Goal: Task Accomplishment & Management: Manage account settings

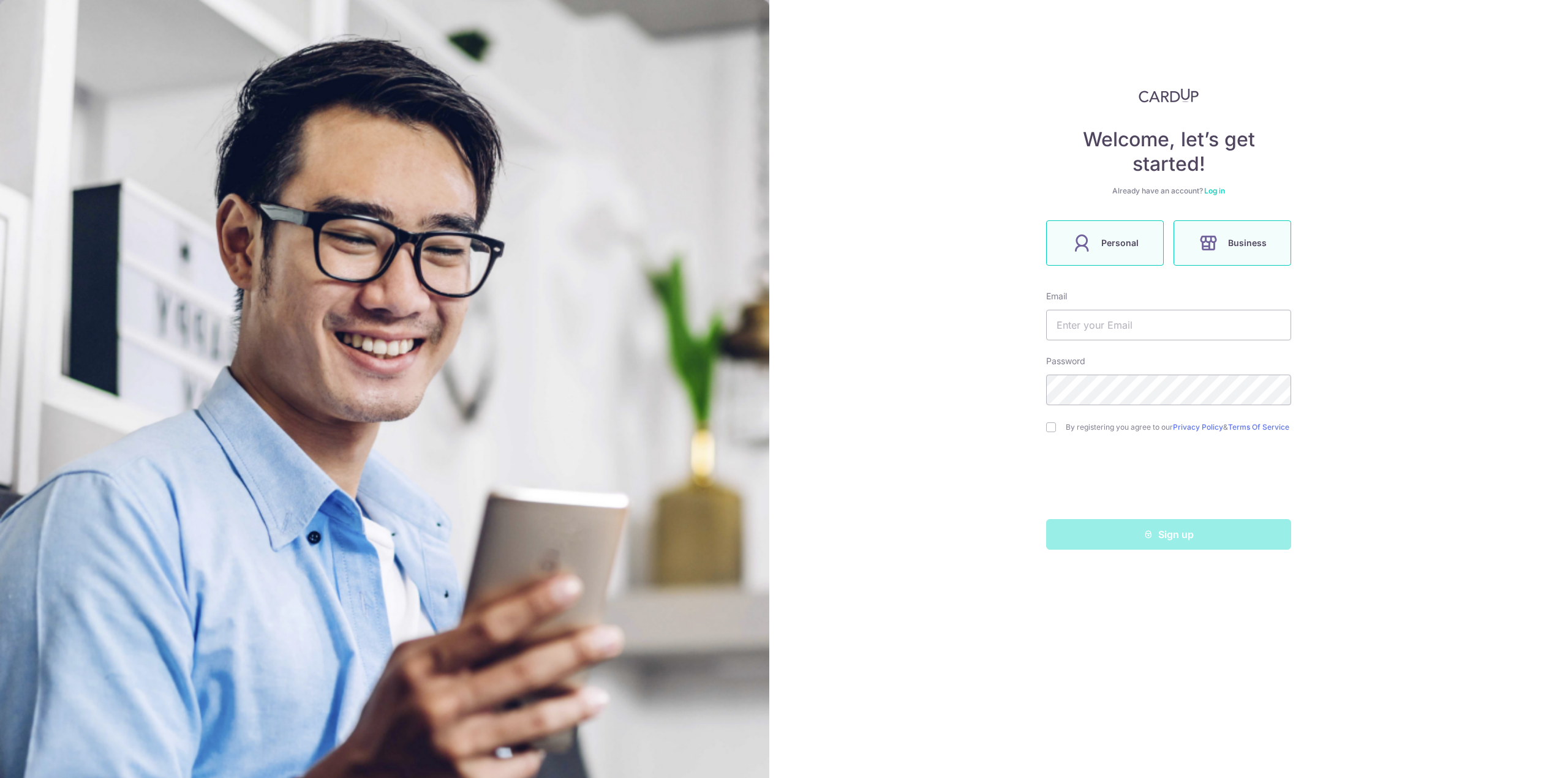
click at [1117, 243] on span "Personal" at bounding box center [1119, 243] width 37 height 15
click at [1151, 533] on div "Sign up" at bounding box center [1169, 534] width 260 height 31
click at [1112, 242] on span "Personal" at bounding box center [1119, 243] width 37 height 15
click at [1123, 317] on input "text" at bounding box center [1169, 325] width 245 height 31
type input "[EMAIL_ADDRESS][DOMAIN_NAME]"
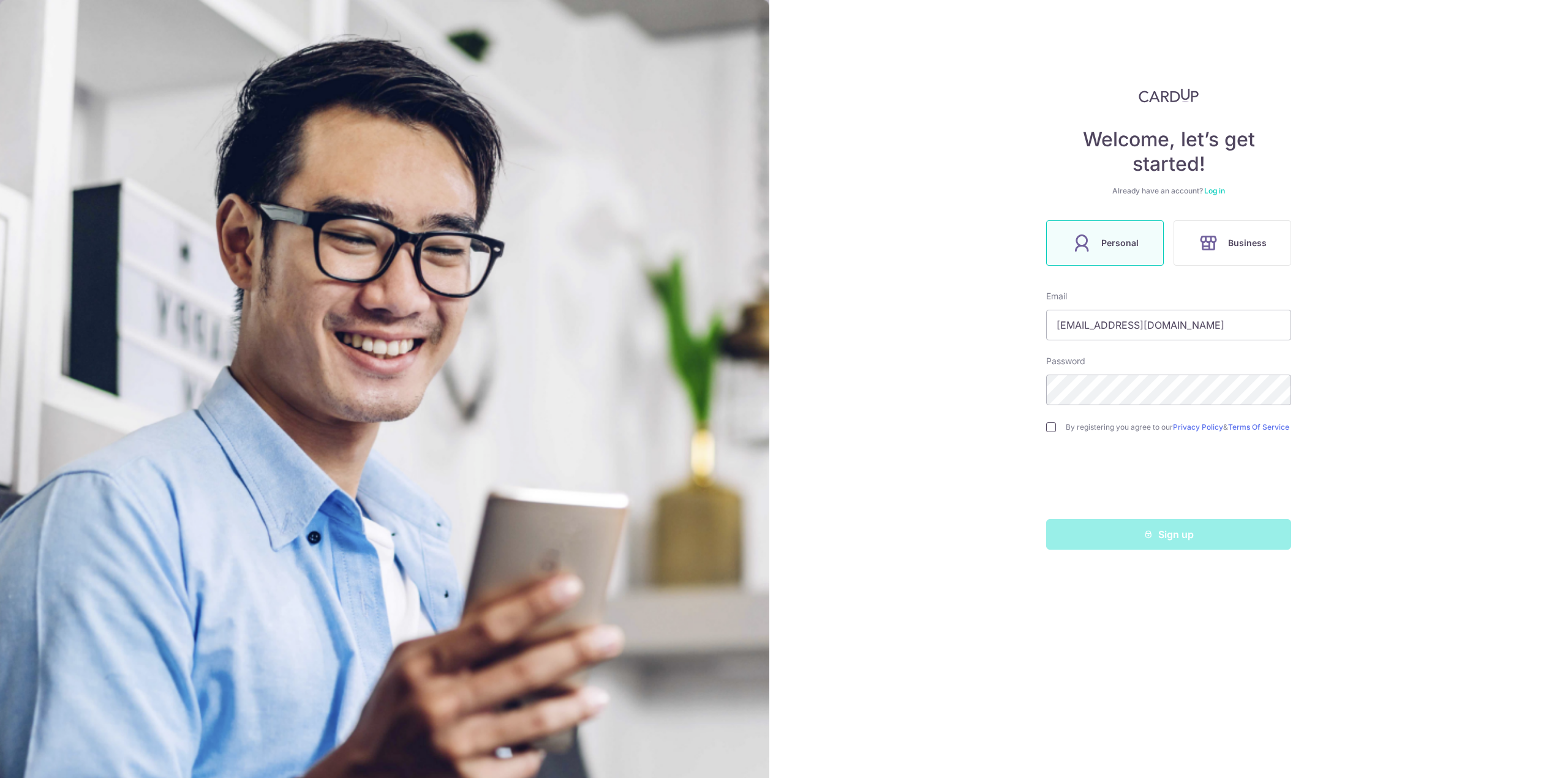
click at [1051, 425] on input "checkbox" at bounding box center [1051, 427] width 10 height 10
checkbox input "true"
click at [1149, 539] on icon "submit" at bounding box center [1148, 534] width 10 height 10
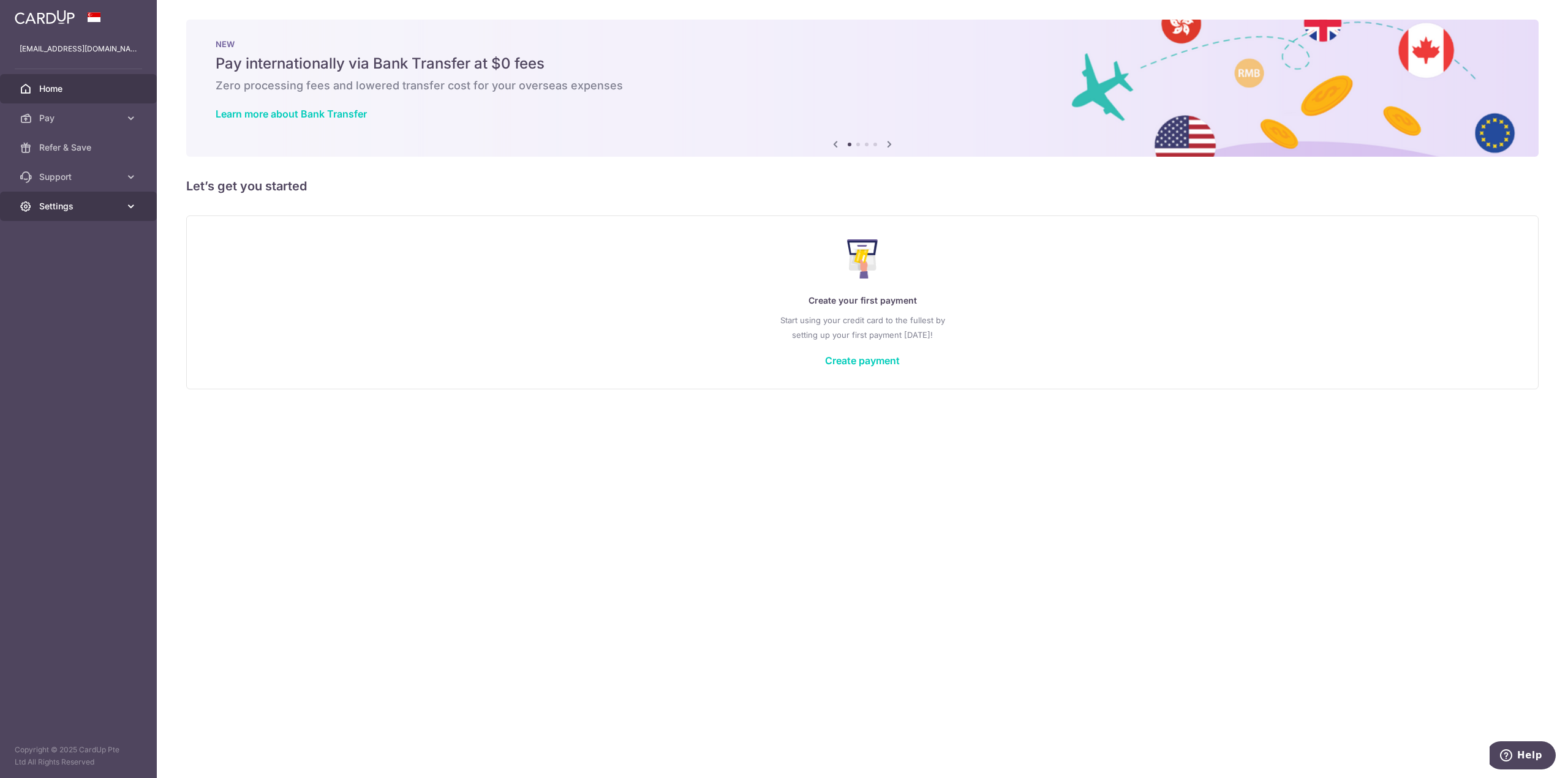
click at [115, 193] on link "Settings" at bounding box center [78, 206] width 156 height 29
click at [112, 233] on span "Account" at bounding box center [79, 235] width 81 height 12
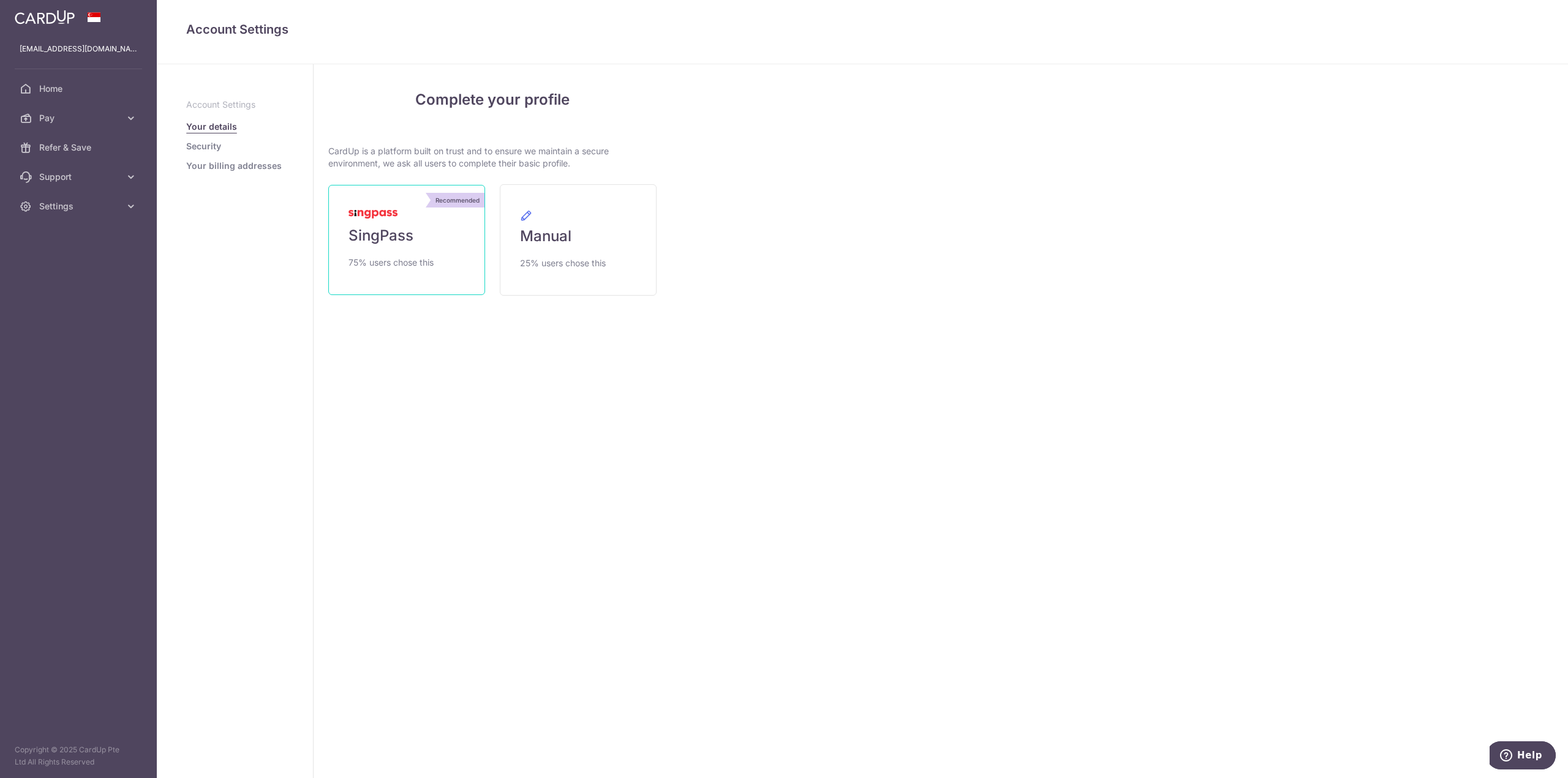
click at [416, 244] on link "Recommended SingPass 75% users chose this" at bounding box center [406, 239] width 156 height 110
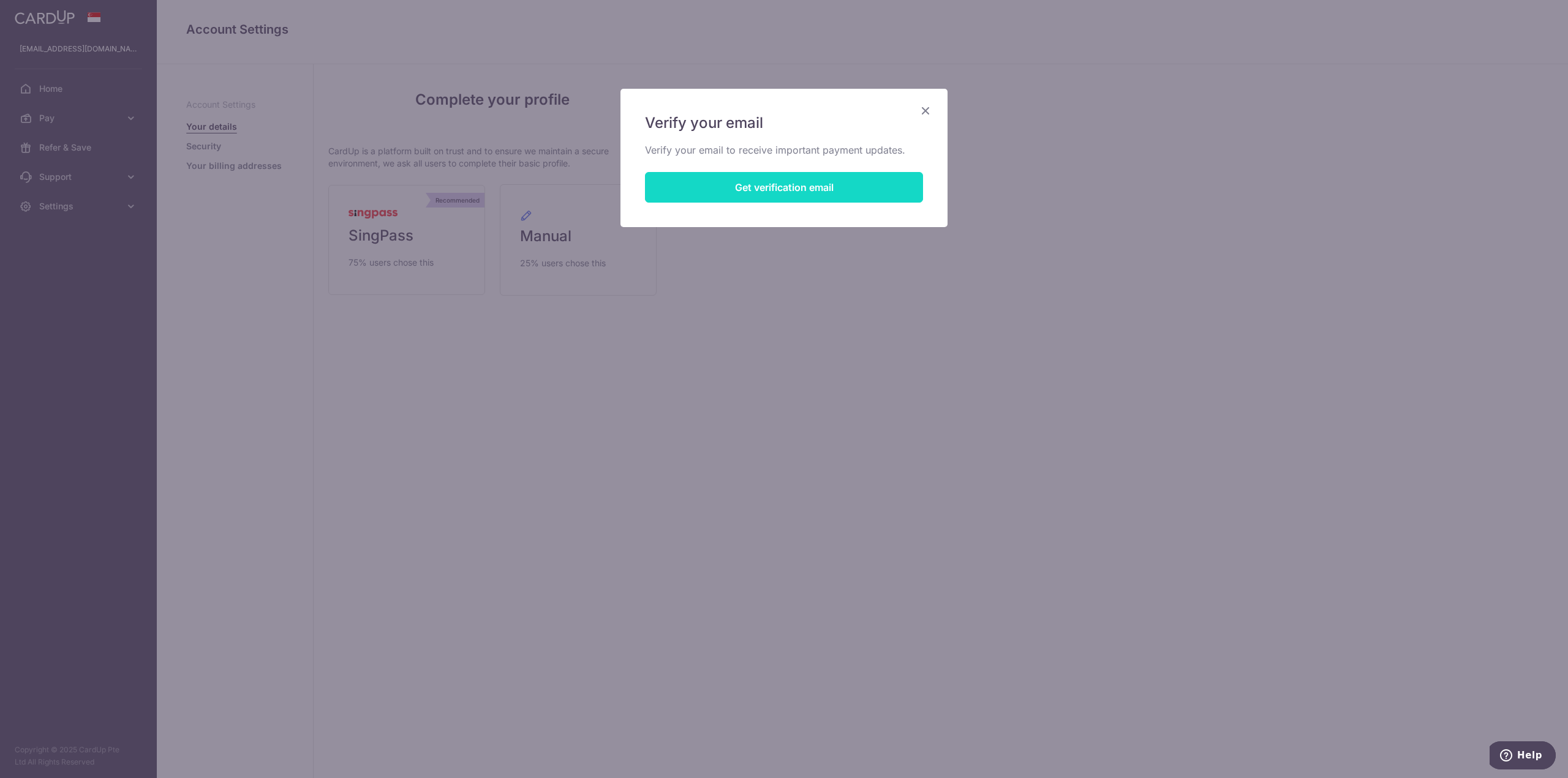
click at [784, 183] on button "Get verification email" at bounding box center [784, 187] width 278 height 31
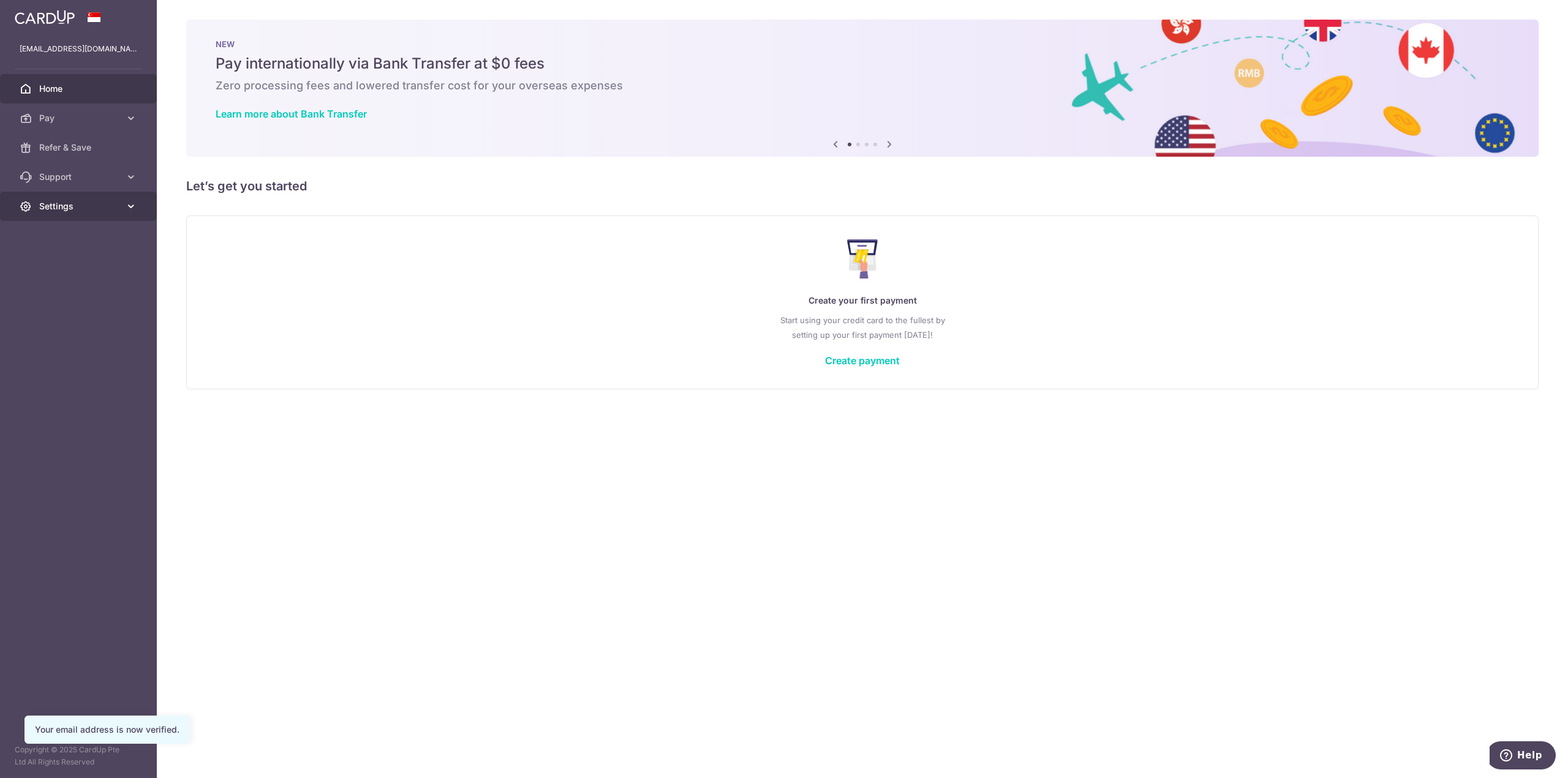
click at [98, 214] on link "Settings" at bounding box center [78, 206] width 156 height 29
click at [101, 236] on span "Account" at bounding box center [79, 235] width 81 height 12
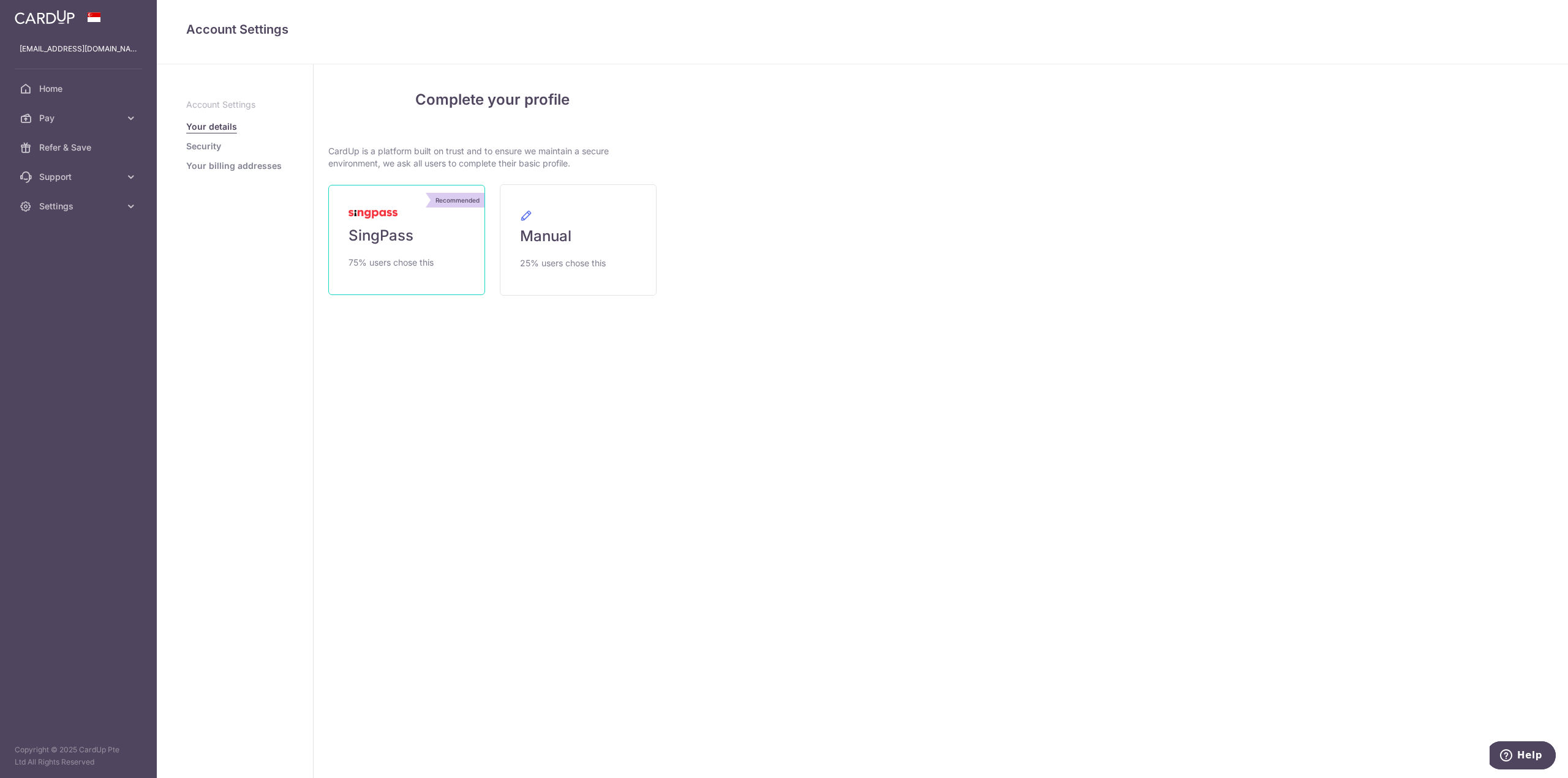
click at [386, 229] on span "SingPass" at bounding box center [380, 236] width 65 height 20
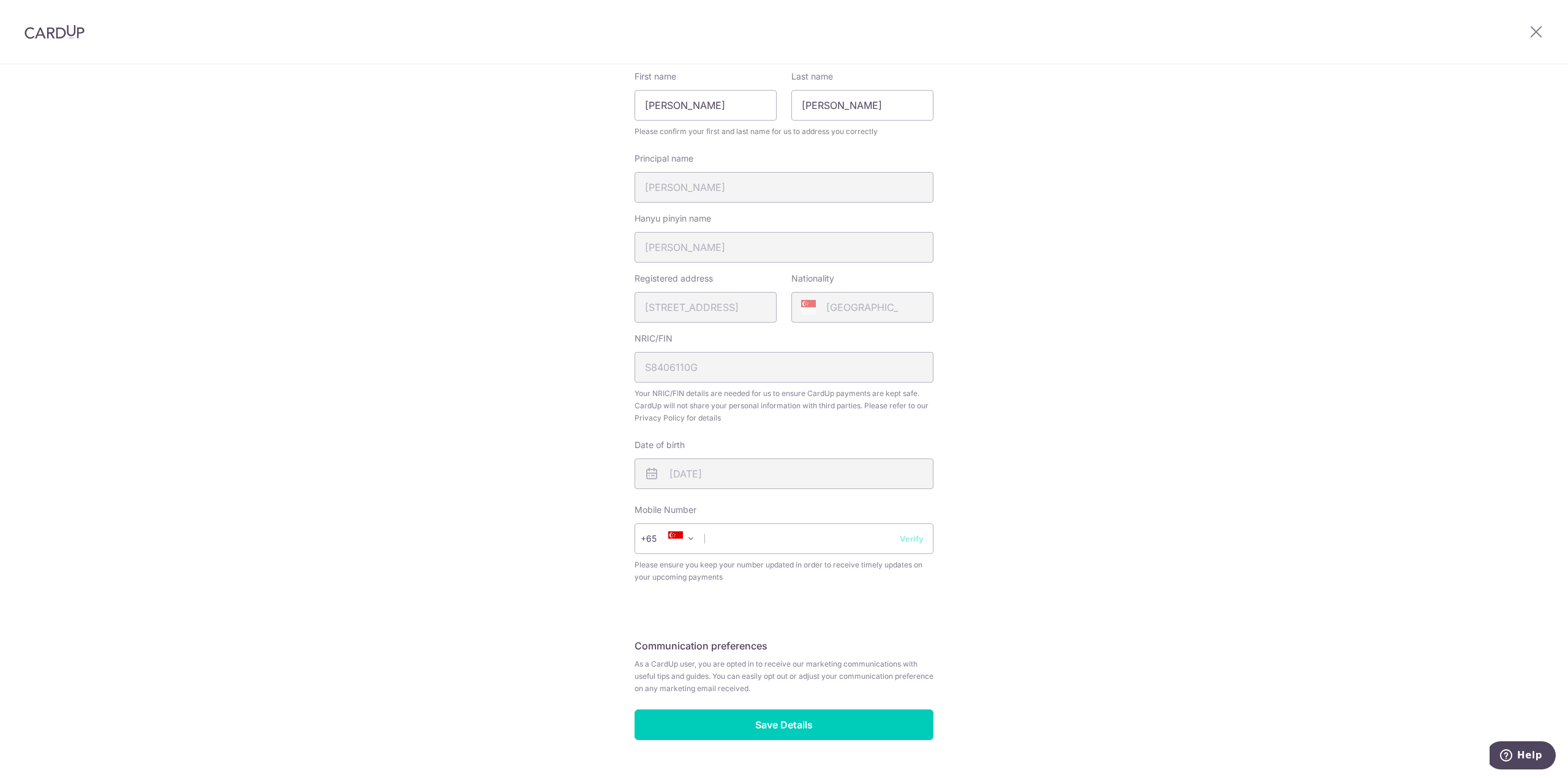
scroll to position [179, 0]
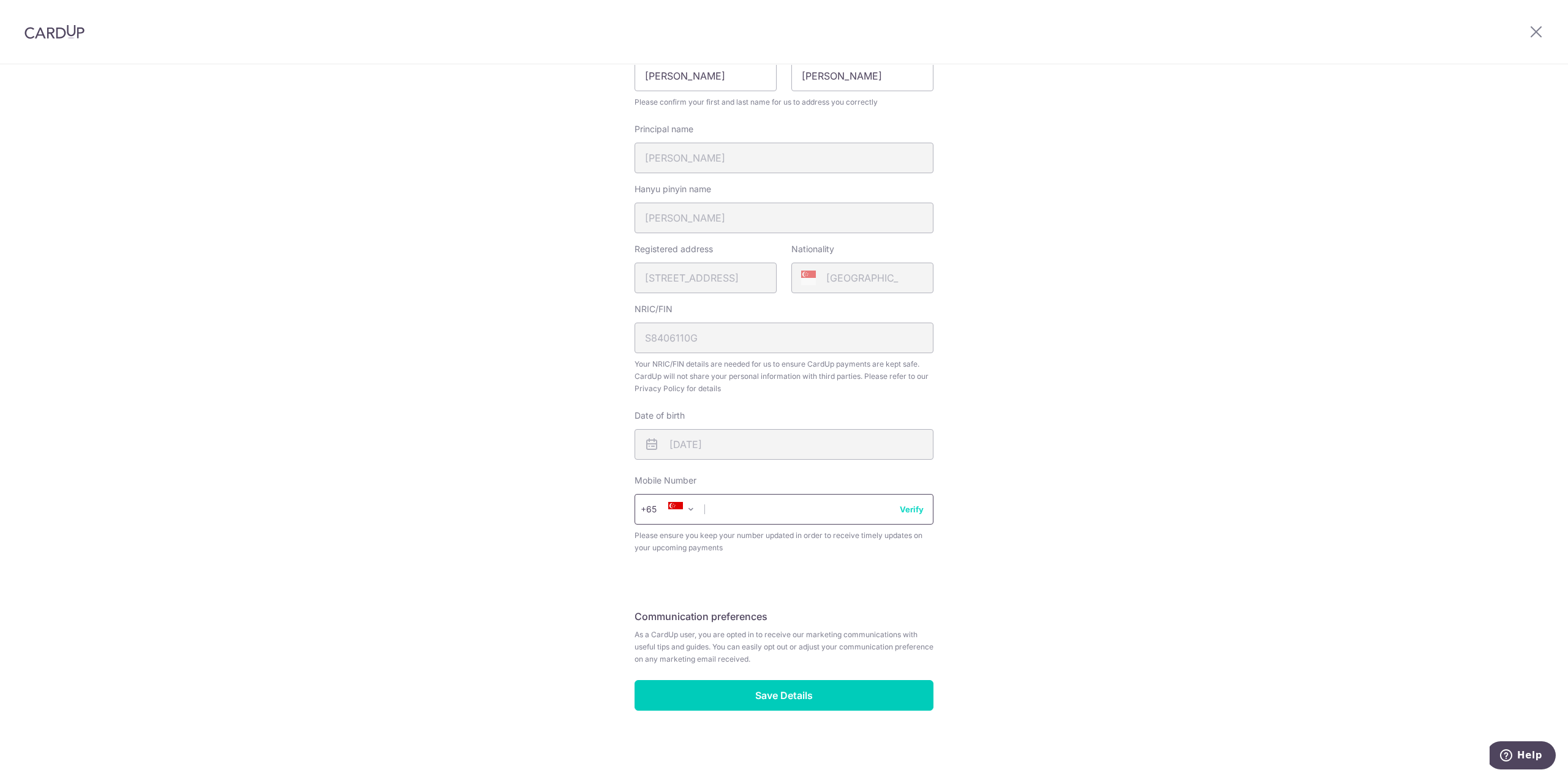
click at [824, 506] on input "text" at bounding box center [784, 510] width 299 height 31
type input "93635701"
click at [918, 514] on button "Verify" at bounding box center [912, 509] width 24 height 12
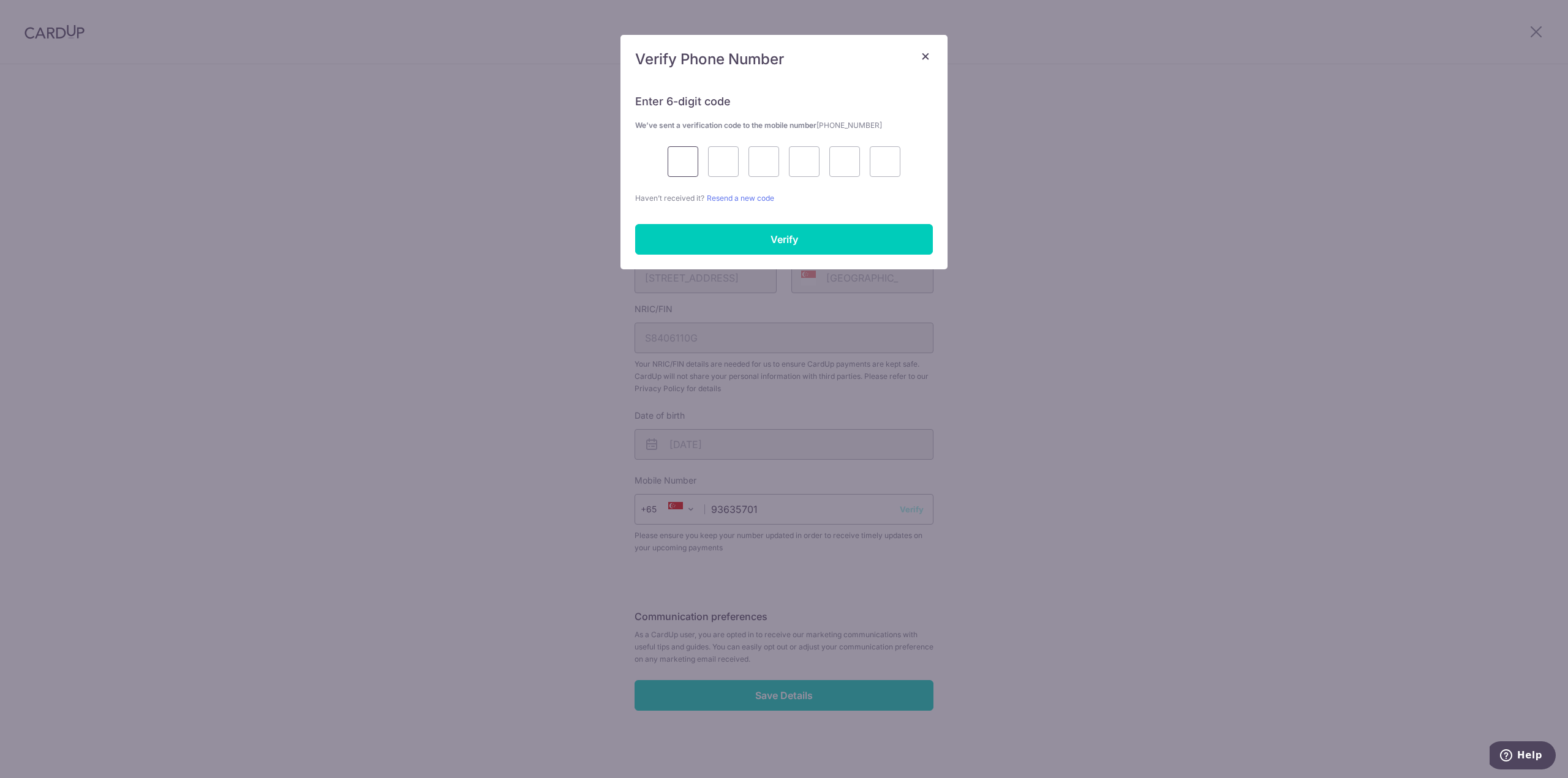
click at [689, 157] on input "text" at bounding box center [683, 162] width 31 height 31
type input "1"
type input "2"
type input "7"
type input "4"
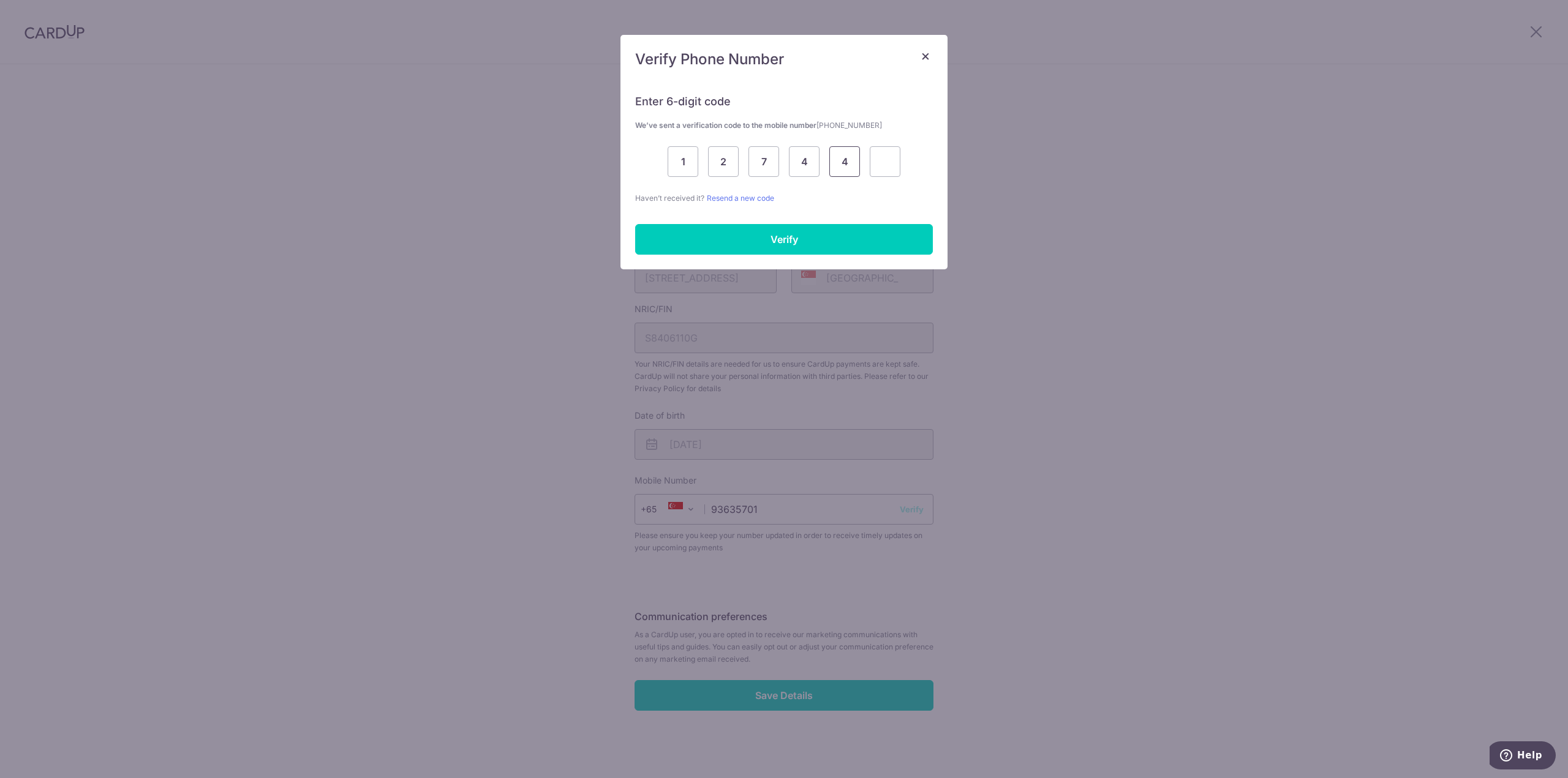
type input "4"
type input "7"
click at [882, 234] on input "Verify" at bounding box center [784, 240] width 297 height 31
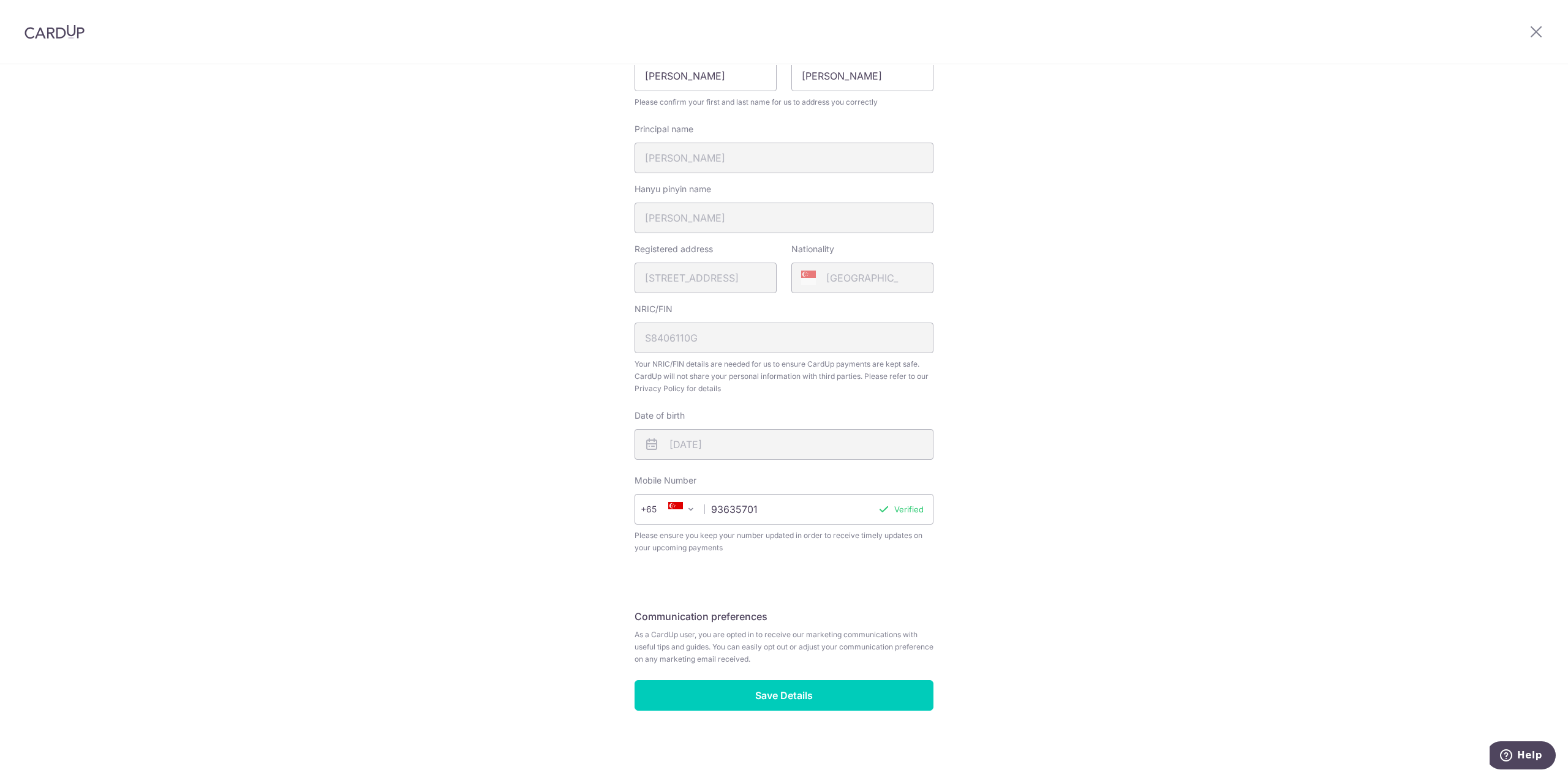
scroll to position [56, 0]
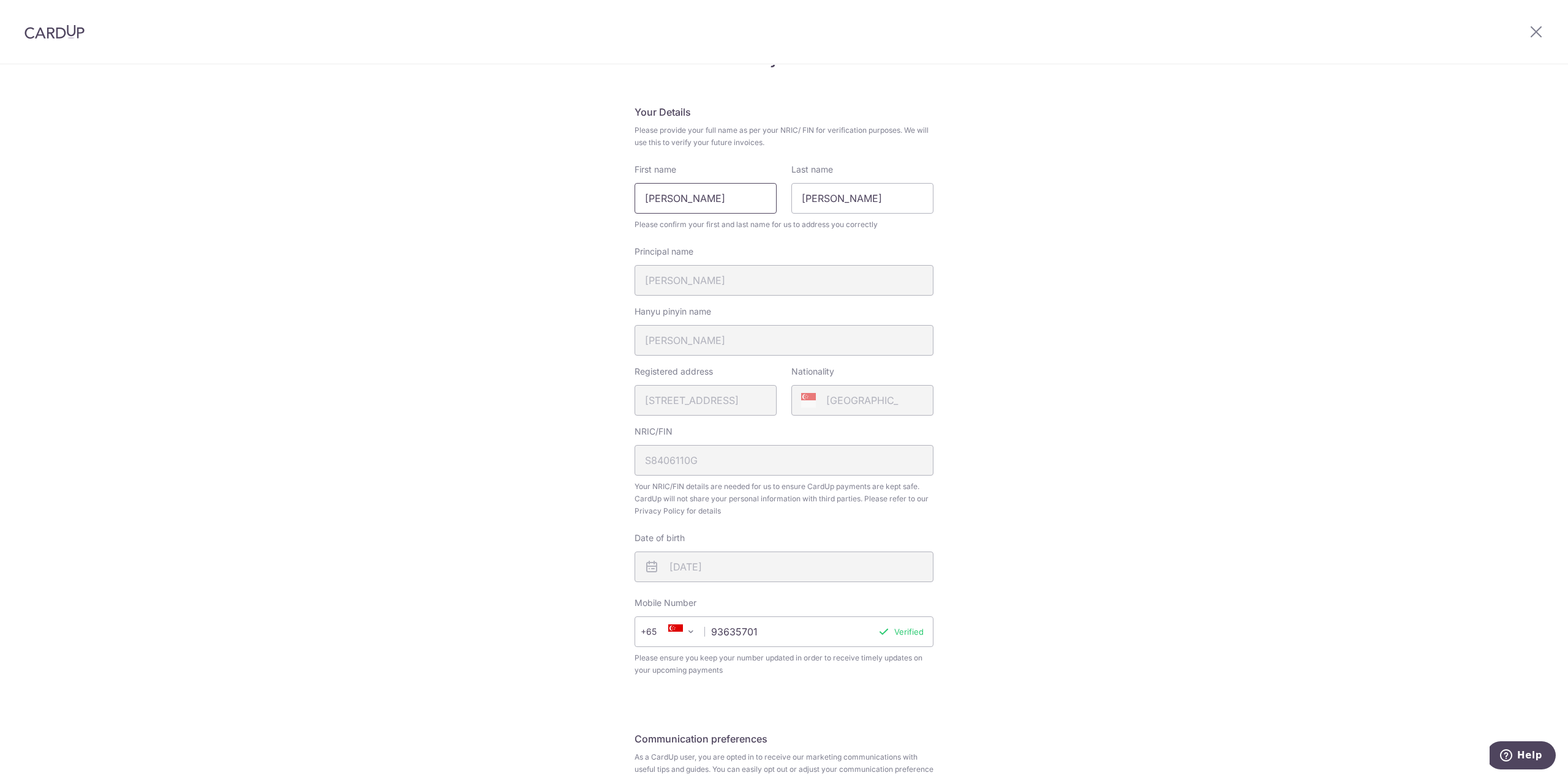
click at [714, 196] on input "Yeo Tiancai" at bounding box center [705, 198] width 142 height 31
type input "[PERSON_NAME]"
type input "Yeo"
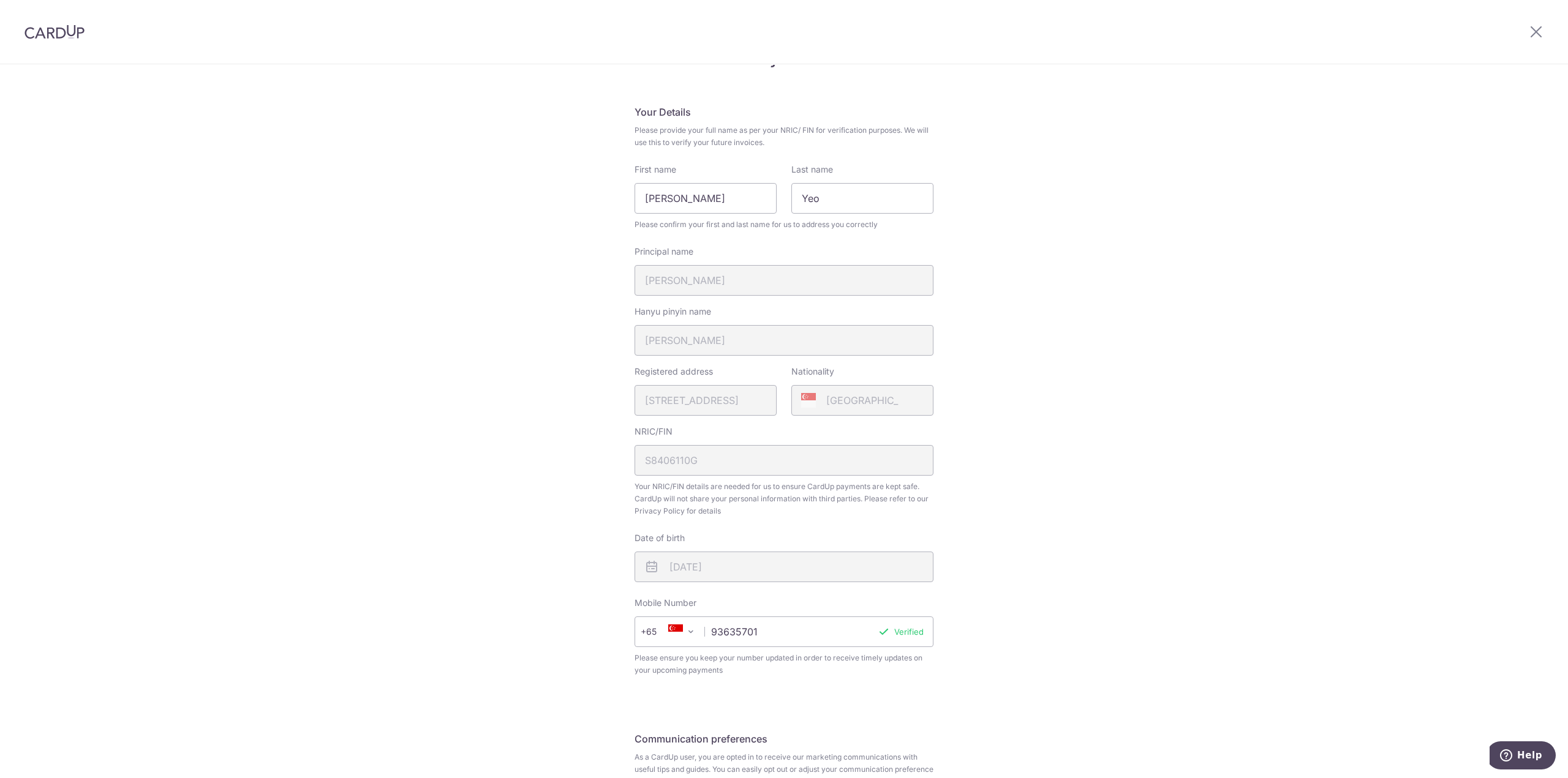
click at [1037, 338] on div "Review your details Your Details Please provide your full name as per your NRIC…" at bounding box center [784, 454] width 1568 height 893
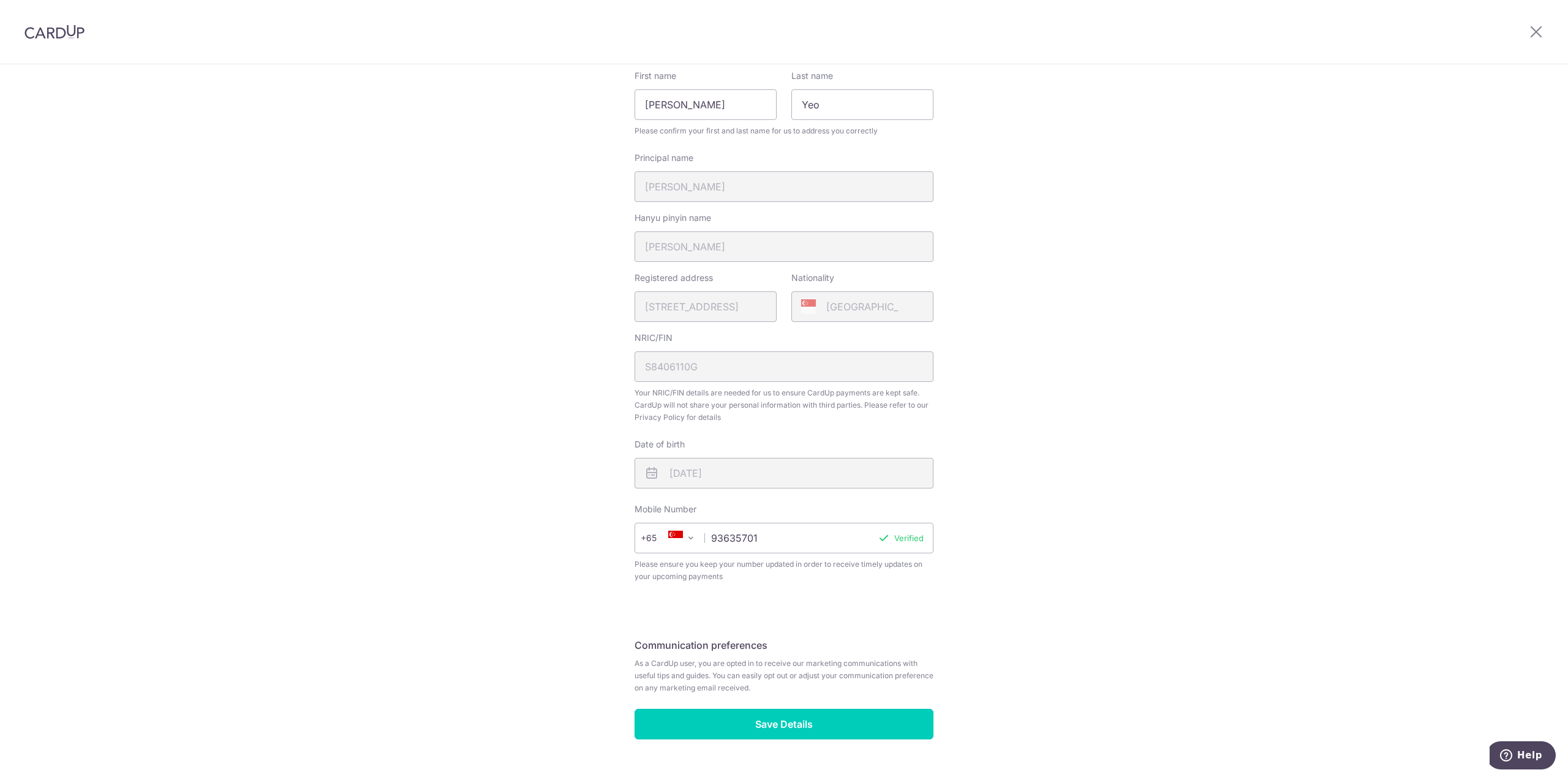
scroll to position [179, 0]
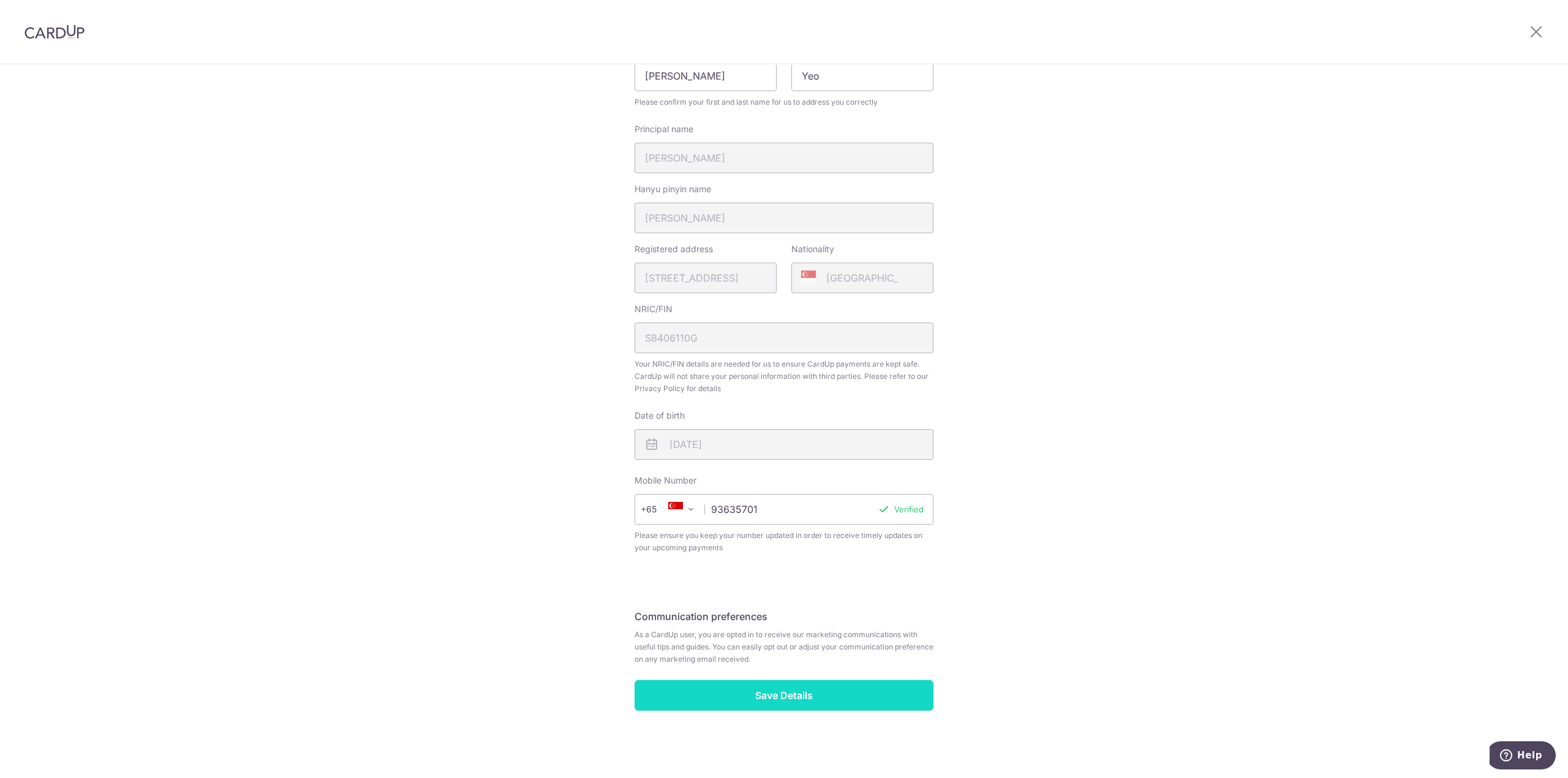
click at [821, 695] on input "Save Details" at bounding box center [784, 696] width 299 height 31
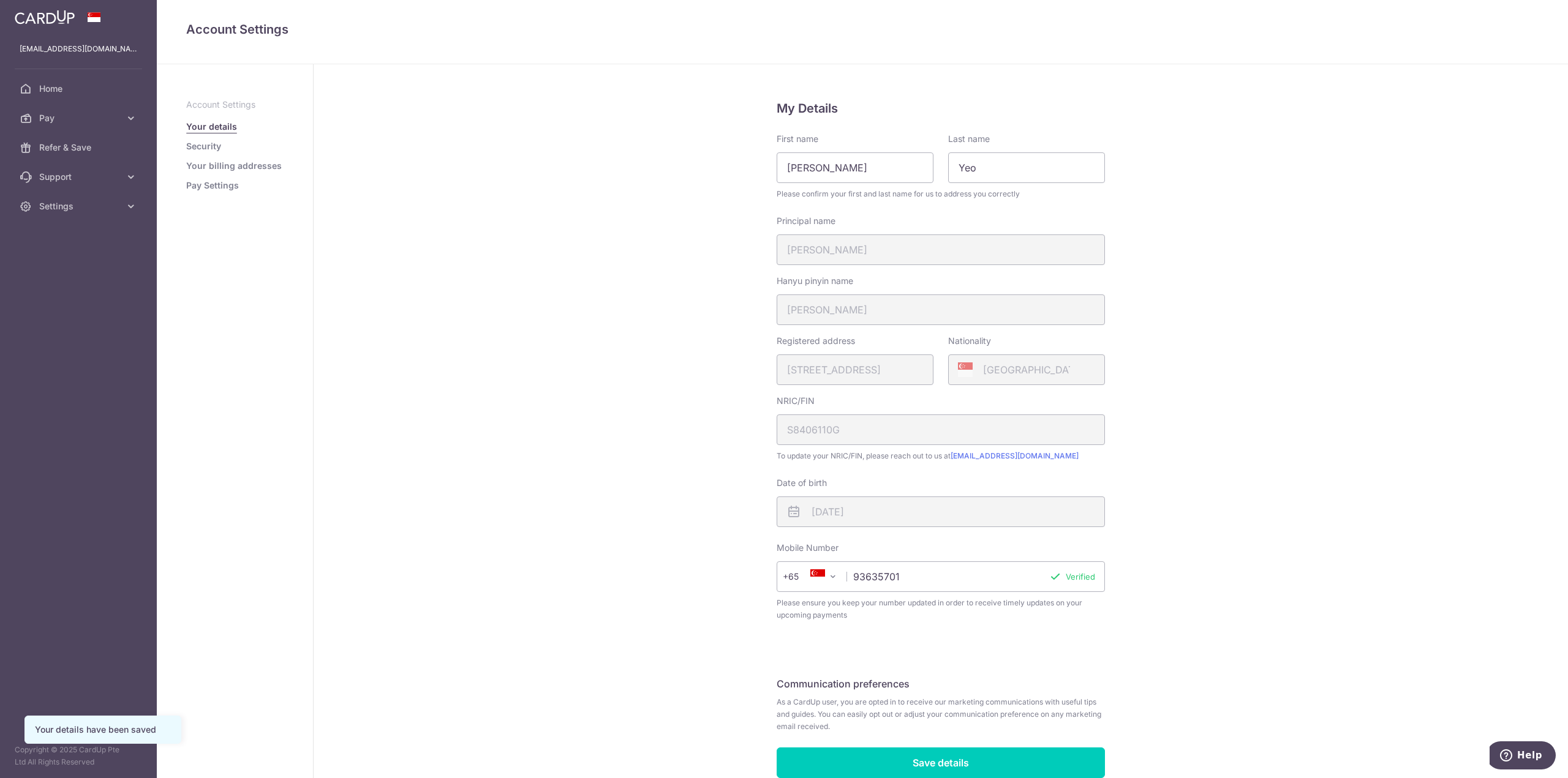
click at [209, 144] on link "Security" at bounding box center [204, 145] width 35 height 12
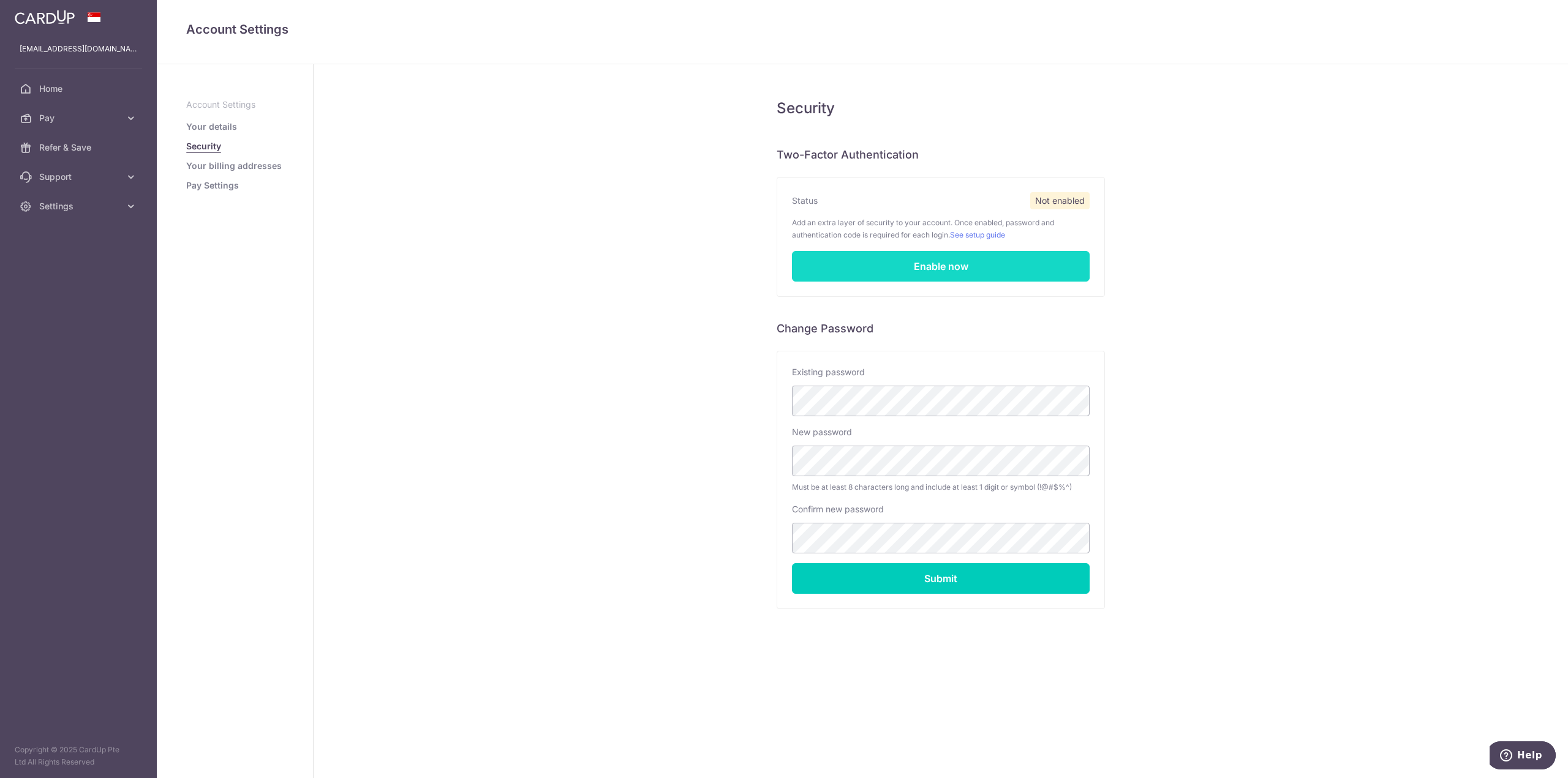
click at [944, 264] on link "Enable now" at bounding box center [940, 266] width 297 height 31
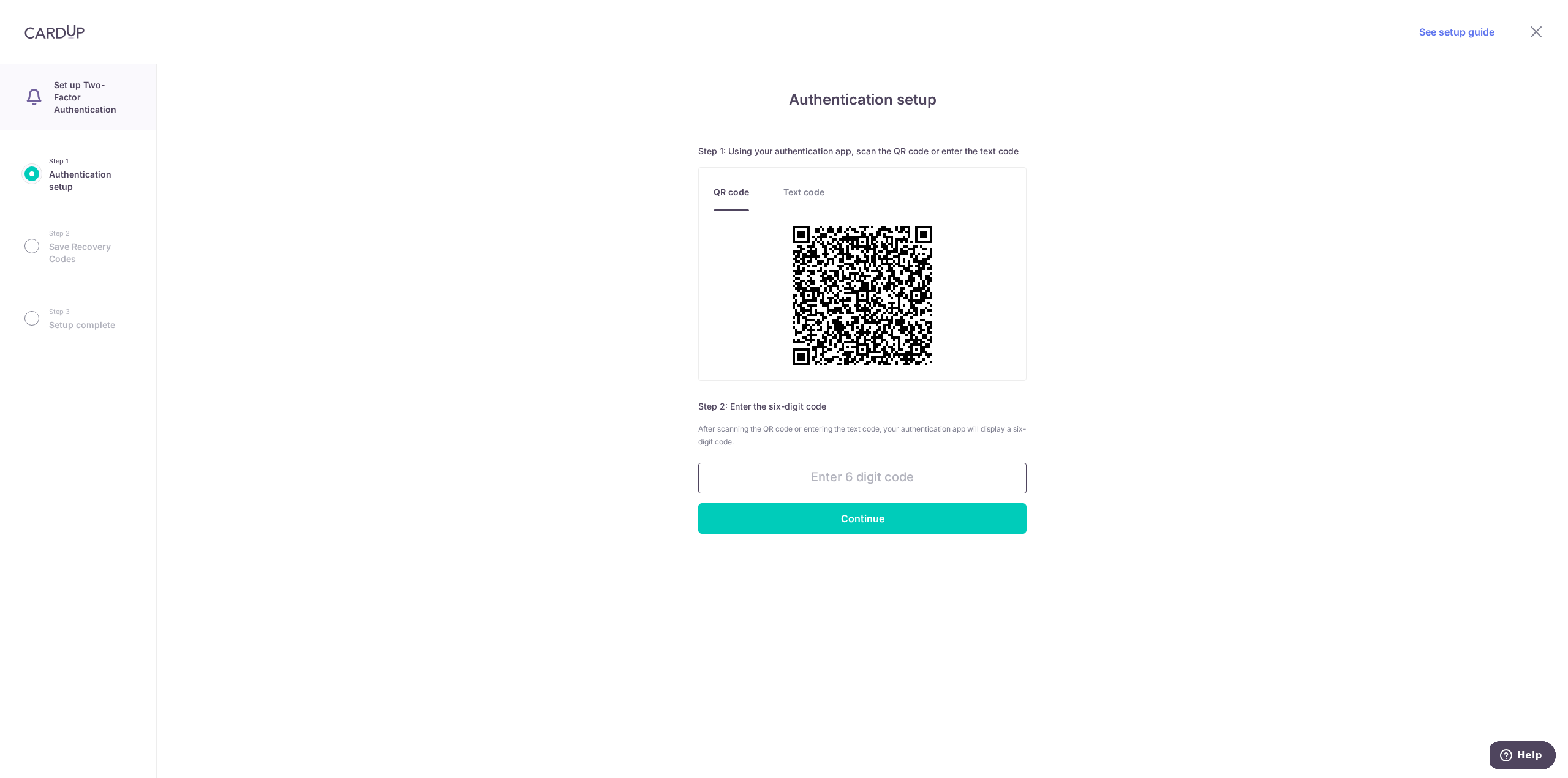
click at [853, 475] on input "text" at bounding box center [862, 478] width 328 height 31
type input "4"
type input "826174"
click at [855, 519] on input "Continue" at bounding box center [862, 519] width 328 height 31
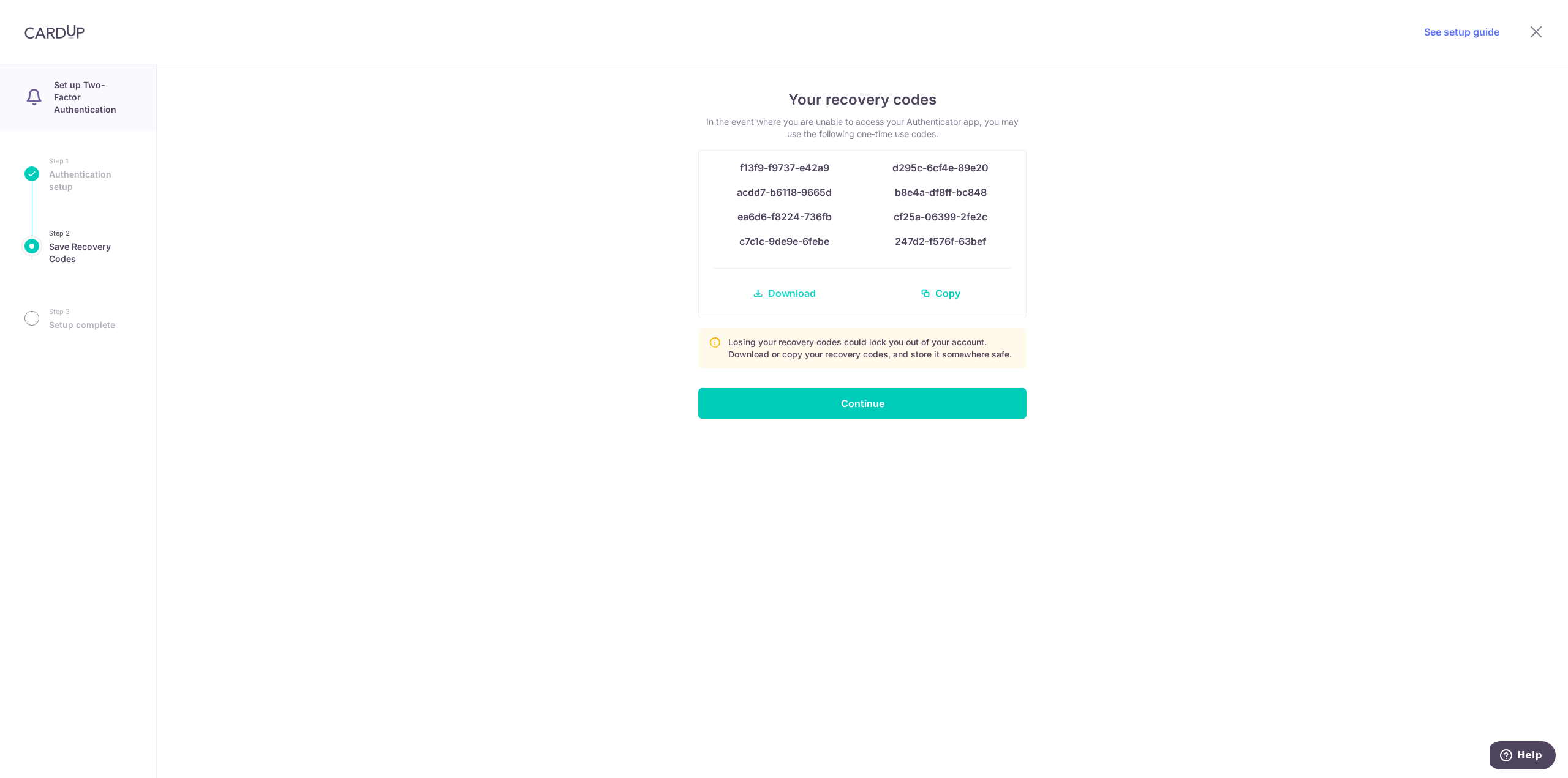
click at [770, 288] on span "Download" at bounding box center [792, 294] width 48 height 15
click at [936, 292] on span "Copy" at bounding box center [948, 294] width 25 height 15
click at [872, 405] on input "Continue" at bounding box center [862, 404] width 328 height 31
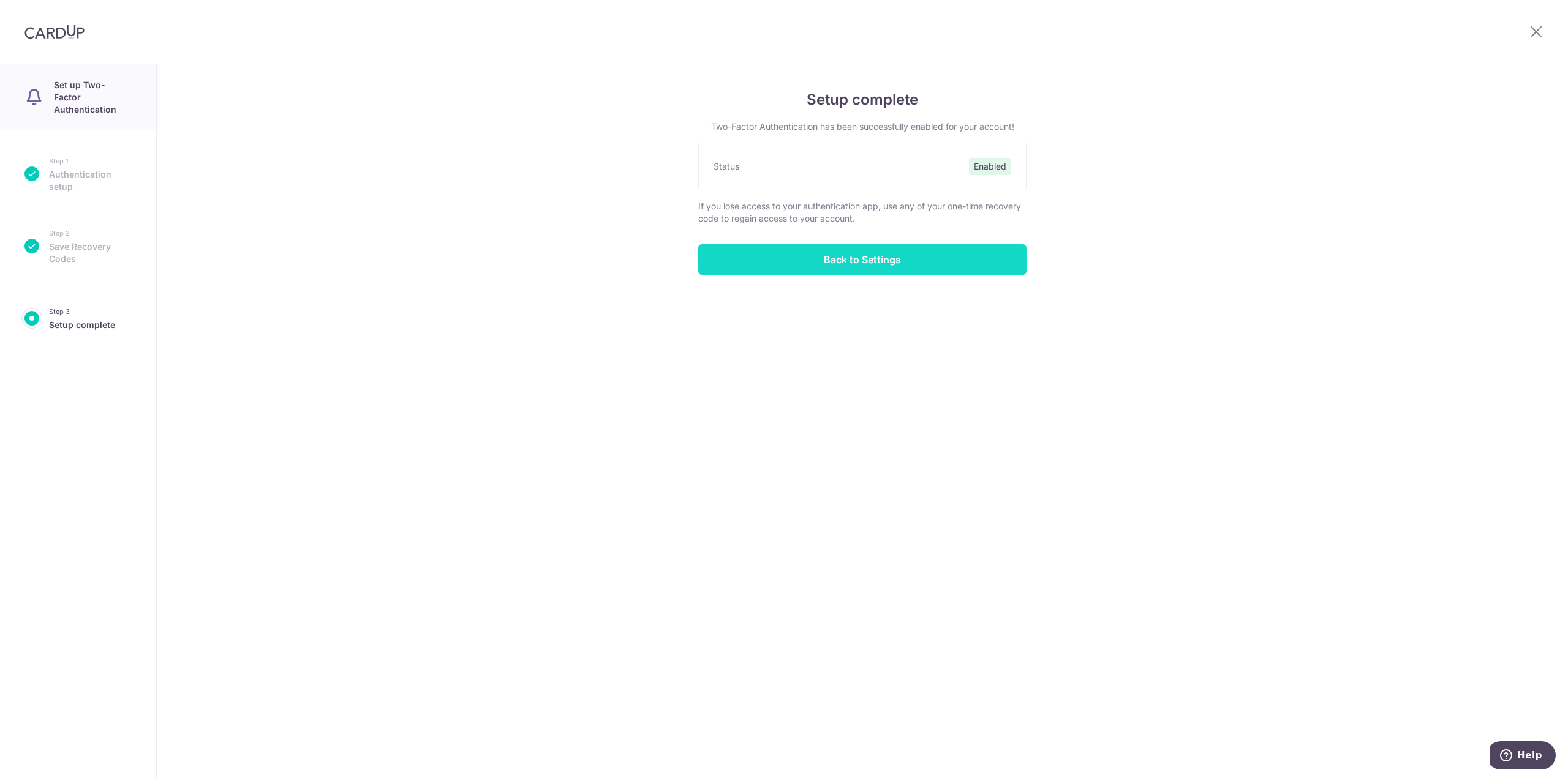
click at [839, 256] on input "Back to Settings" at bounding box center [862, 260] width 328 height 31
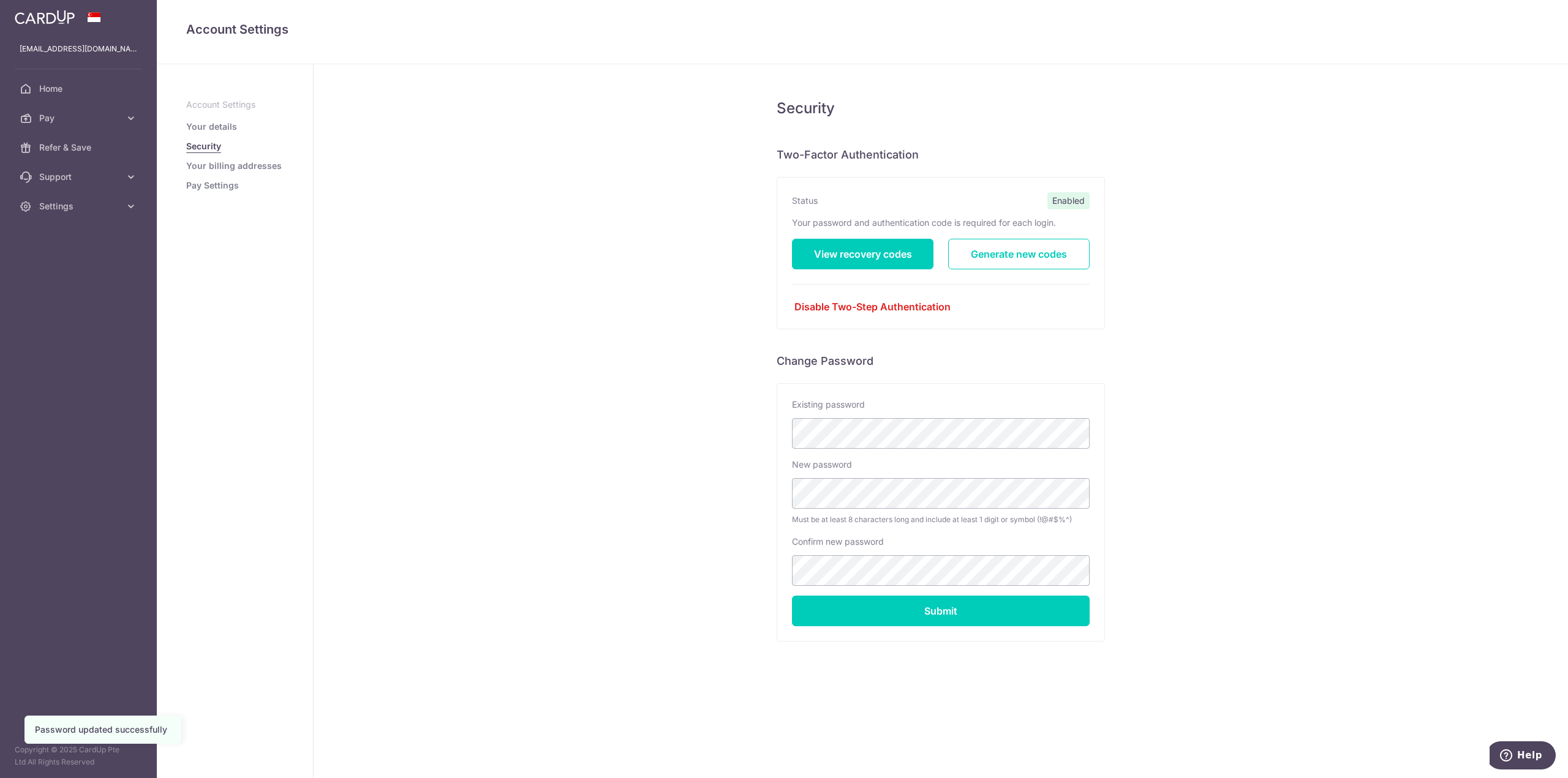
click at [223, 163] on link "Your billing addresses" at bounding box center [234, 165] width 95 height 12
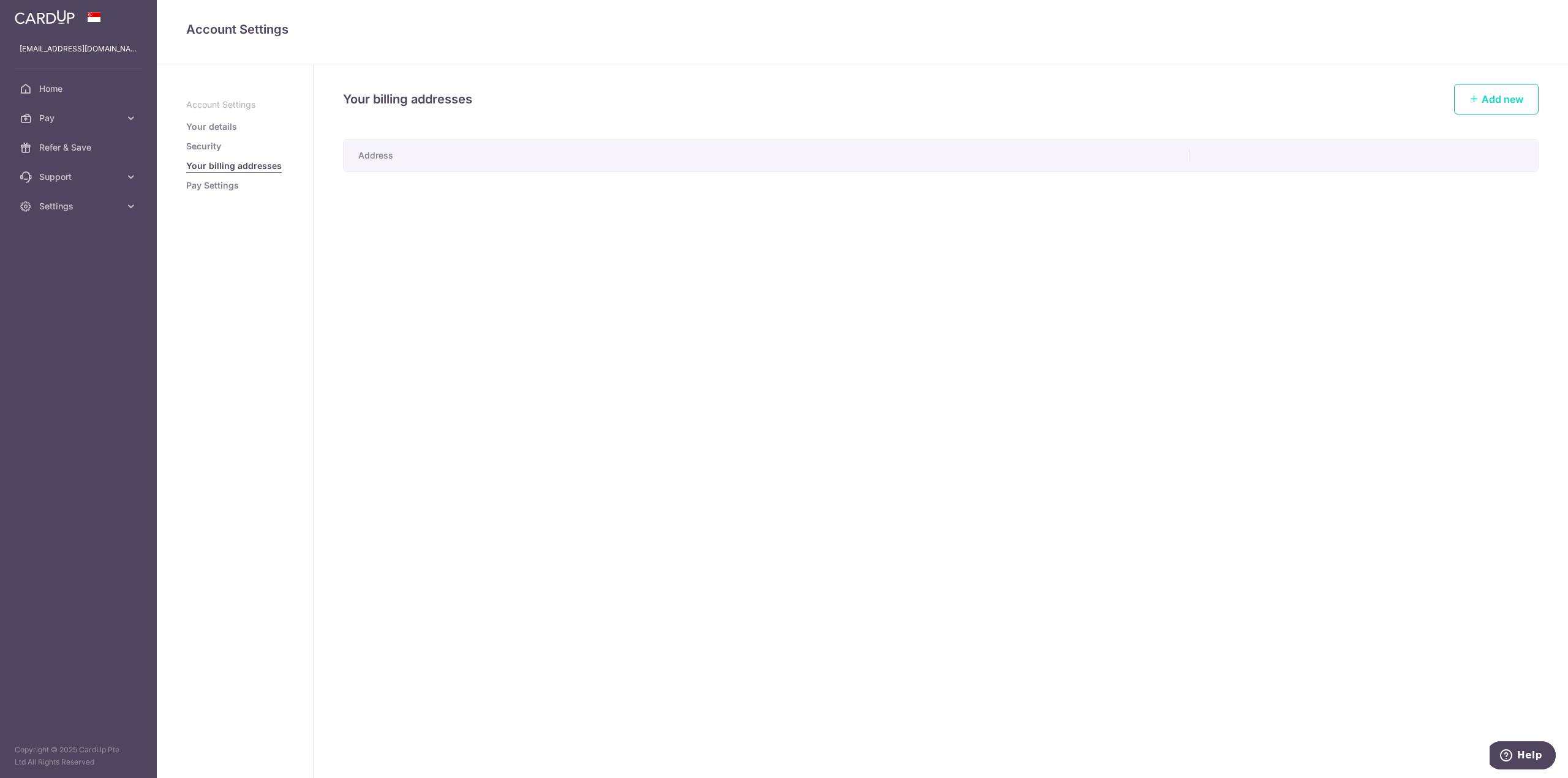
click at [1523, 97] on link "Add new" at bounding box center [1496, 99] width 85 height 31
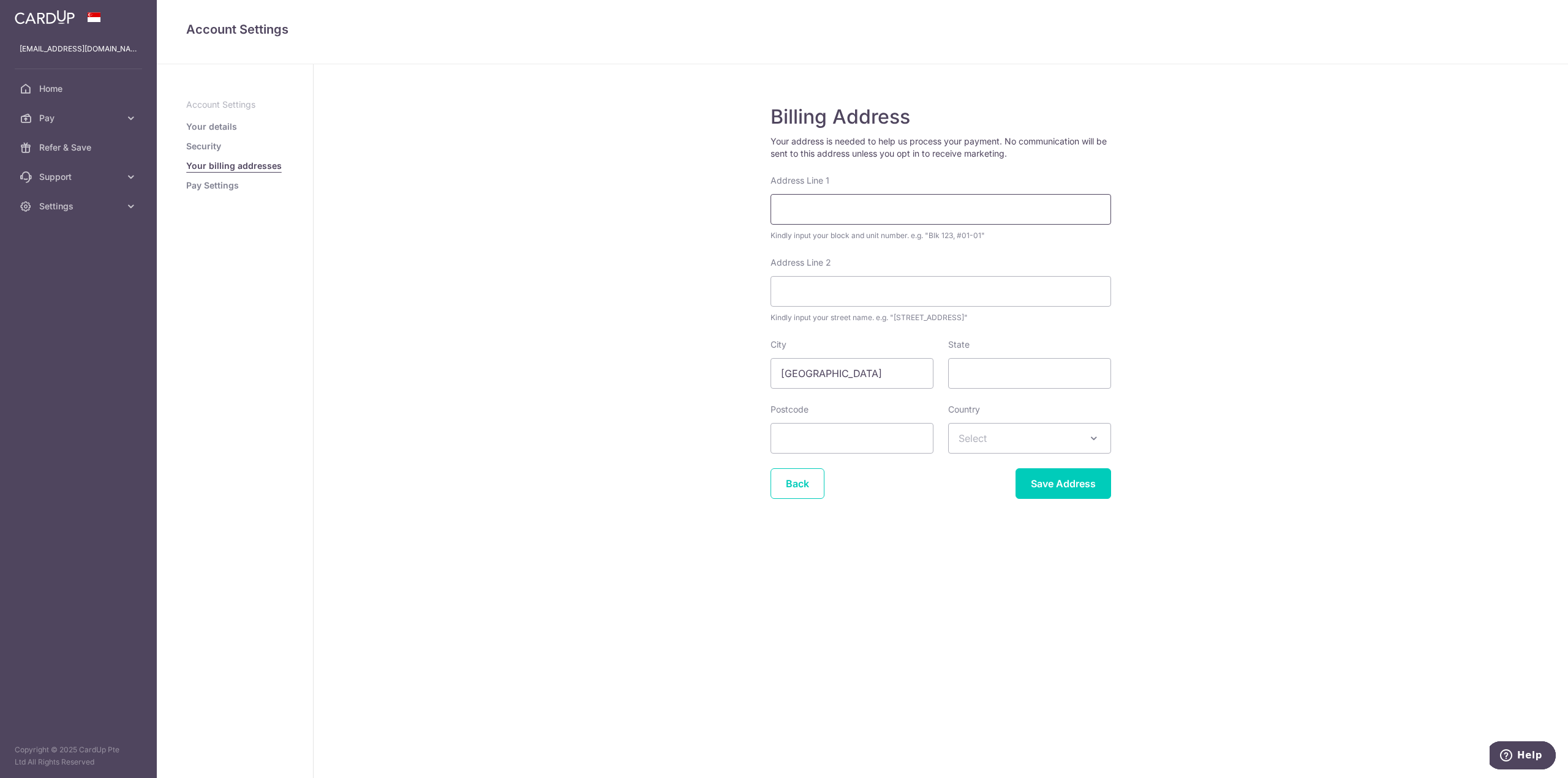
click at [867, 219] on input "Address Line 1" at bounding box center [941, 210] width 341 height 31
click at [207, 190] on link "Pay Settings" at bounding box center [213, 185] width 53 height 12
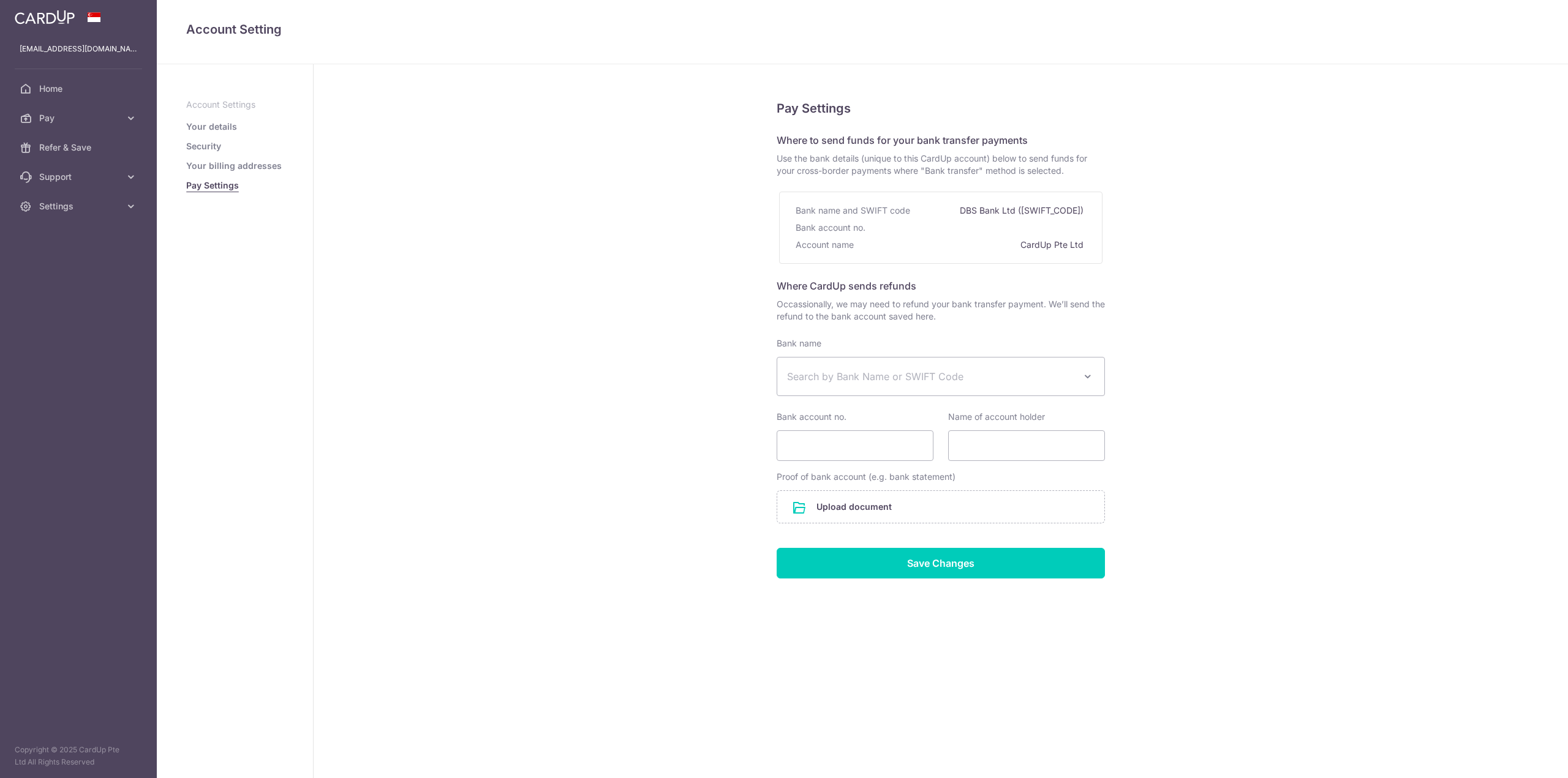
select select
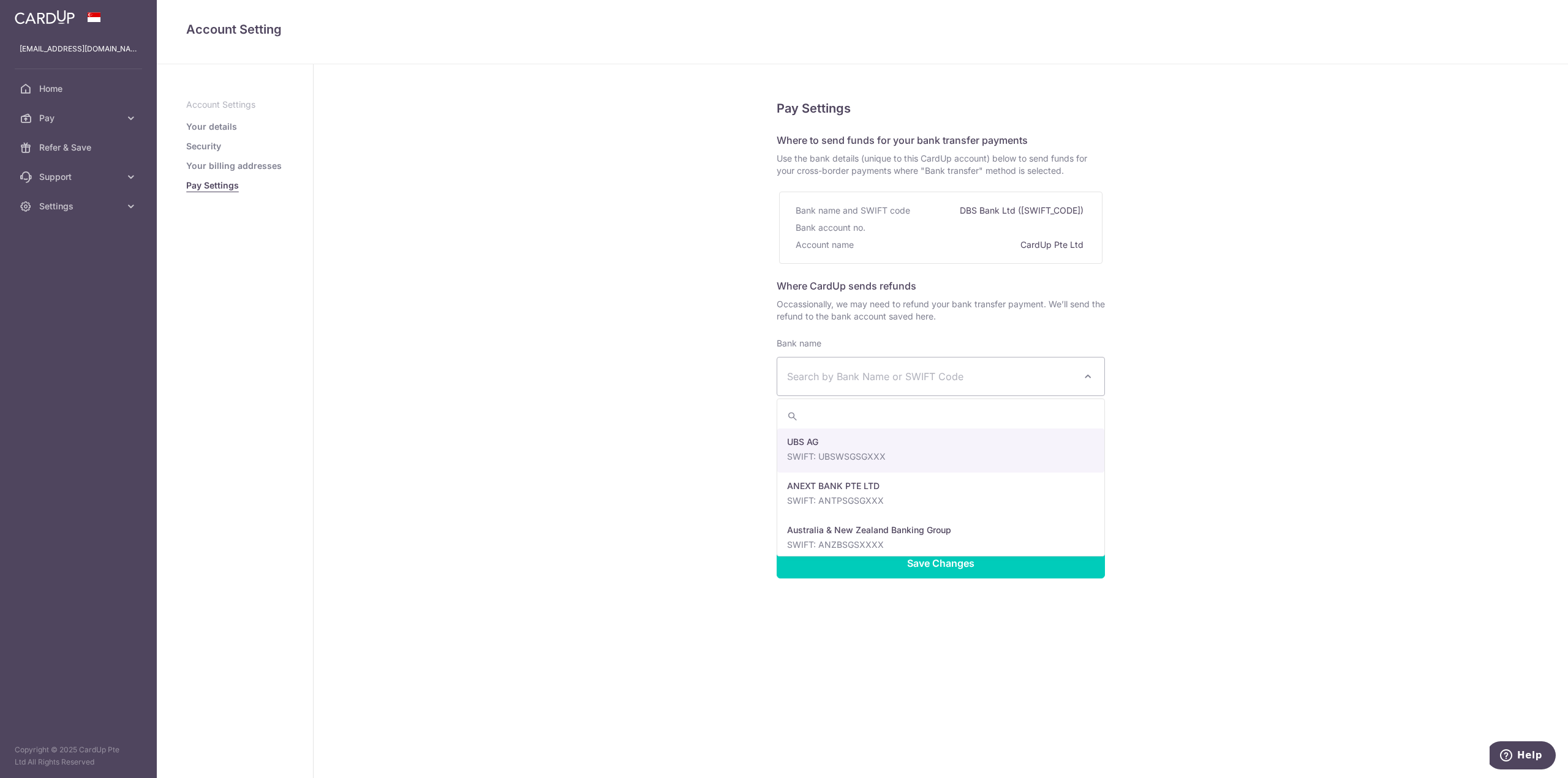
click at [915, 374] on span "Search by Bank Name or SWIFT Code" at bounding box center [931, 376] width 288 height 15
click at [914, 373] on span "Search by Bank Name or SWIFT Code" at bounding box center [931, 376] width 288 height 15
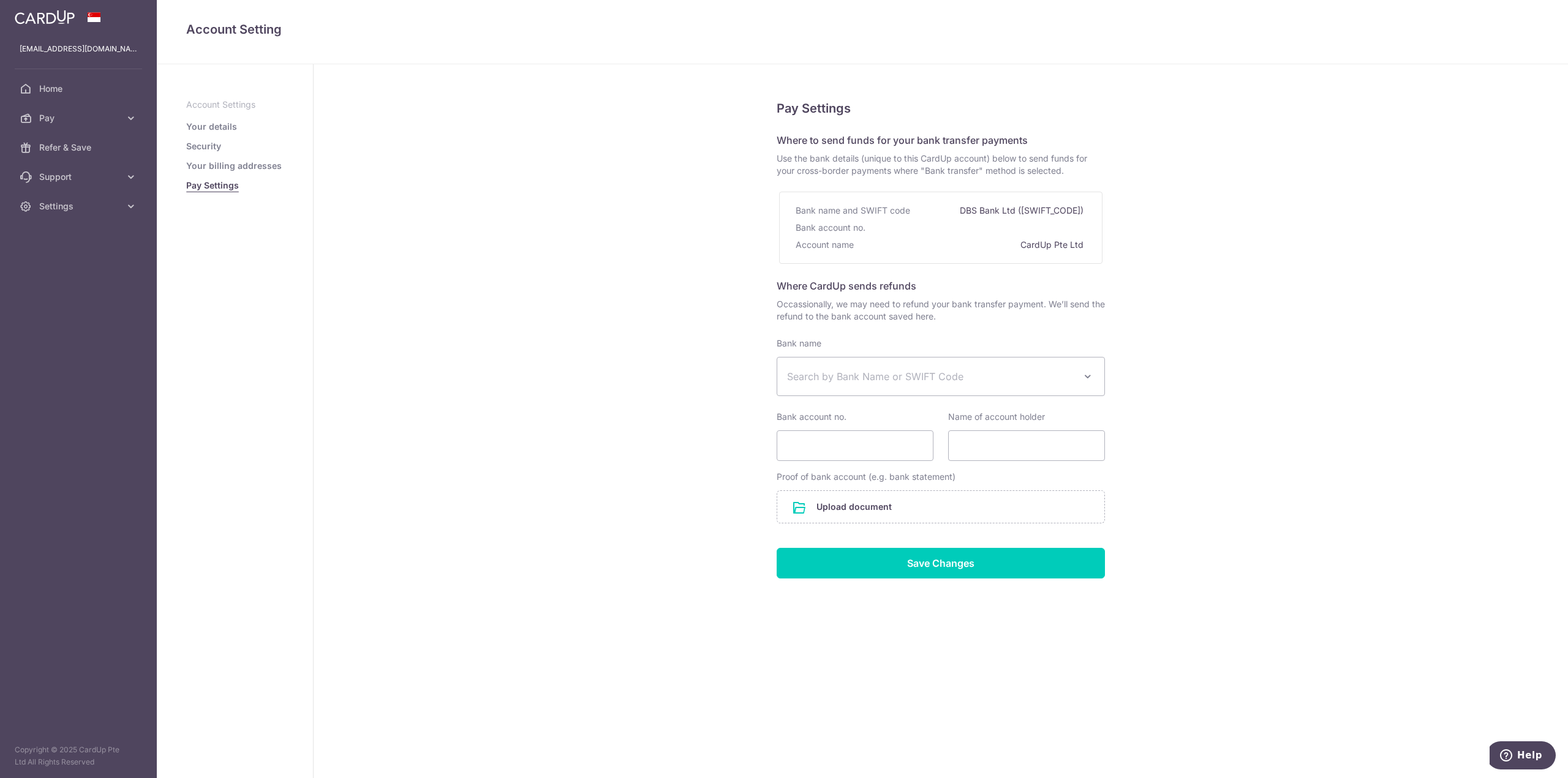
click at [674, 369] on div "Pay Settings Where to send funds for your bank transfer payments Use the bank d…" at bounding box center [941, 422] width 1254 height 714
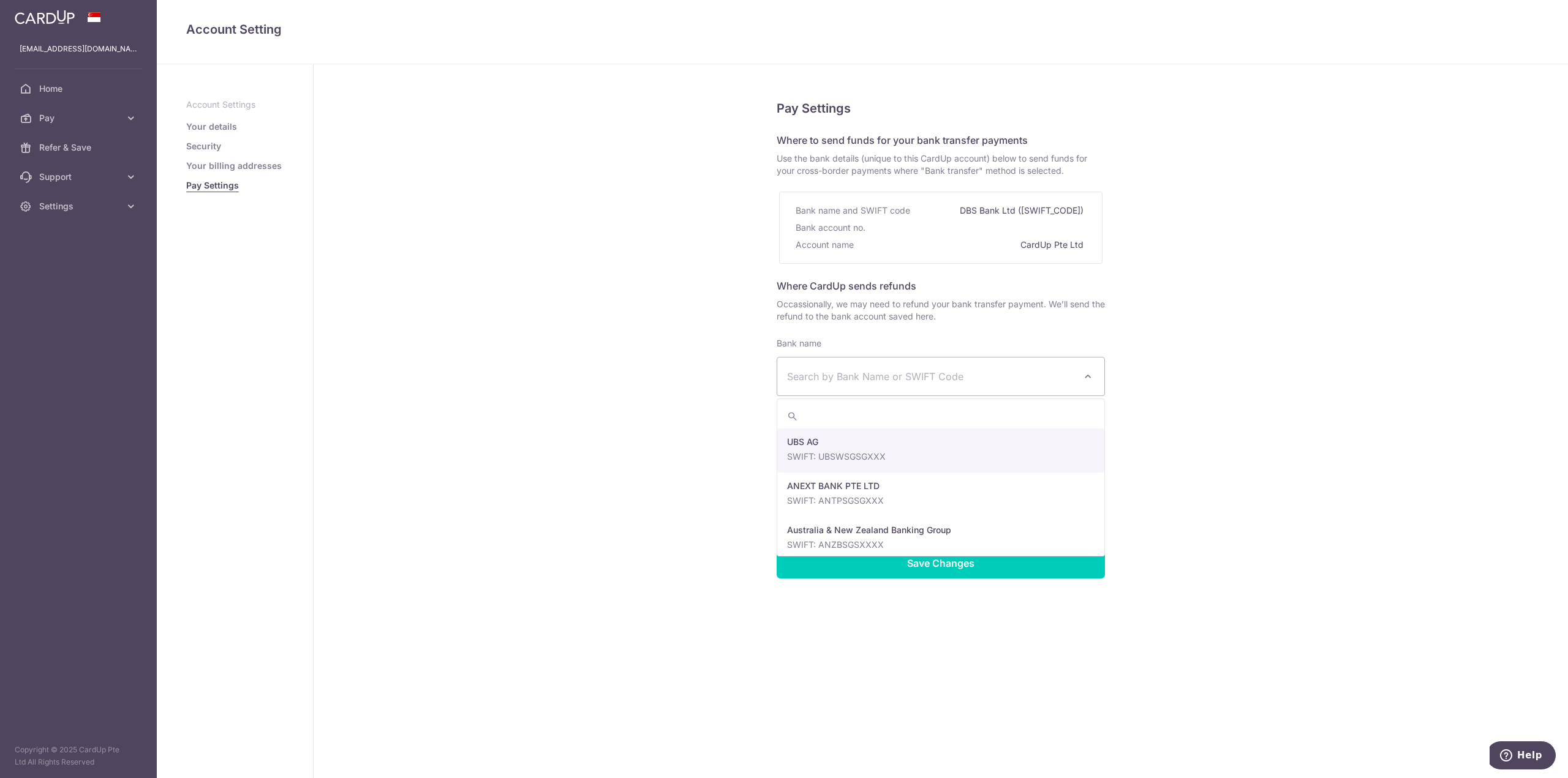
click at [975, 371] on span "Search by Bank Name or SWIFT Code" at bounding box center [931, 376] width 288 height 15
type input "posb"
select select "19"
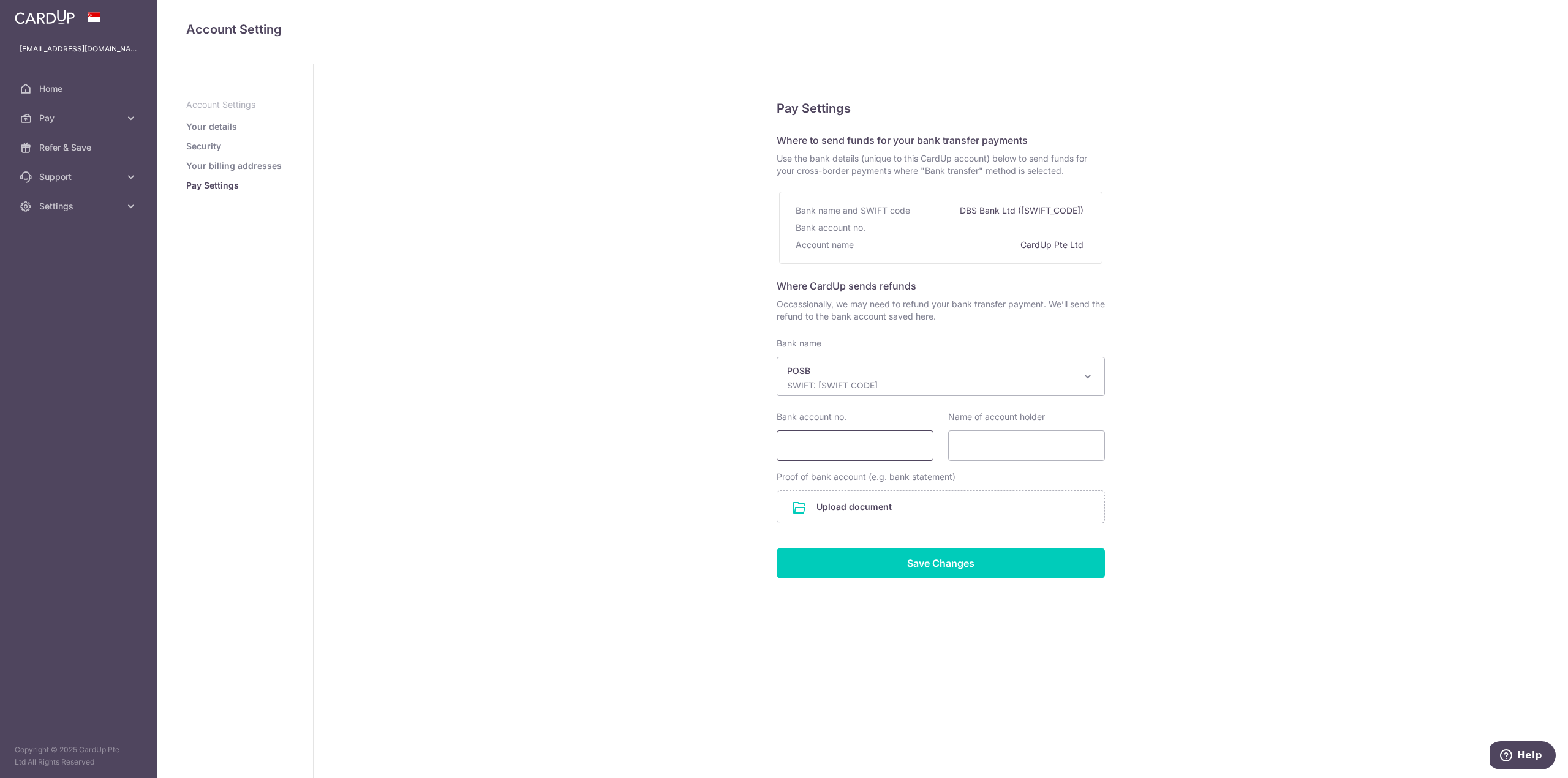
click at [861, 445] on input "Bank account no." at bounding box center [854, 446] width 156 height 31
type input "126734956"
type input "[PERSON_NAME]"
click at [838, 509] on input "file" at bounding box center [941, 506] width 327 height 32
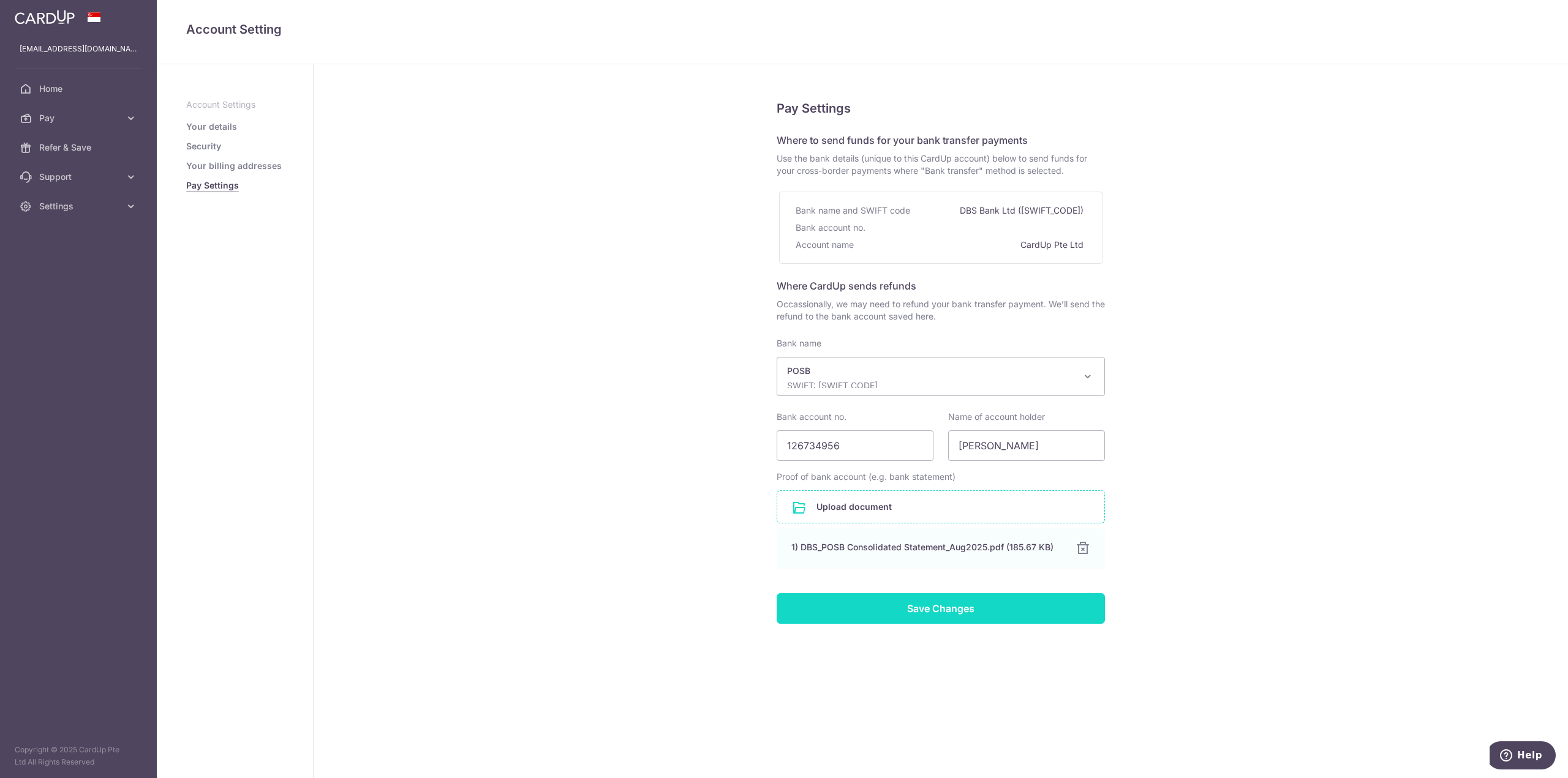
click at [1011, 612] on input "Save Changes" at bounding box center [940, 609] width 328 height 31
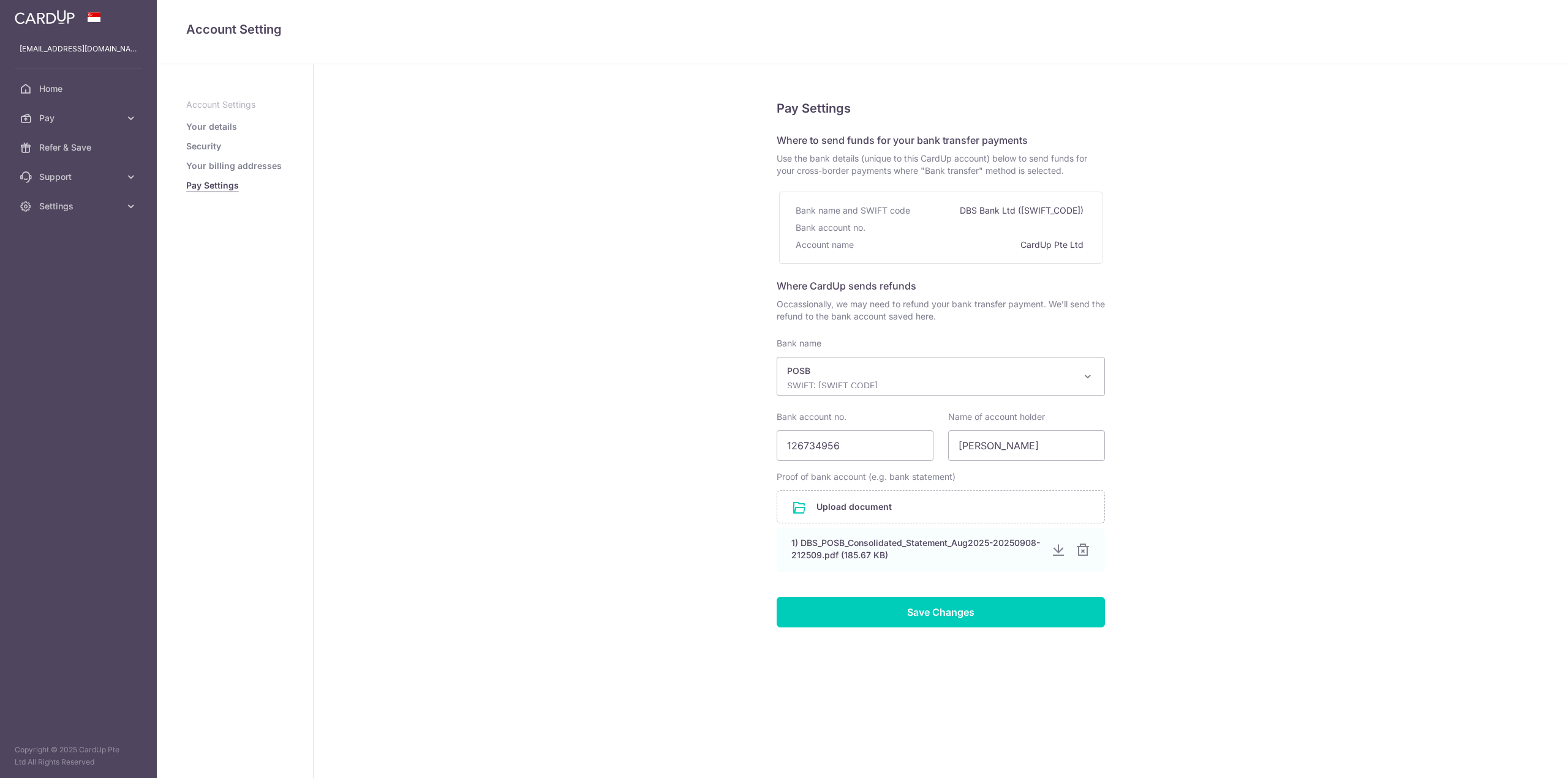
select select "19"
click at [910, 613] on input "Save Changes" at bounding box center [940, 613] width 328 height 31
select select "19"
click at [210, 144] on link "Security" at bounding box center [204, 145] width 35 height 12
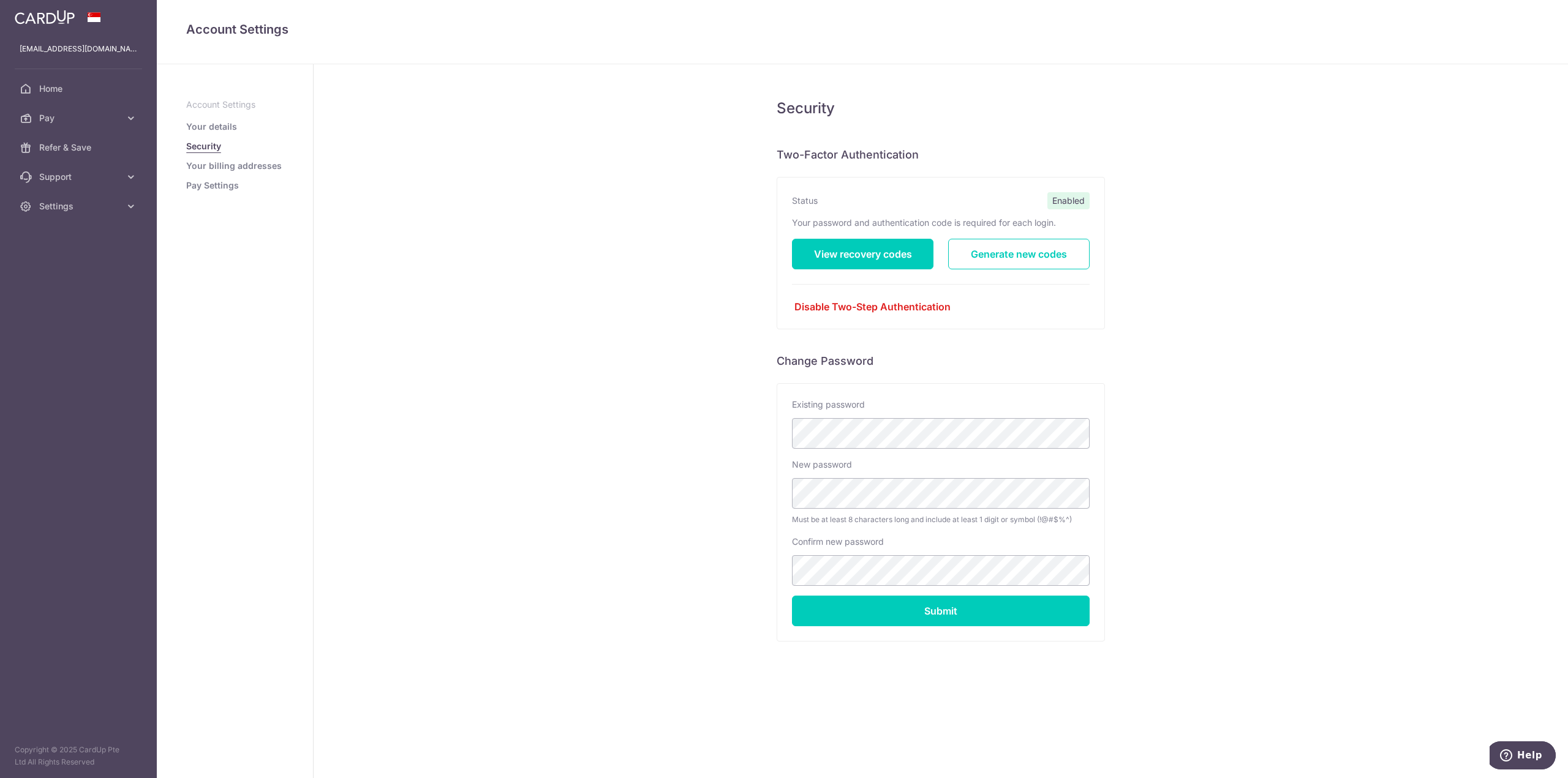
click at [228, 188] on link "Pay Settings" at bounding box center [213, 185] width 53 height 12
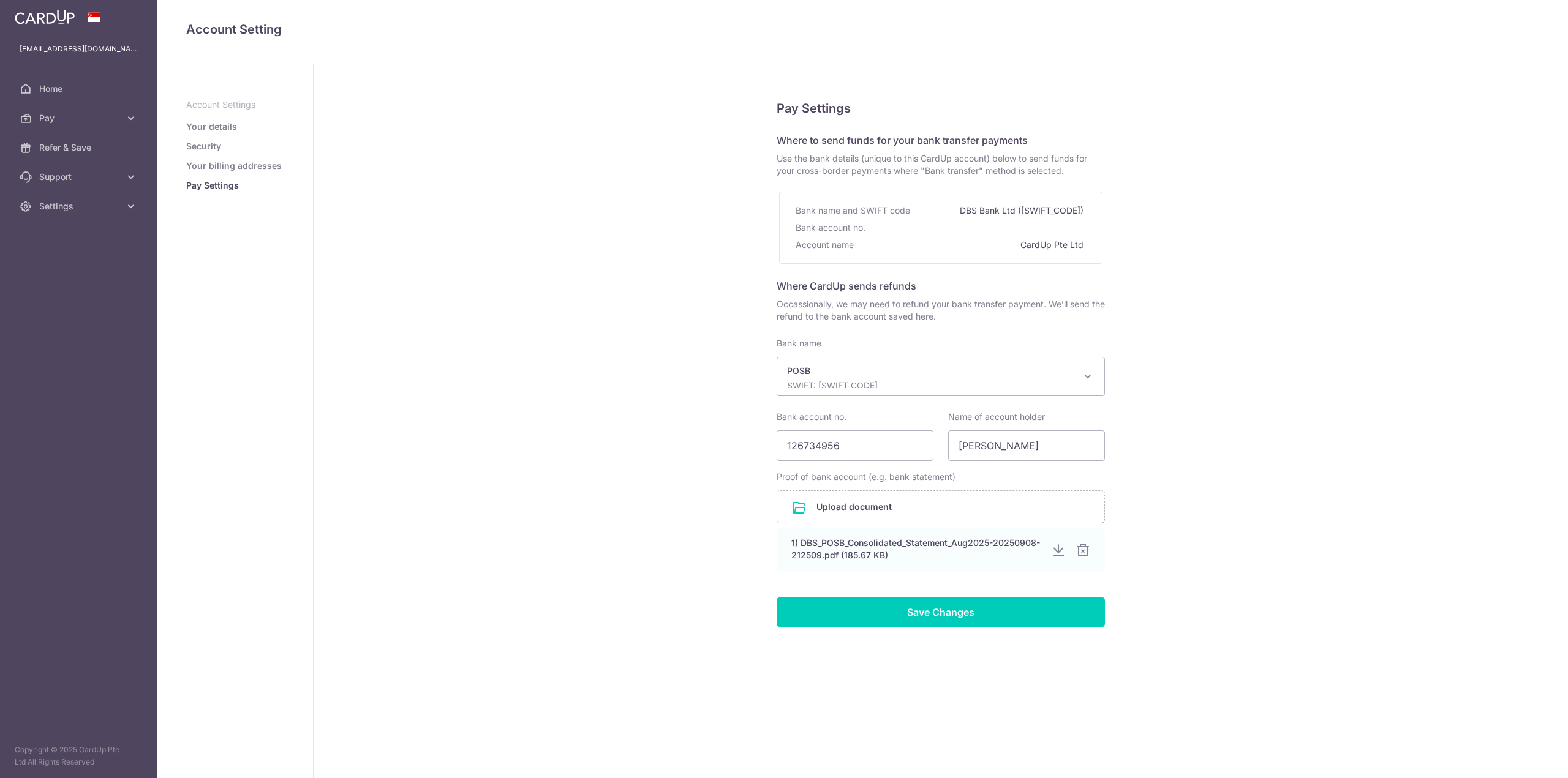
select select "19"
click at [222, 166] on link "Your billing addresses" at bounding box center [234, 165] width 95 height 12
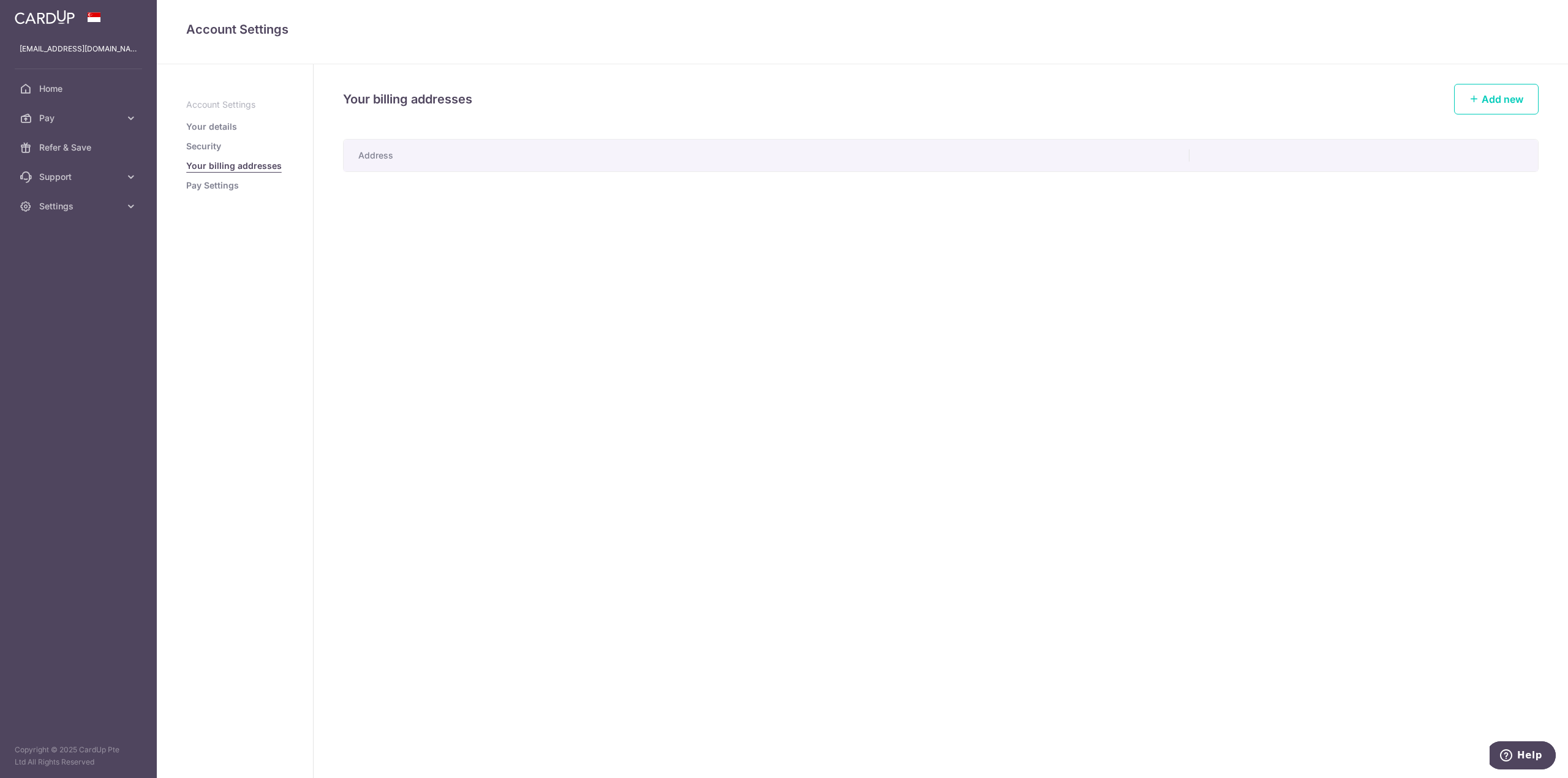
click at [233, 128] on link "Your details" at bounding box center [212, 126] width 51 height 12
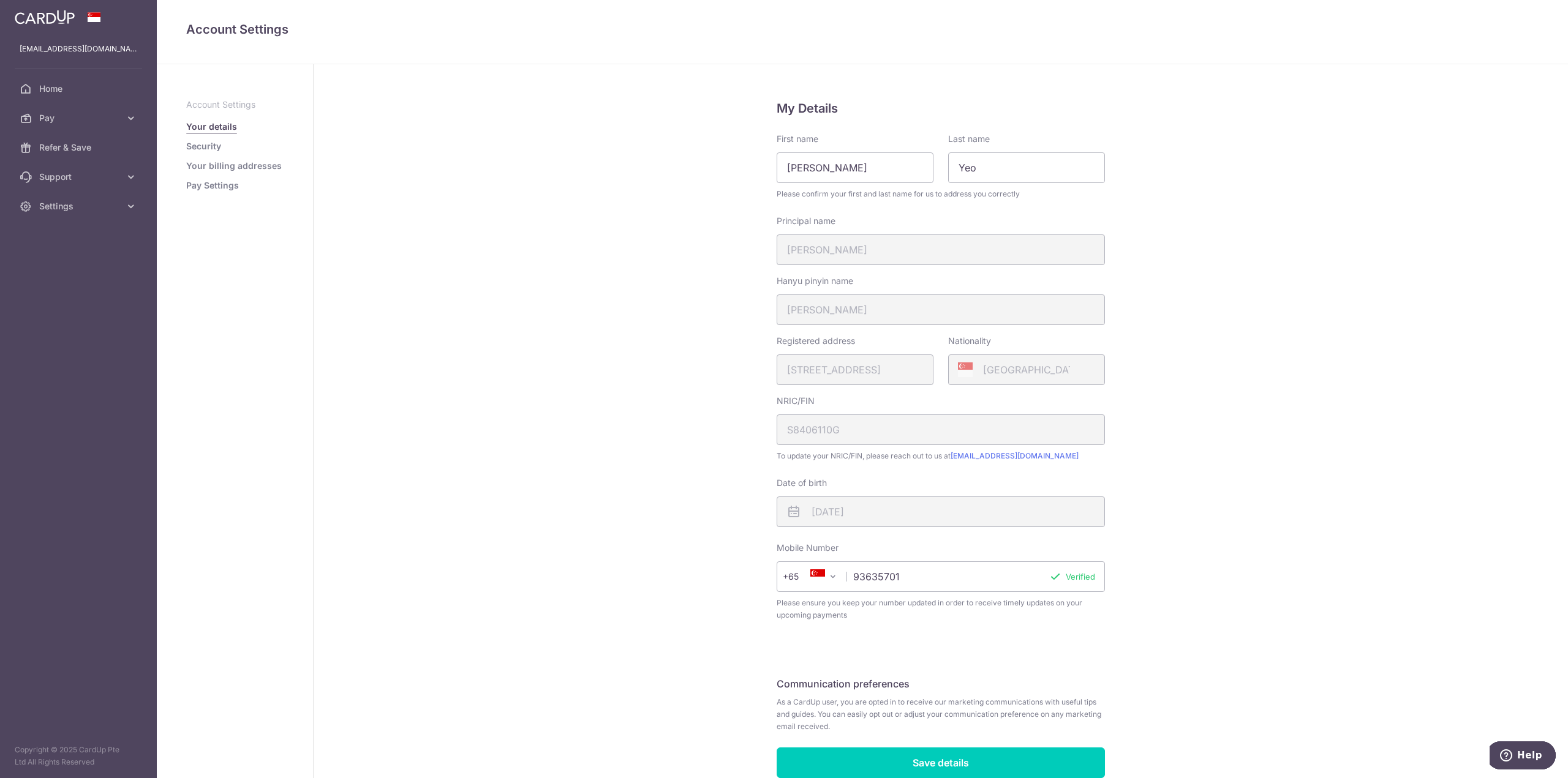
click at [234, 170] on link "Your billing addresses" at bounding box center [234, 165] width 95 height 12
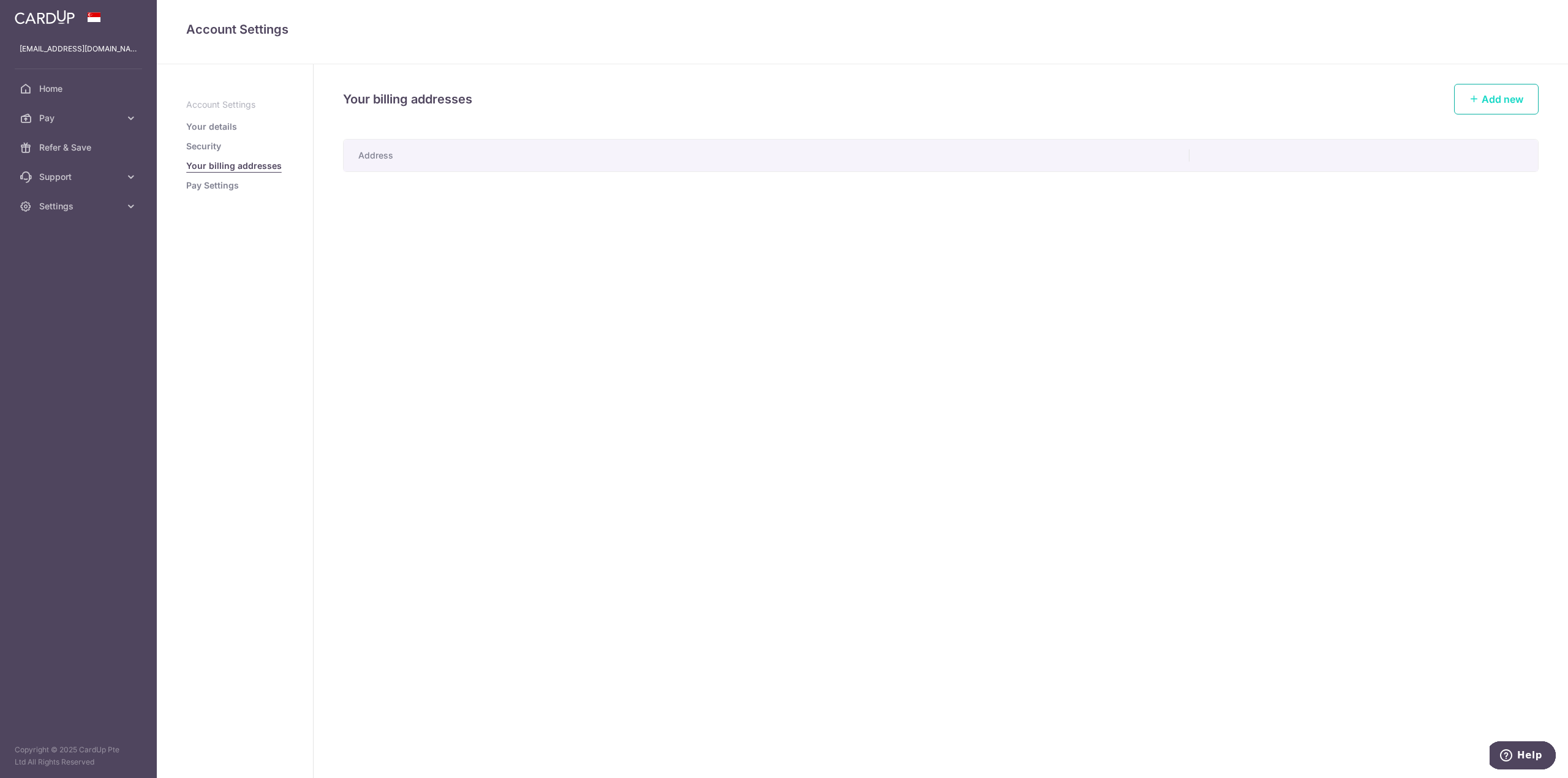
click at [1483, 95] on span "Add new" at bounding box center [1503, 98] width 42 height 12
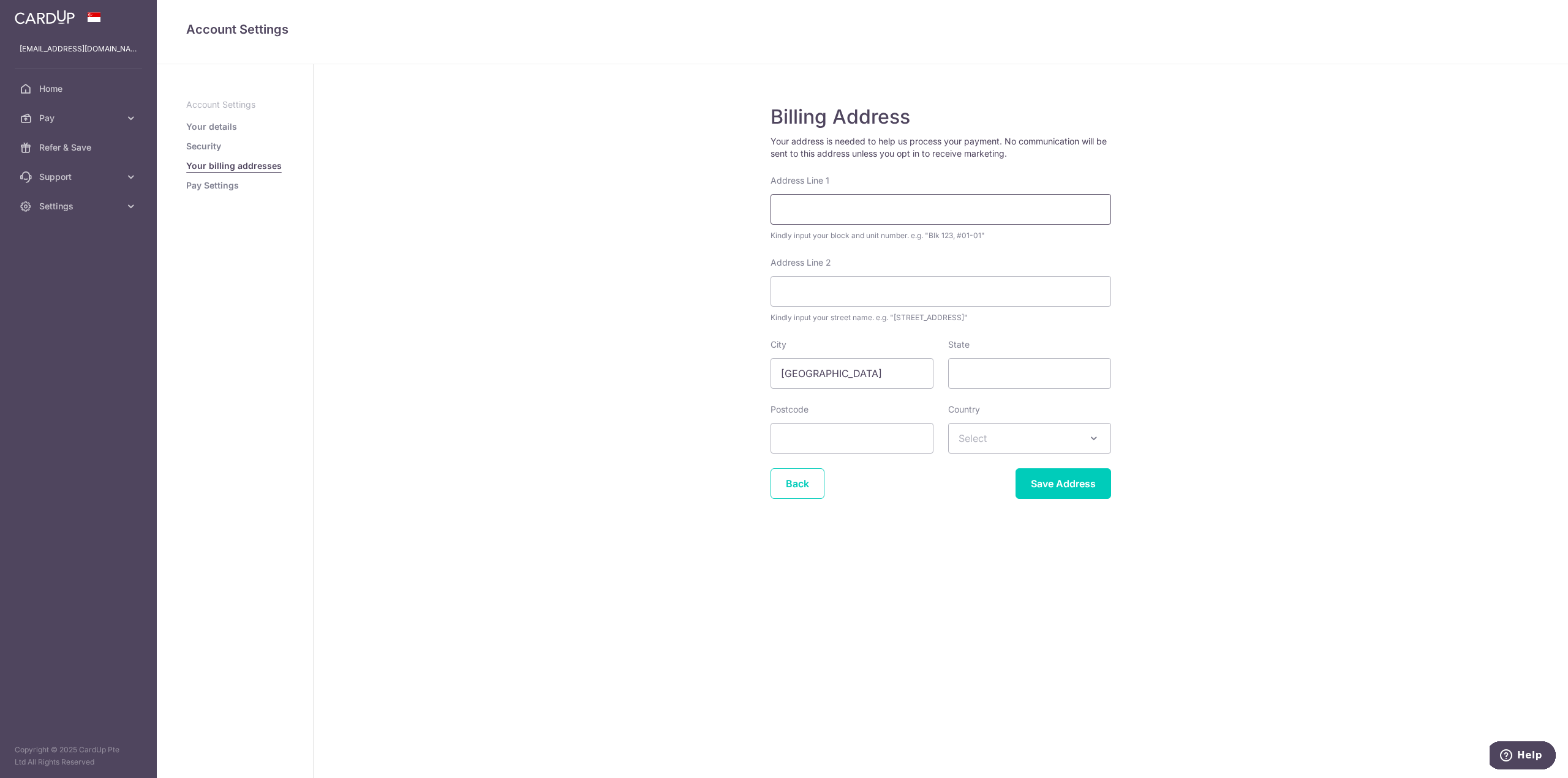
click at [814, 215] on input "Address Line 1" at bounding box center [941, 210] width 341 height 31
type input "941 Tampines Ave 5"
type input ")"
type input "#02-229"
click at [824, 433] on input "Postcode" at bounding box center [852, 439] width 163 height 31
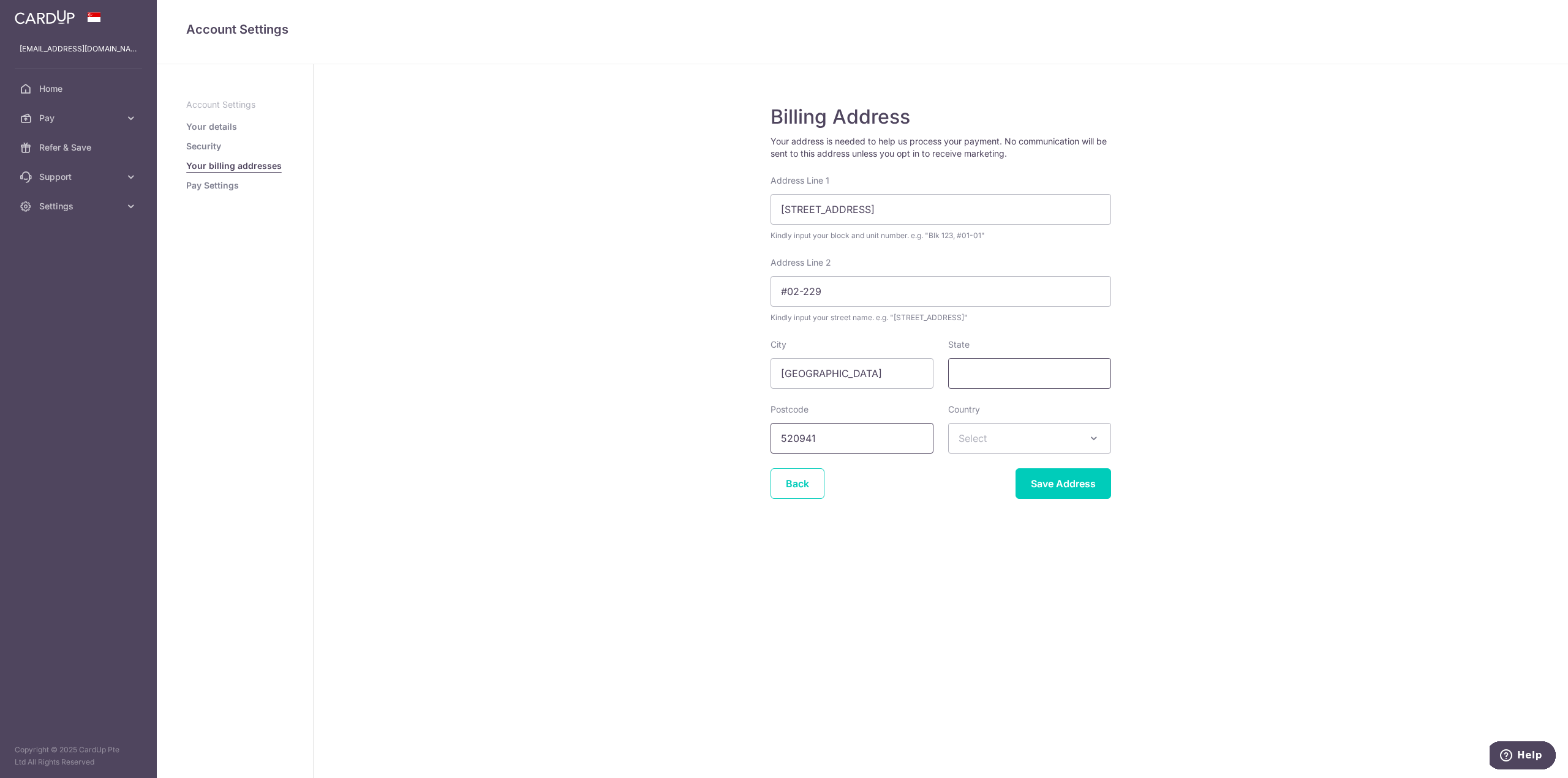
type input "520941"
click at [967, 367] on input "State" at bounding box center [1029, 374] width 163 height 31
type input "[GEOGRAPHIC_DATA]"
click at [1004, 443] on span "Select" at bounding box center [1030, 438] width 162 height 29
type input "singapore"
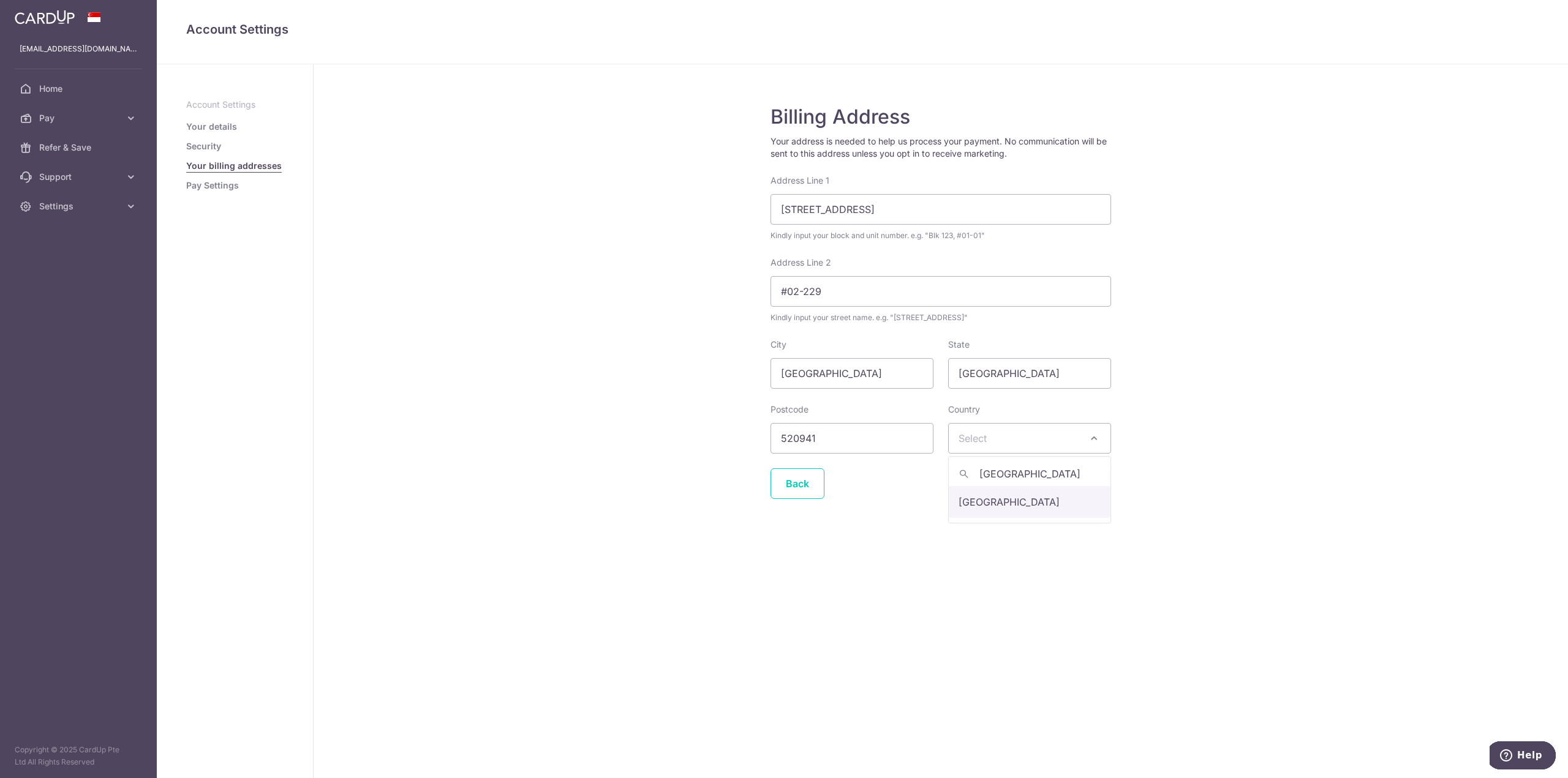
select select "199"
click at [1074, 484] on input "Save Address" at bounding box center [1063, 484] width 95 height 31
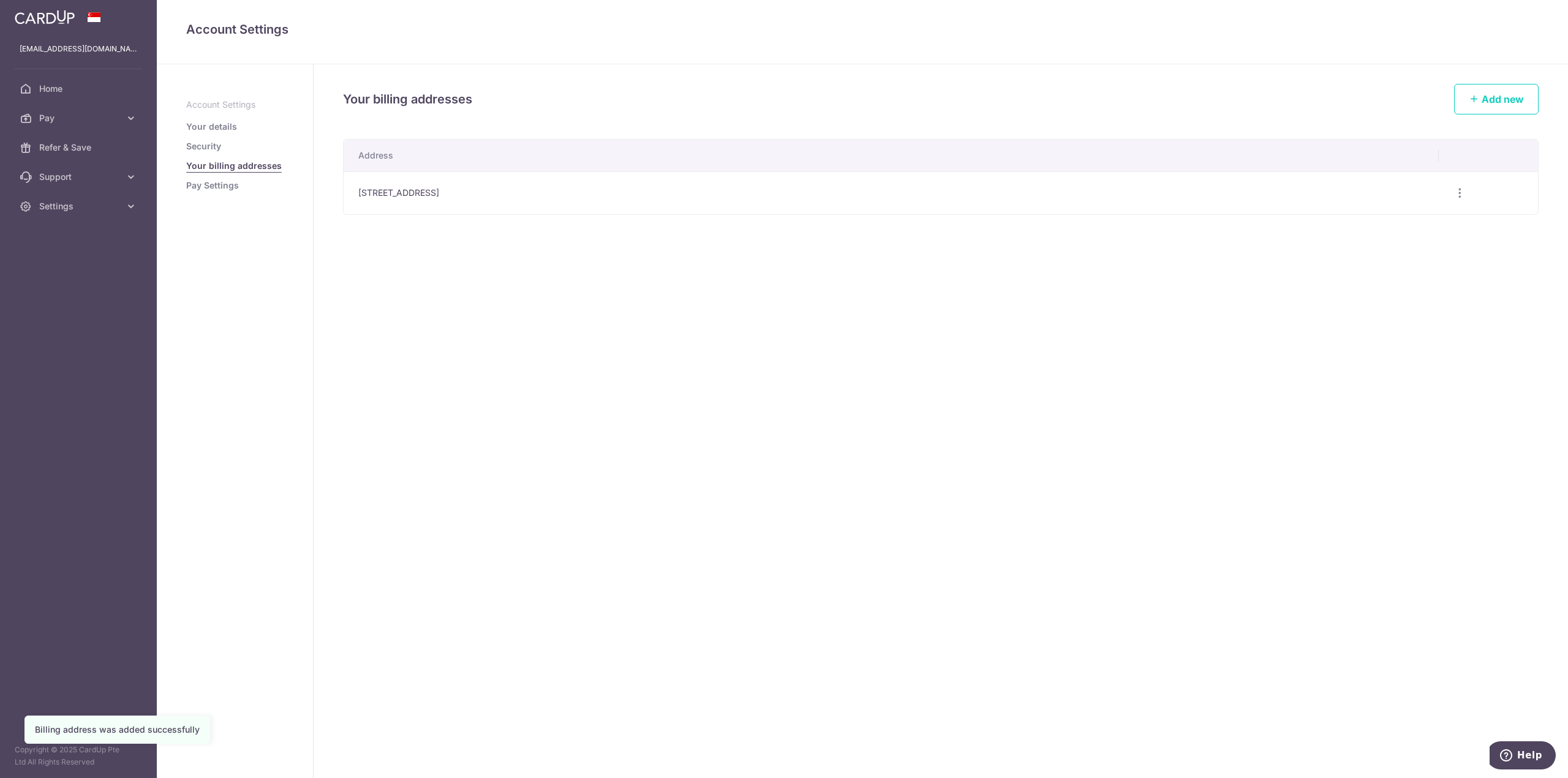
click at [235, 186] on link "Pay Settings" at bounding box center [213, 185] width 53 height 12
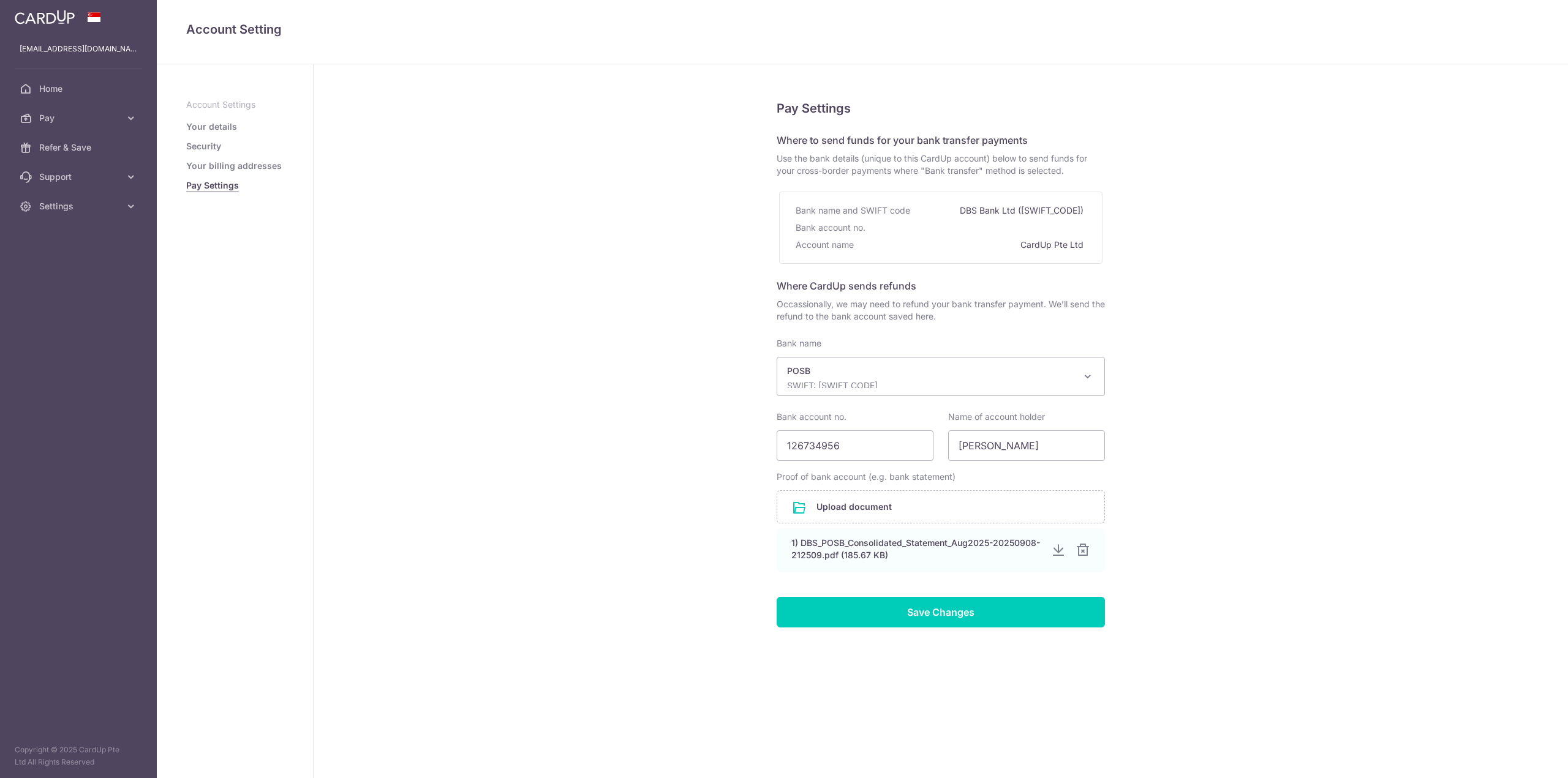
select select "19"
drag, startPoint x: 0, startPoint y: 0, endPoint x: 65, endPoint y: 116, distance: 133.0
click at [65, 116] on span "Pay" at bounding box center [79, 117] width 81 height 12
click at [70, 147] on span "Payments" at bounding box center [79, 147] width 81 height 12
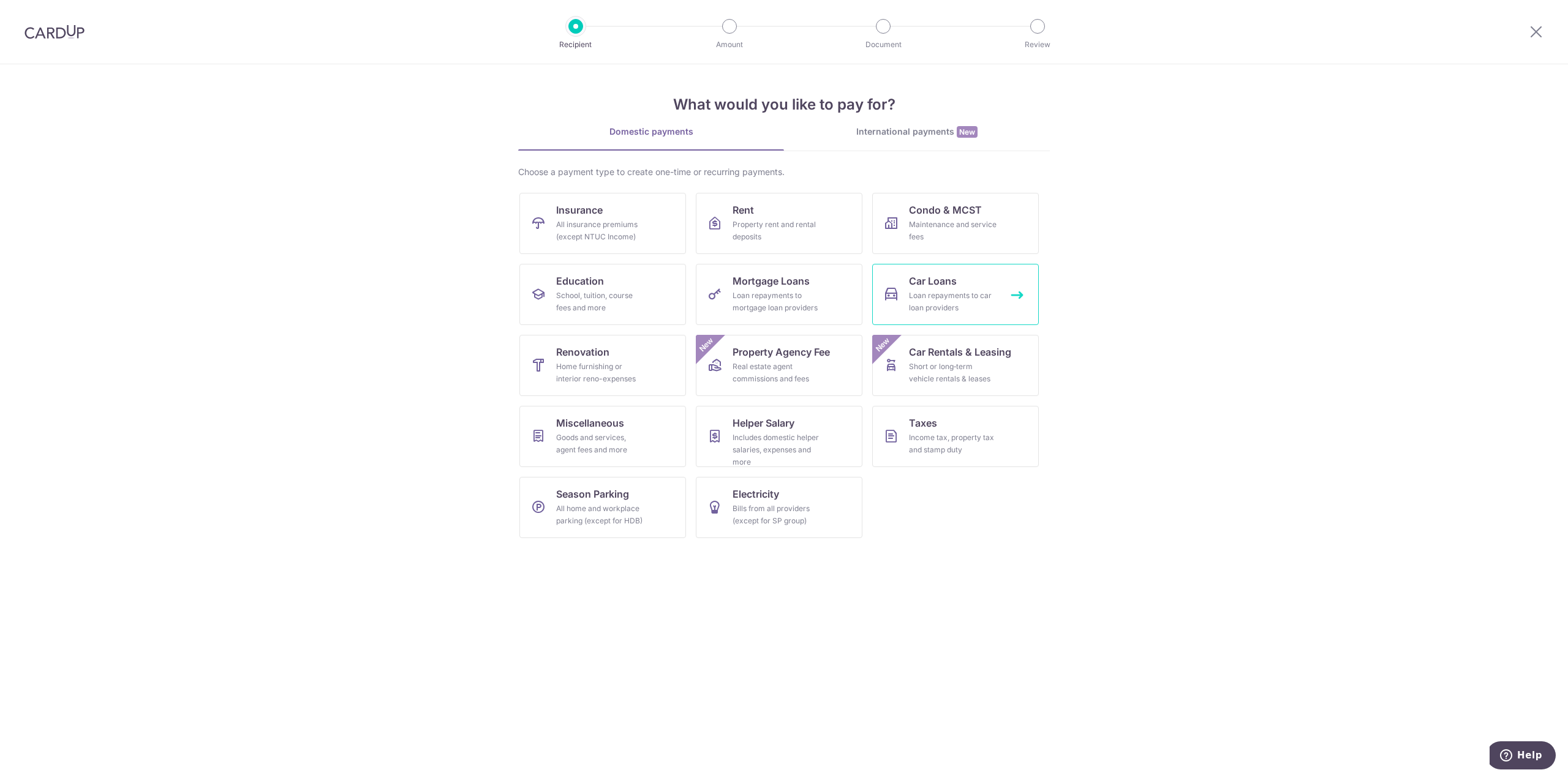
click at [964, 287] on link "Car Loans Loan repayments to car loan providers" at bounding box center [954, 294] width 166 height 61
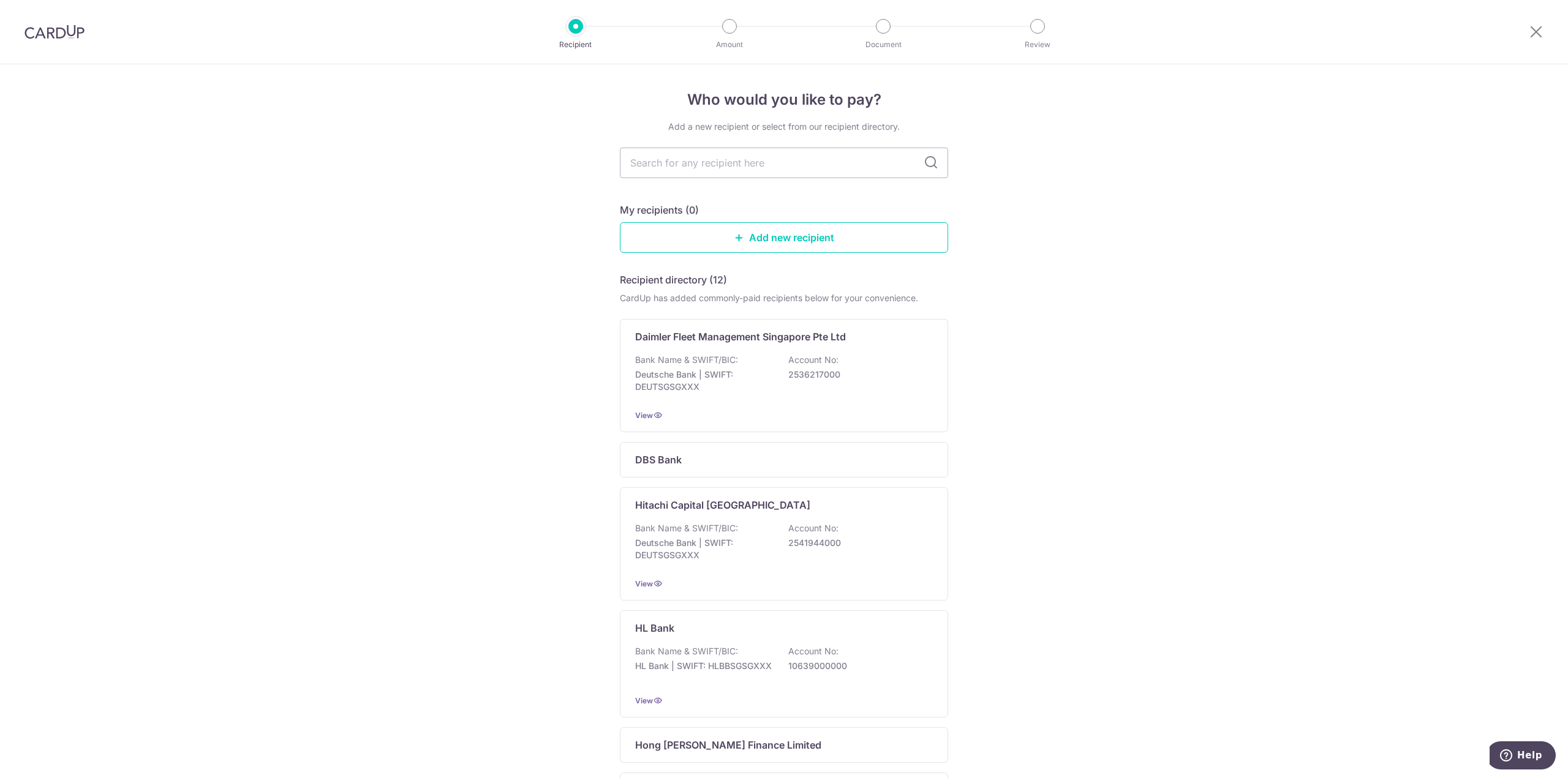
click at [1543, 40] on div at bounding box center [1536, 32] width 64 height 64
click at [1537, 33] on icon at bounding box center [1536, 31] width 15 height 15
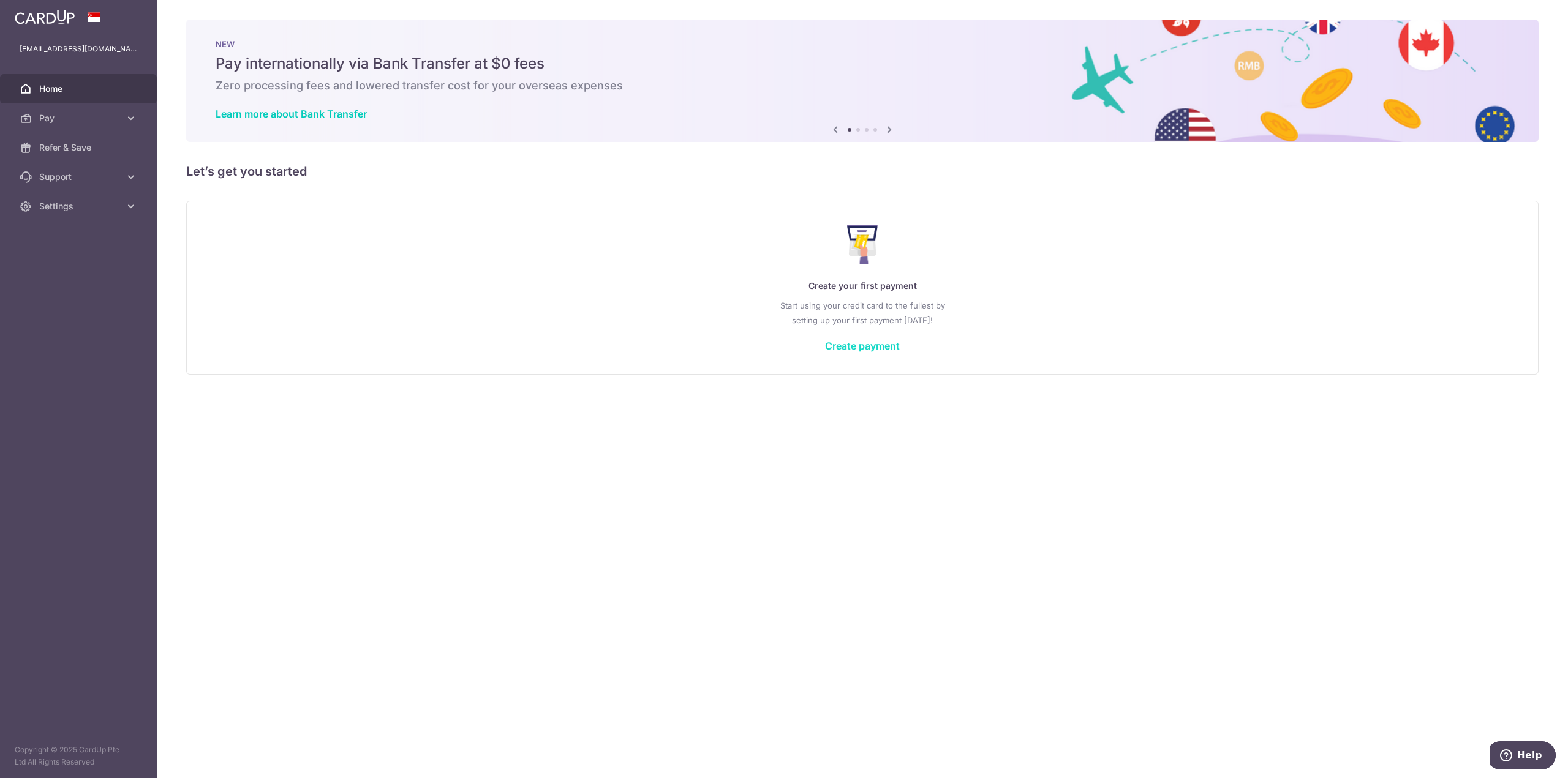
click at [866, 347] on link "Create payment" at bounding box center [863, 345] width 75 height 12
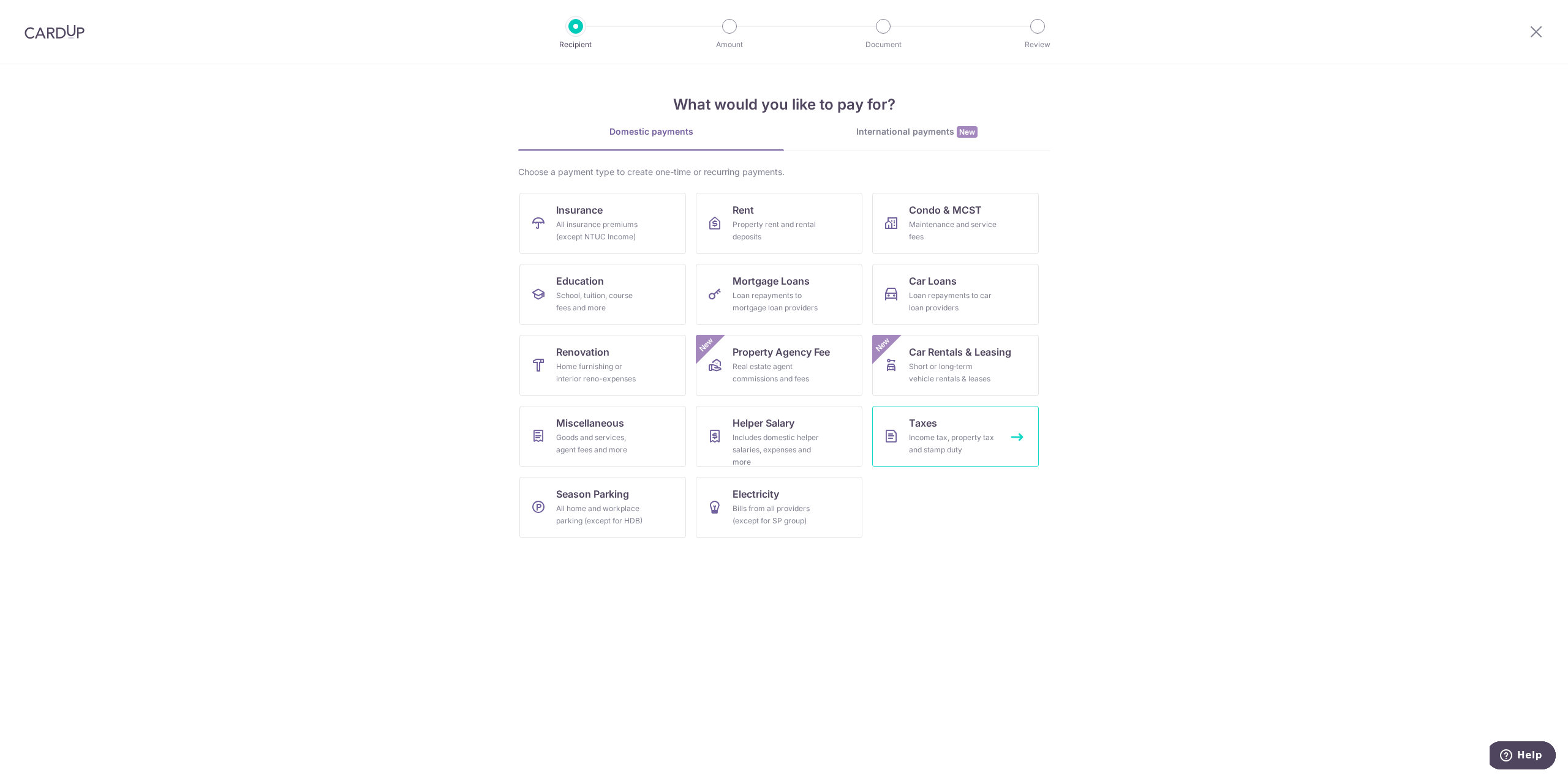
click at [927, 445] on div "Income tax, property tax and stamp duty" at bounding box center [953, 444] width 88 height 25
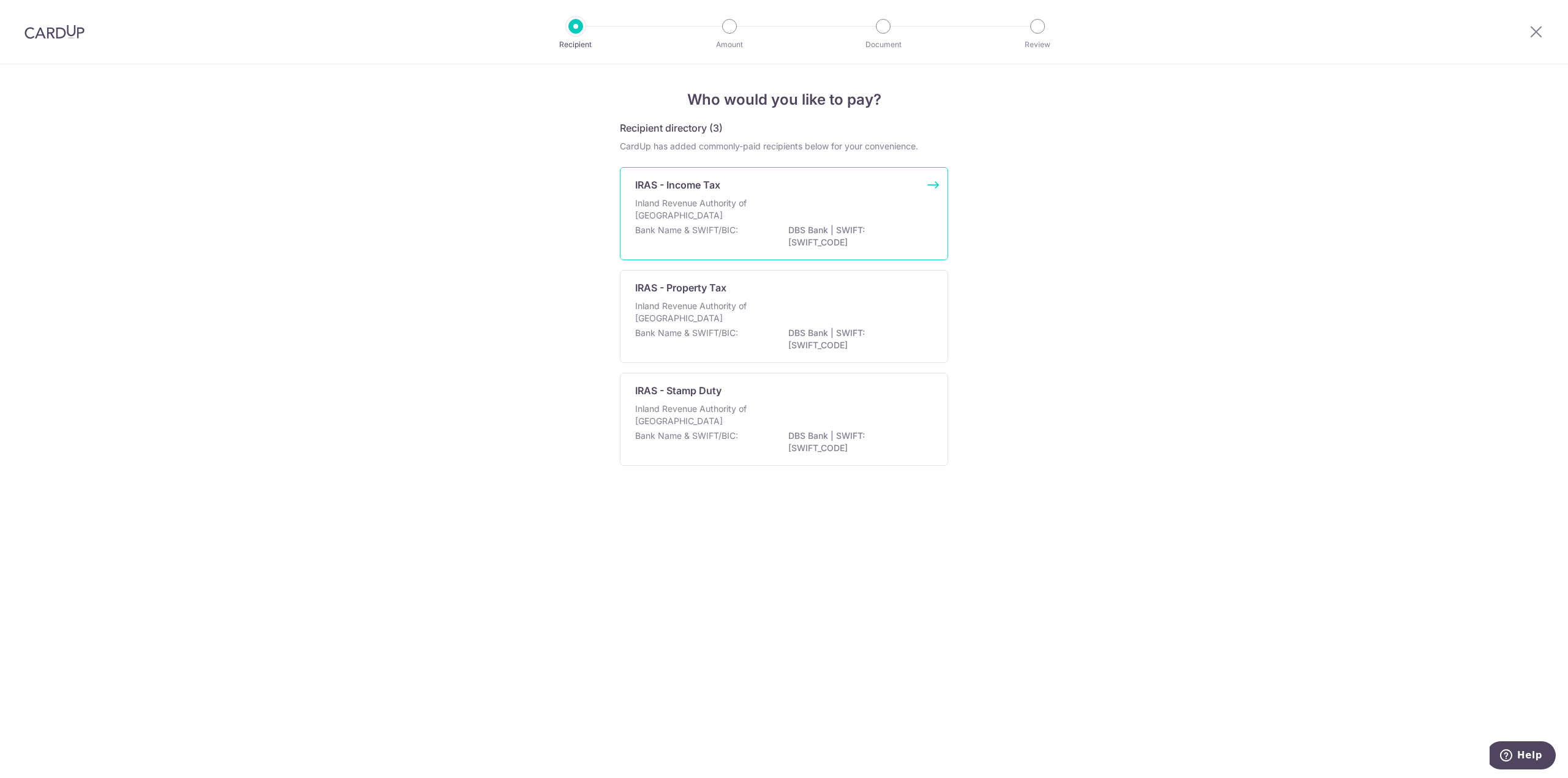
click at [814, 234] on p "DBS Bank | SWIFT: [SWIFT_CODE]" at bounding box center [856, 236] width 137 height 25
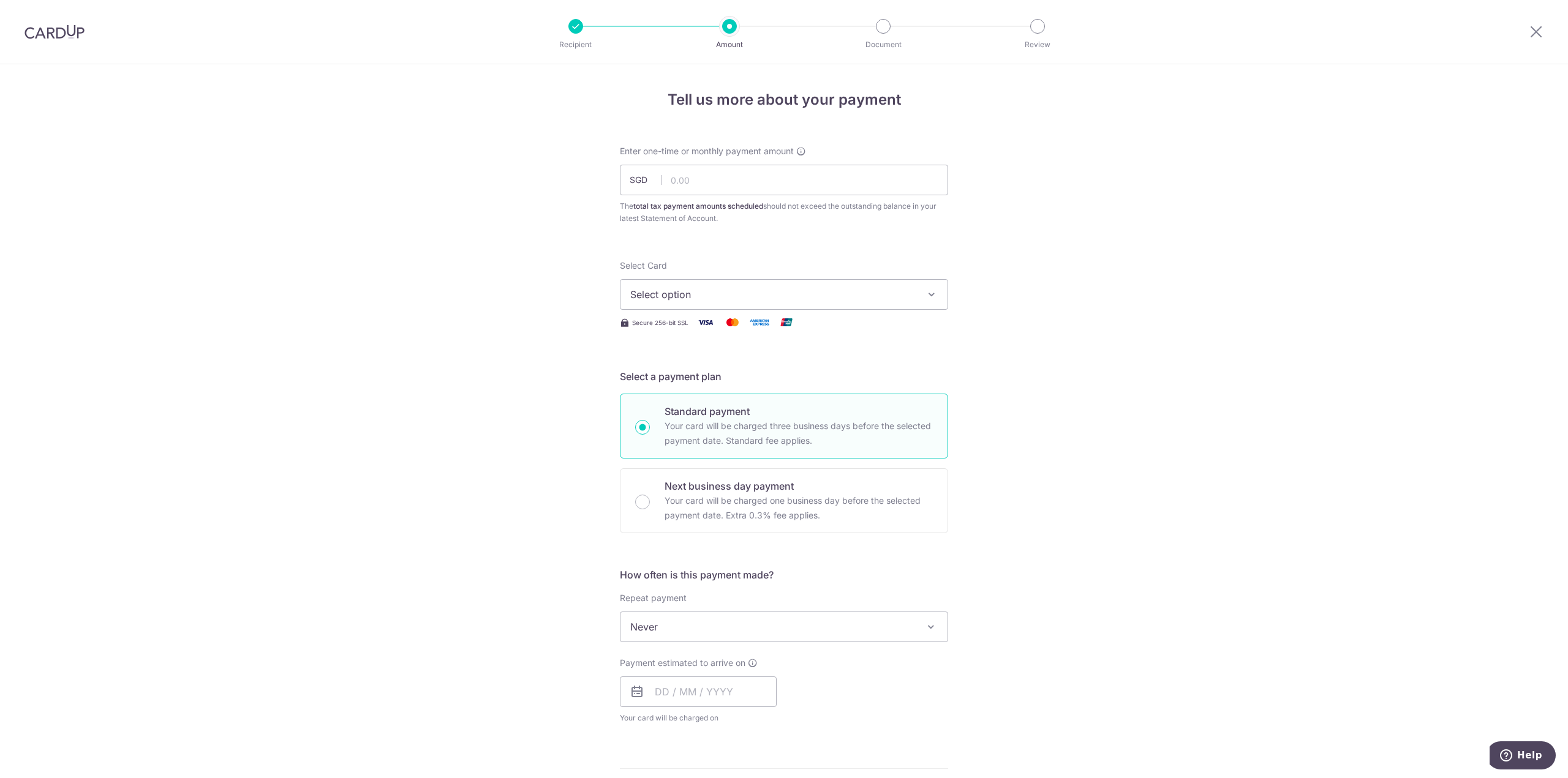
click at [872, 288] on span "Select option" at bounding box center [773, 294] width 285 height 15
click at [874, 292] on span "Select option" at bounding box center [773, 294] width 285 height 15
click at [726, 177] on input "text" at bounding box center [784, 180] width 328 height 31
paste input "2,714.57"
type input "2,714.57"
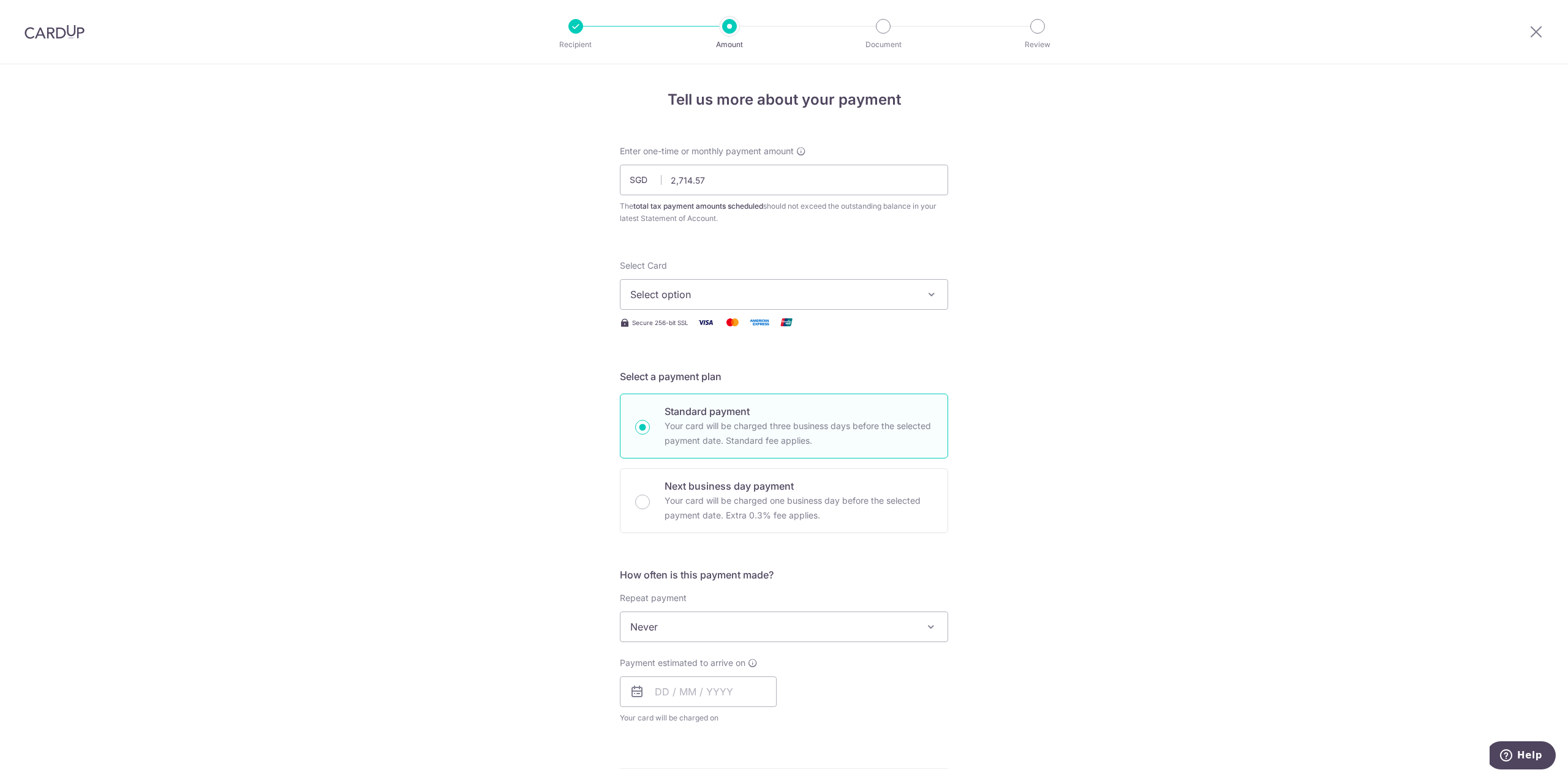
click at [806, 294] on span "Select option" at bounding box center [773, 294] width 285 height 15
click at [748, 328] on span "Add credit card" at bounding box center [795, 328] width 285 height 12
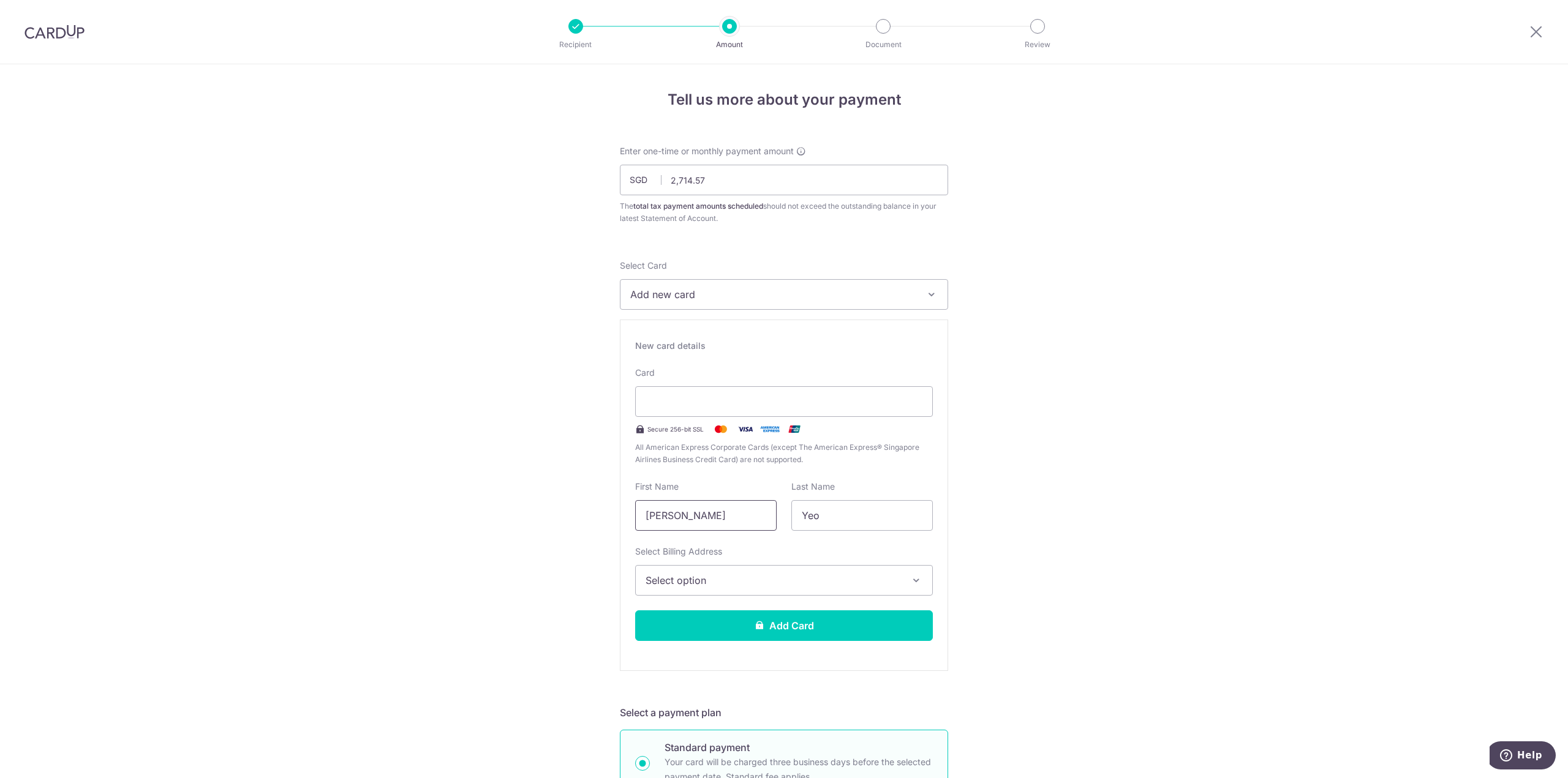
click at [704, 514] on input "[PERSON_NAME]" at bounding box center [706, 515] width 142 height 31
type input "Rodrick"
click at [731, 581] on span "Select option" at bounding box center [773, 581] width 255 height 15
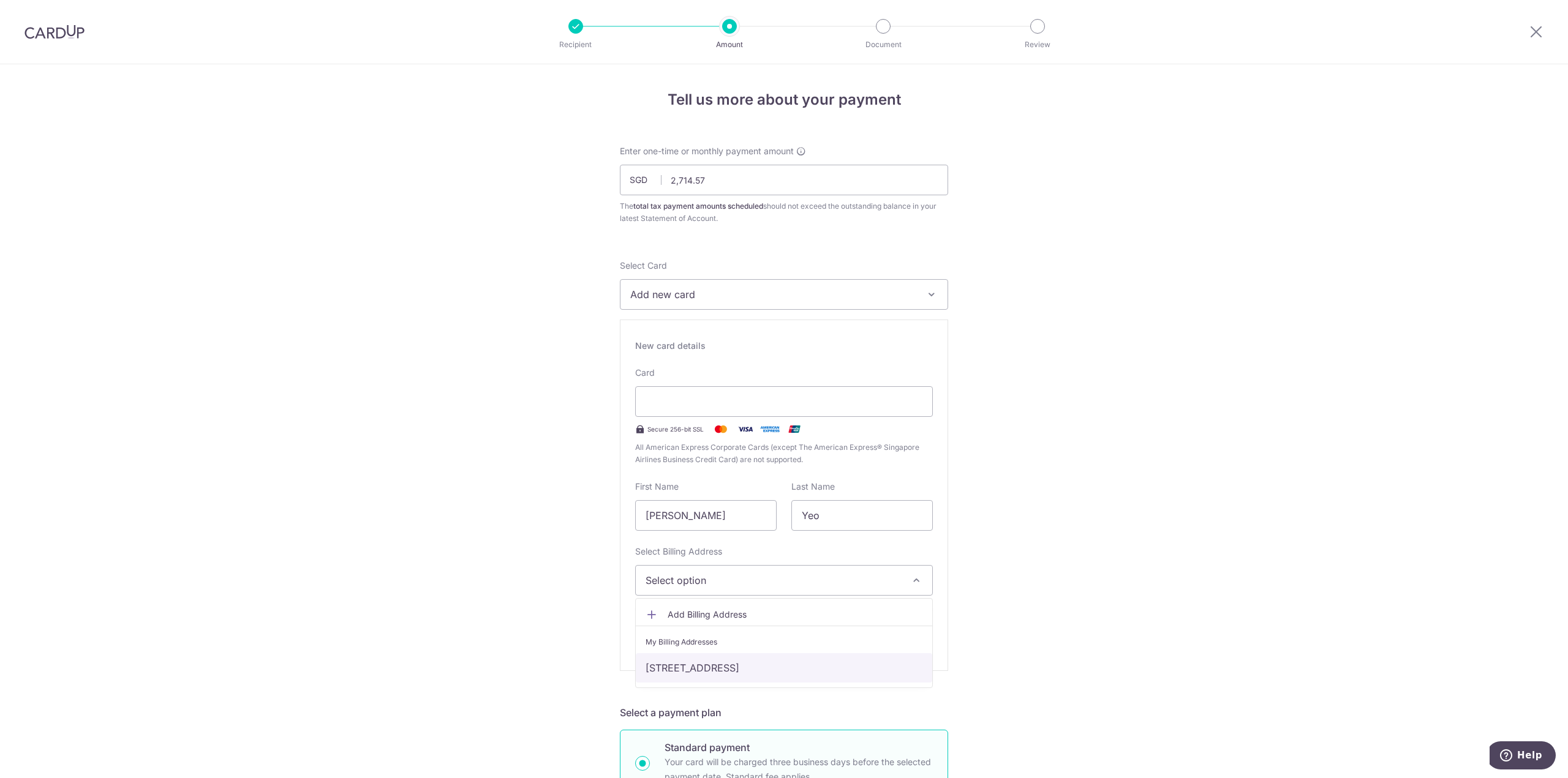
click at [729, 667] on link "[STREET_ADDRESS]" at bounding box center [784, 668] width 296 height 29
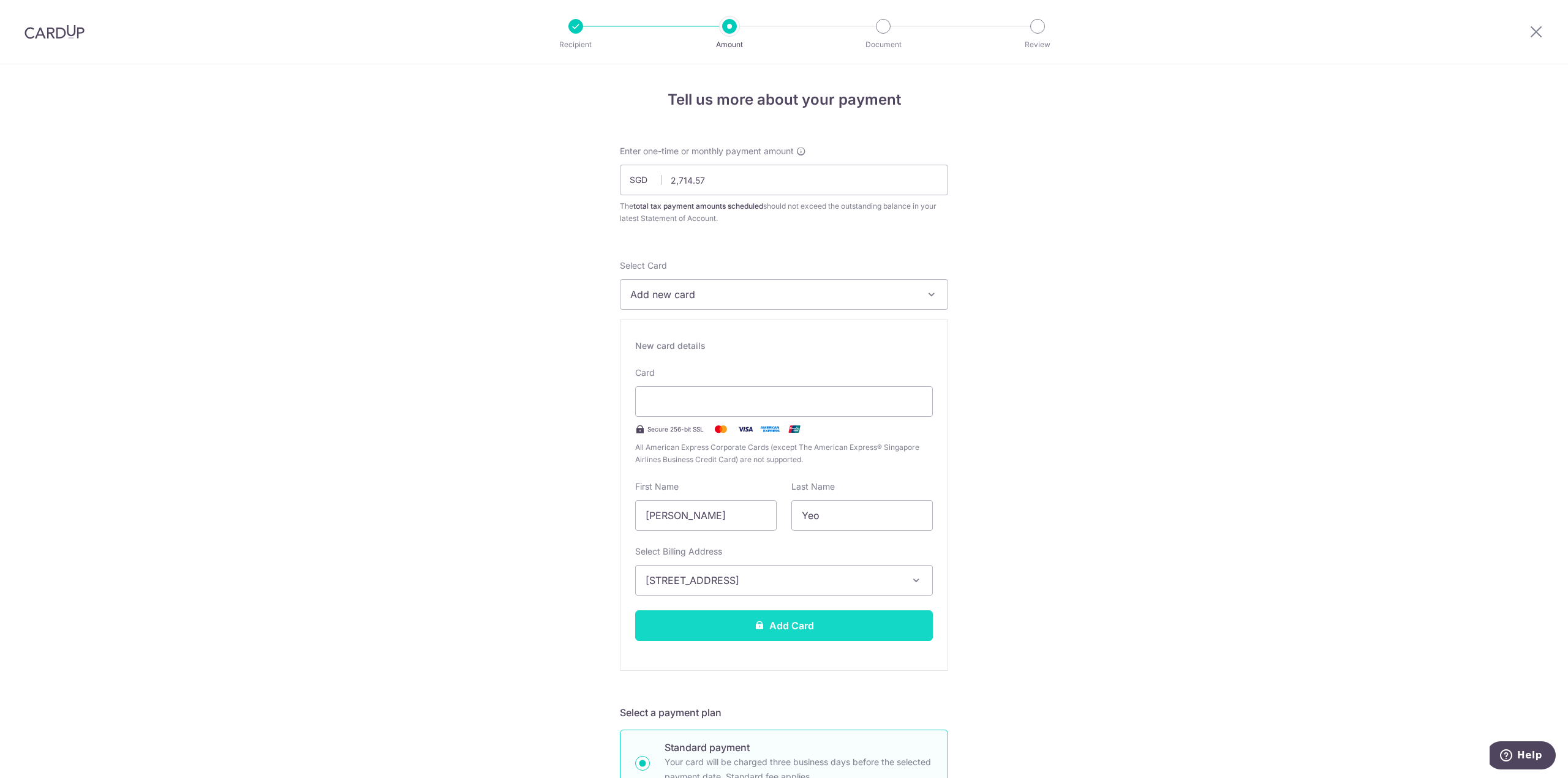
click at [773, 623] on button "Add Card" at bounding box center [784, 626] width 297 height 31
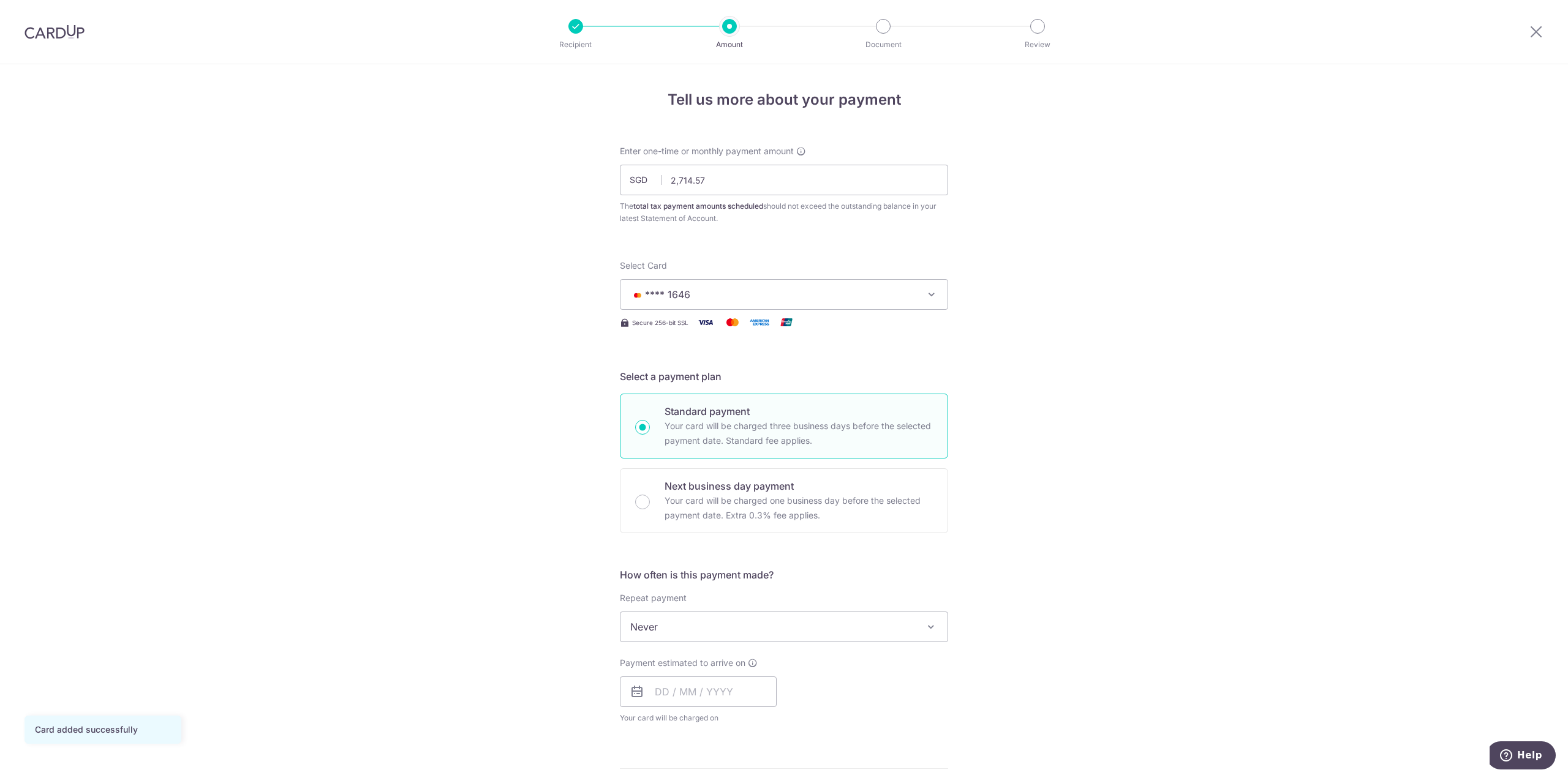
click at [846, 633] on span "Never" at bounding box center [784, 627] width 327 height 29
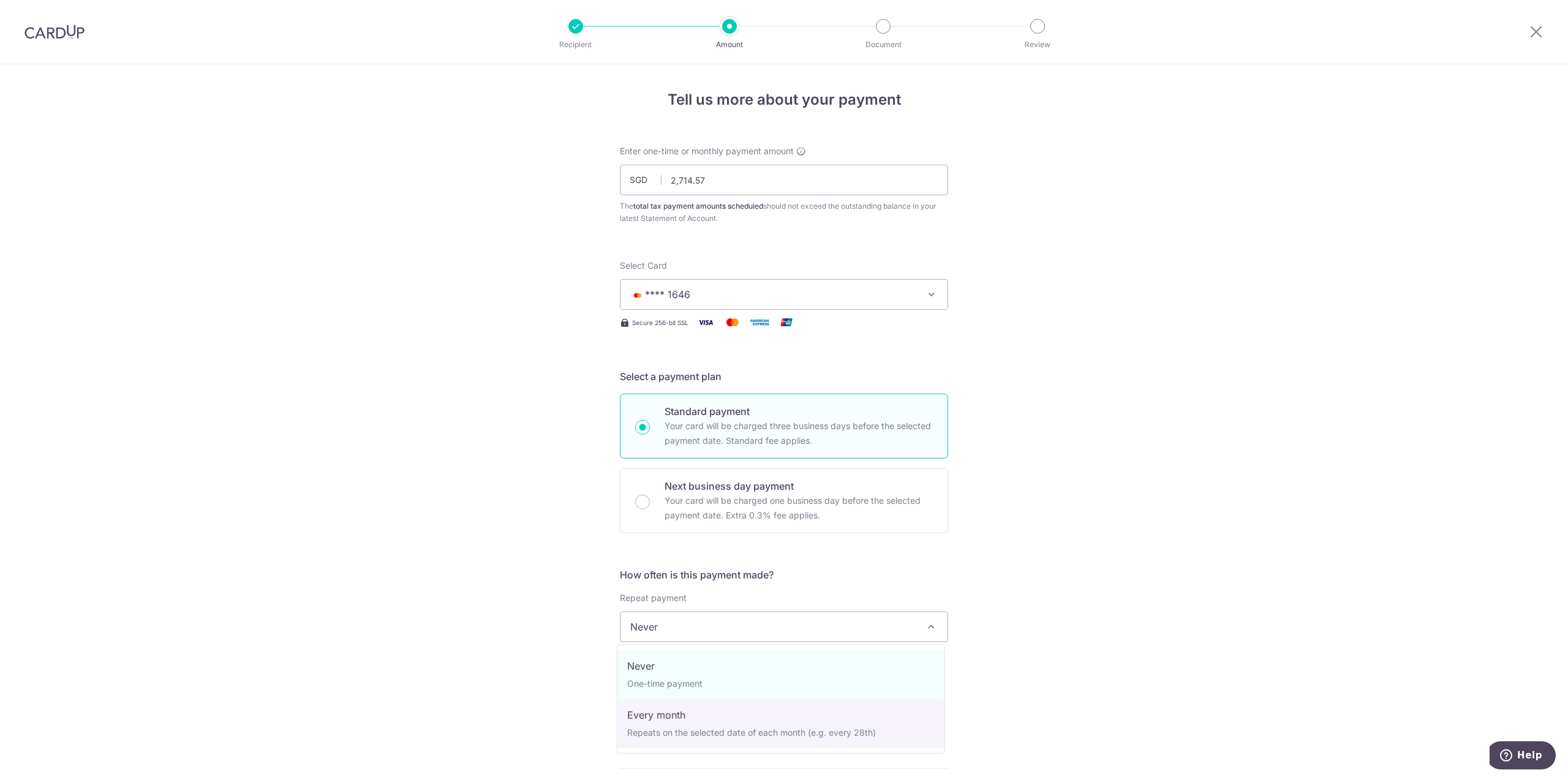
select select "3"
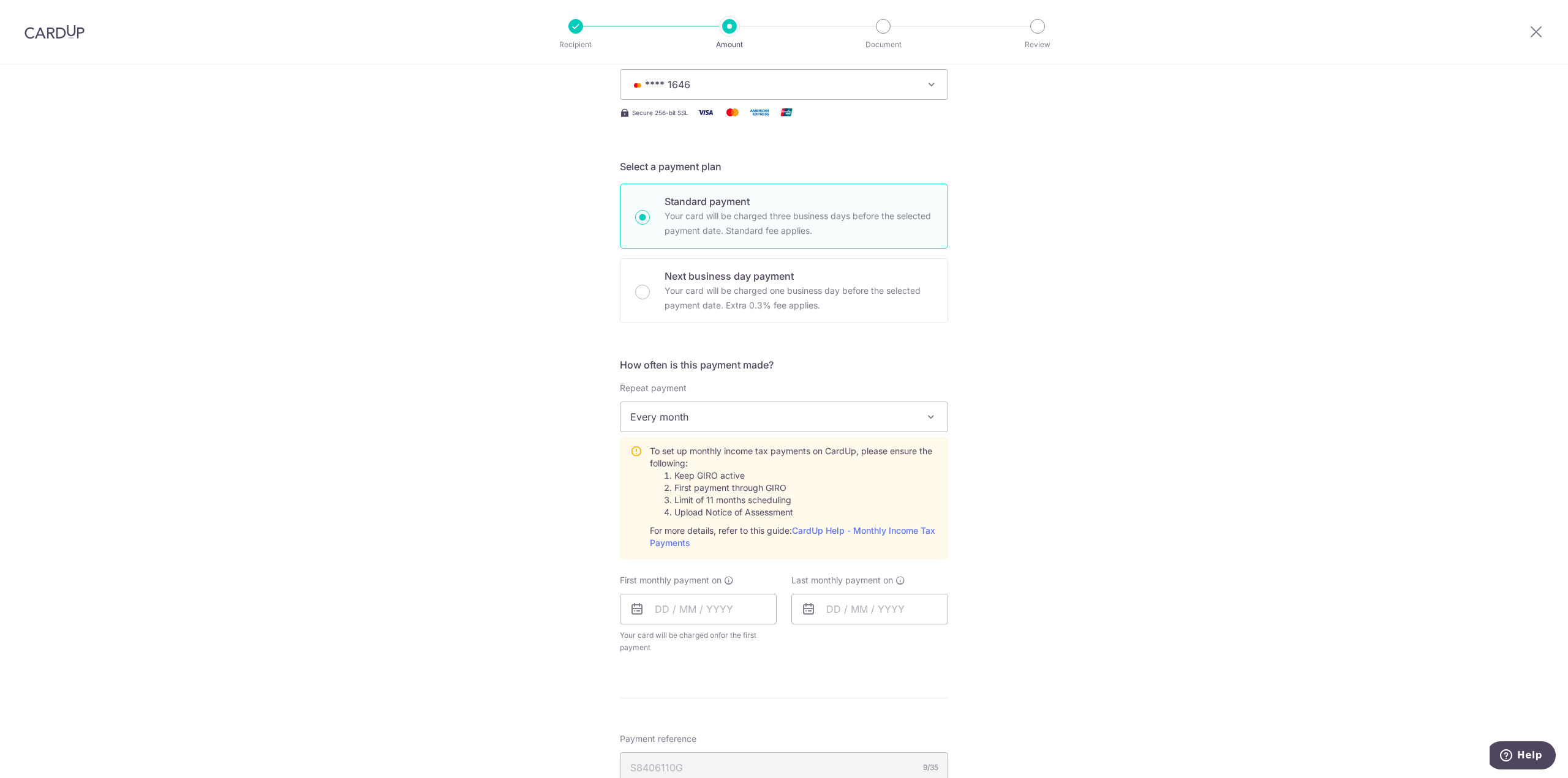
scroll to position [306, 0]
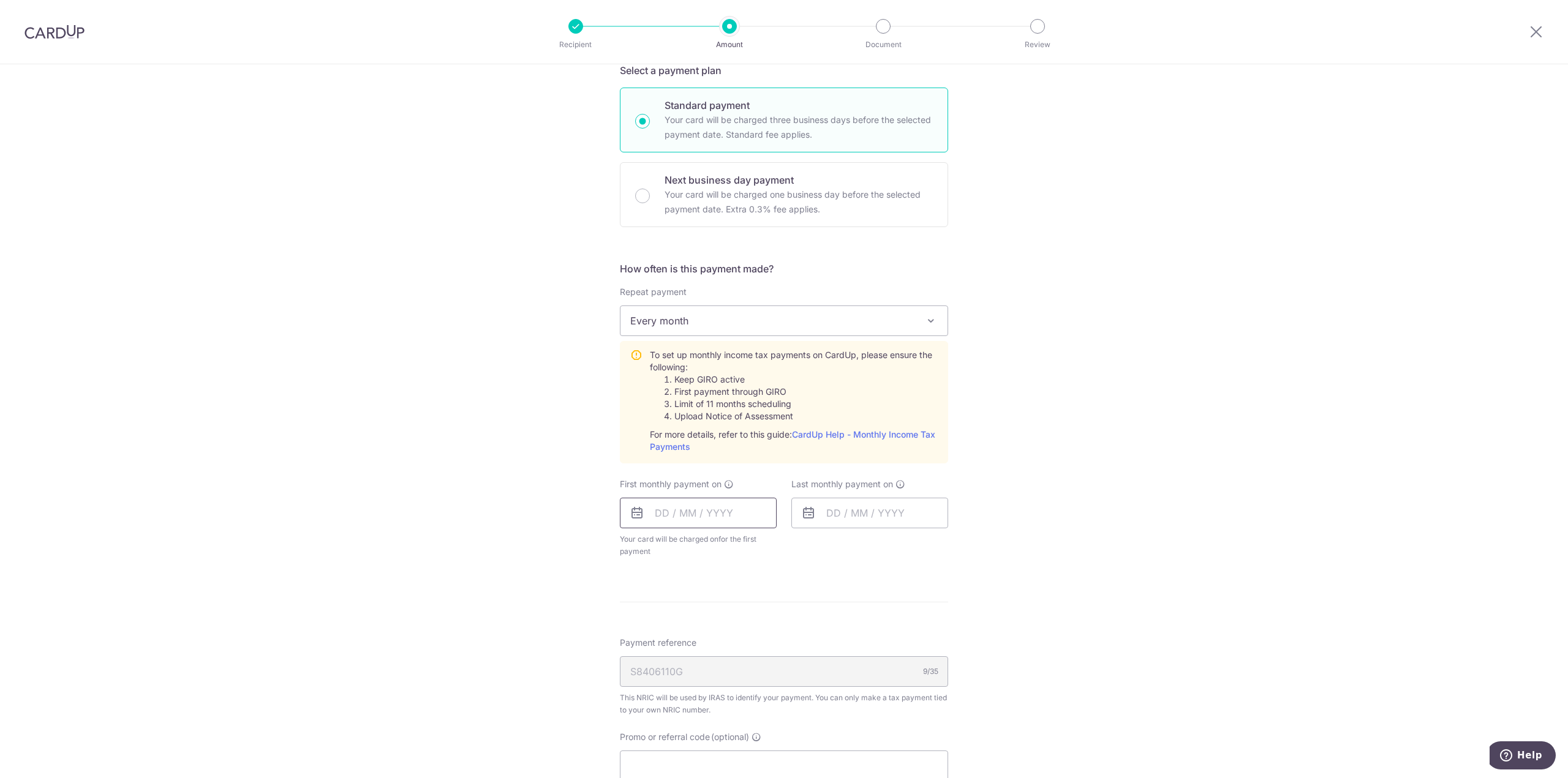
click at [737, 521] on input "text" at bounding box center [698, 514] width 156 height 31
click at [788, 547] on link "Next" at bounding box center [793, 546] width 15 height 15
click at [711, 733] on link "Why are some dates not available?" at bounding box center [718, 735] width 165 height 25
drag, startPoint x: 691, startPoint y: 626, endPoint x: 830, endPoint y: 584, distance: 145.2
click at [691, 626] on link "7" at bounding box center [694, 624] width 20 height 20
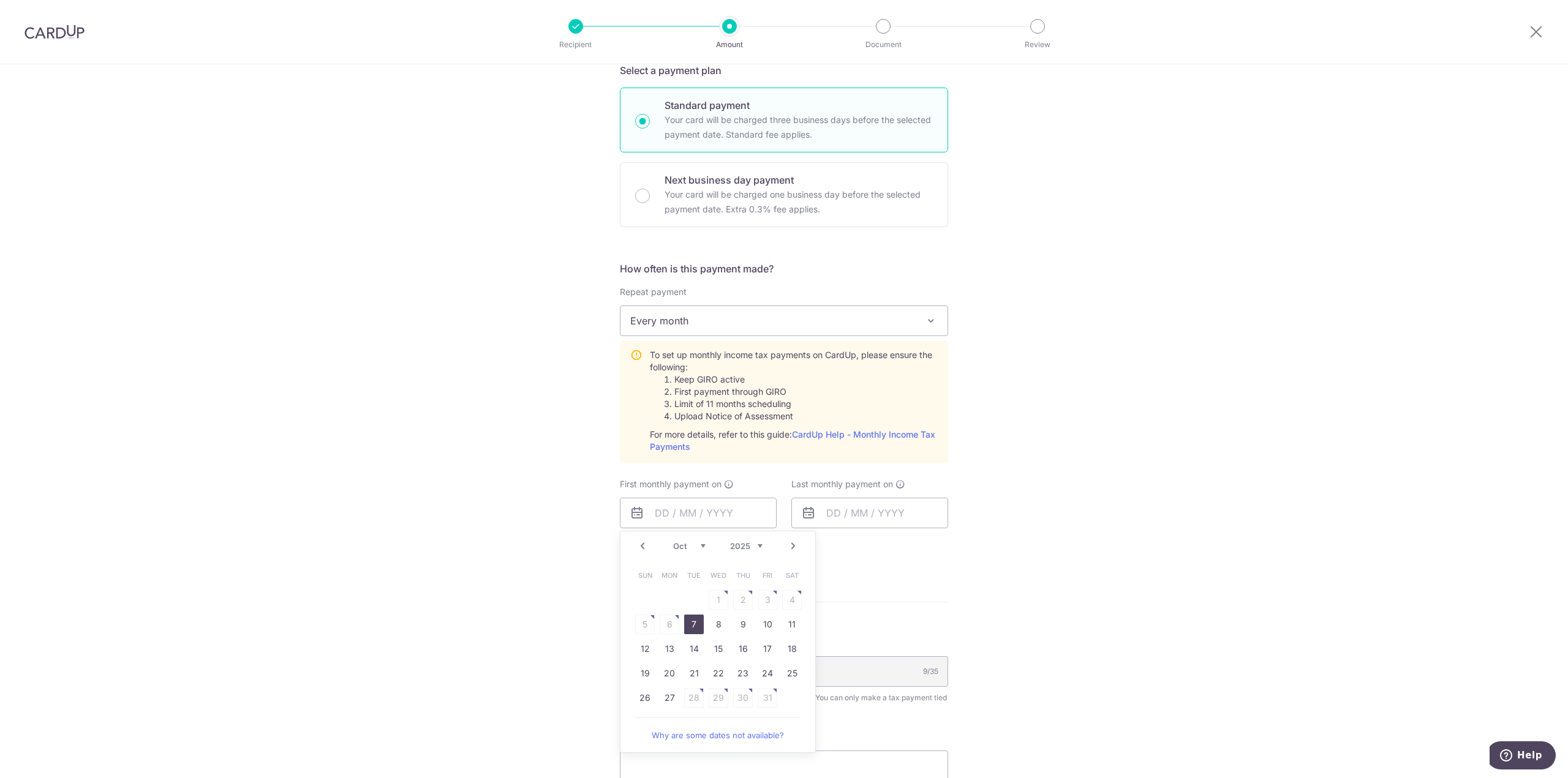
type input "[DATE]"
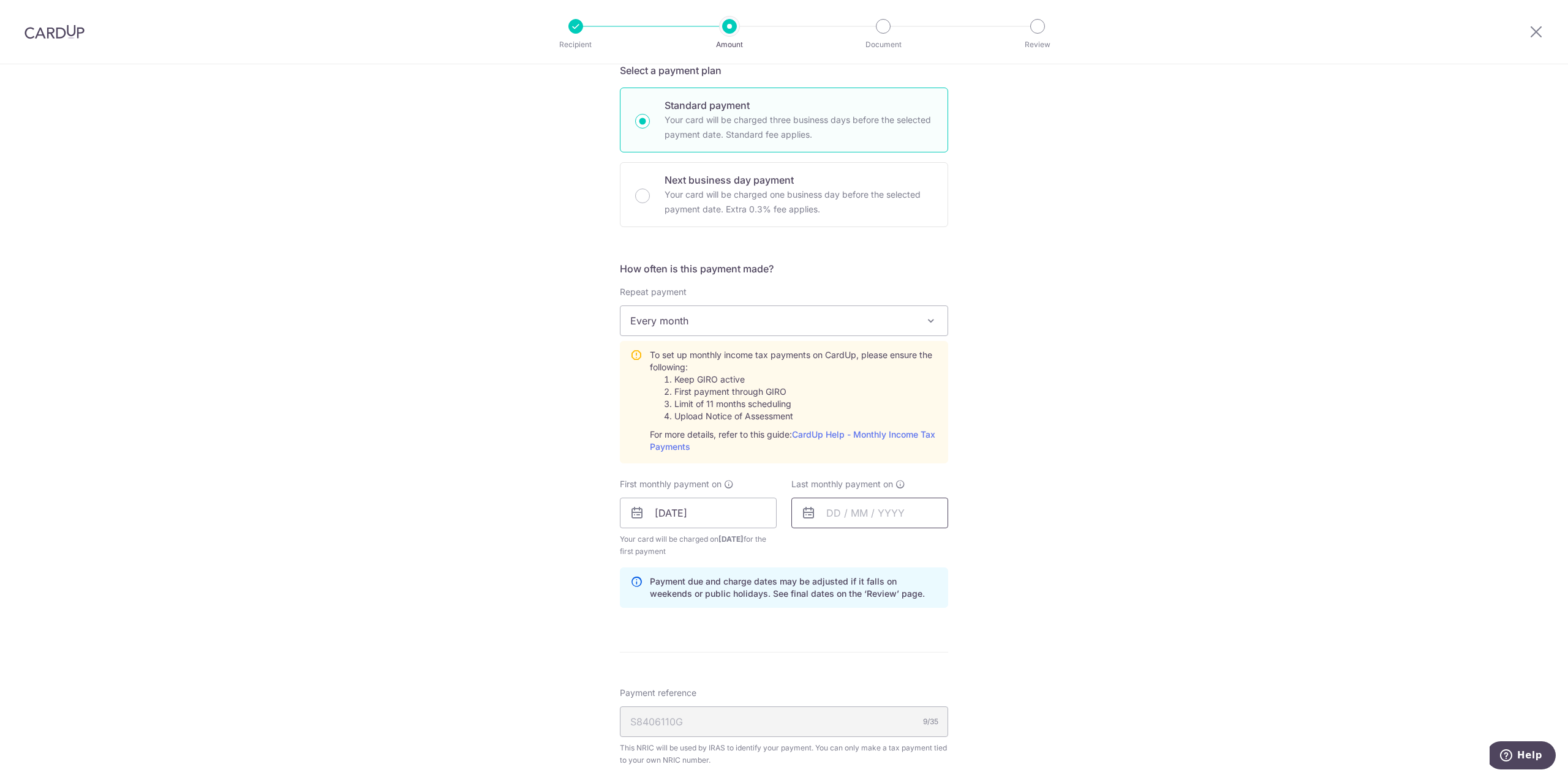
click at [859, 510] on input "text" at bounding box center [870, 514] width 156 height 31
click at [964, 549] on link "Next" at bounding box center [964, 546] width 15 height 15
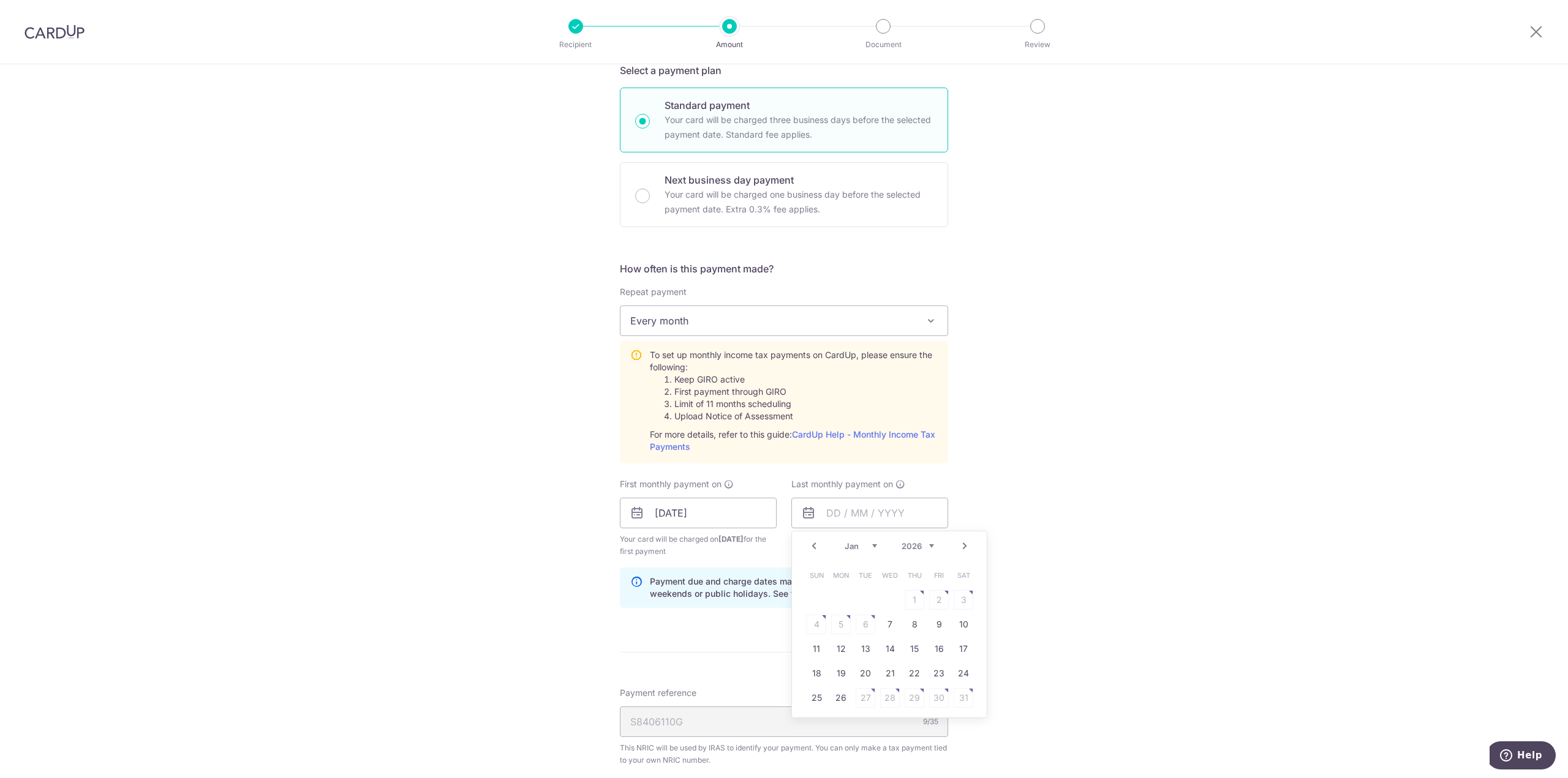
click at [964, 549] on link "Next" at bounding box center [964, 546] width 15 height 15
click at [838, 623] on link "9" at bounding box center [841, 624] width 20 height 20
type input "09/03/2026"
click at [1049, 614] on div "Tell us more about your payment Enter one-time or monthly payment amount SGD 2,…" at bounding box center [784, 422] width 1568 height 1327
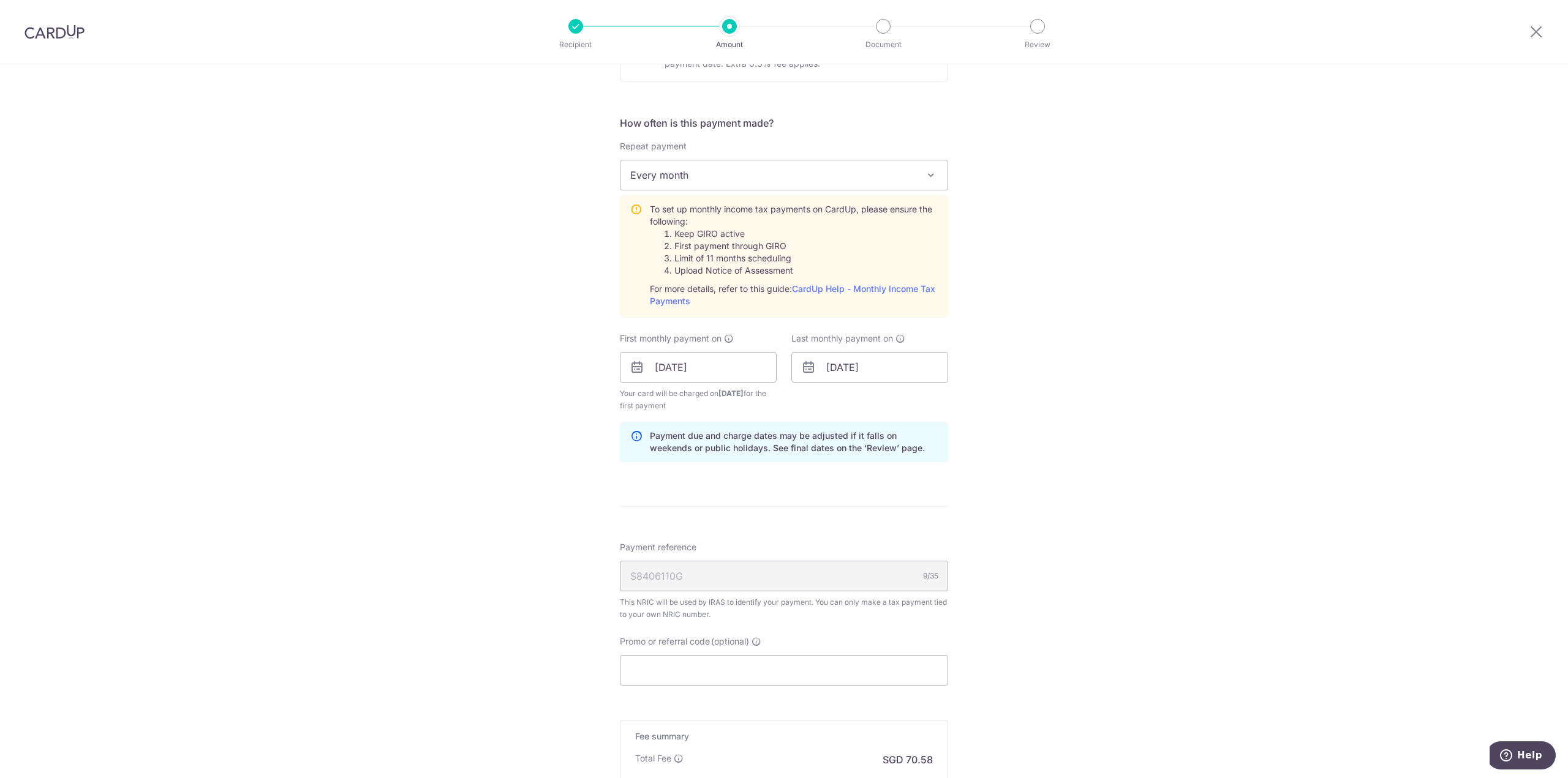
scroll to position [613, 0]
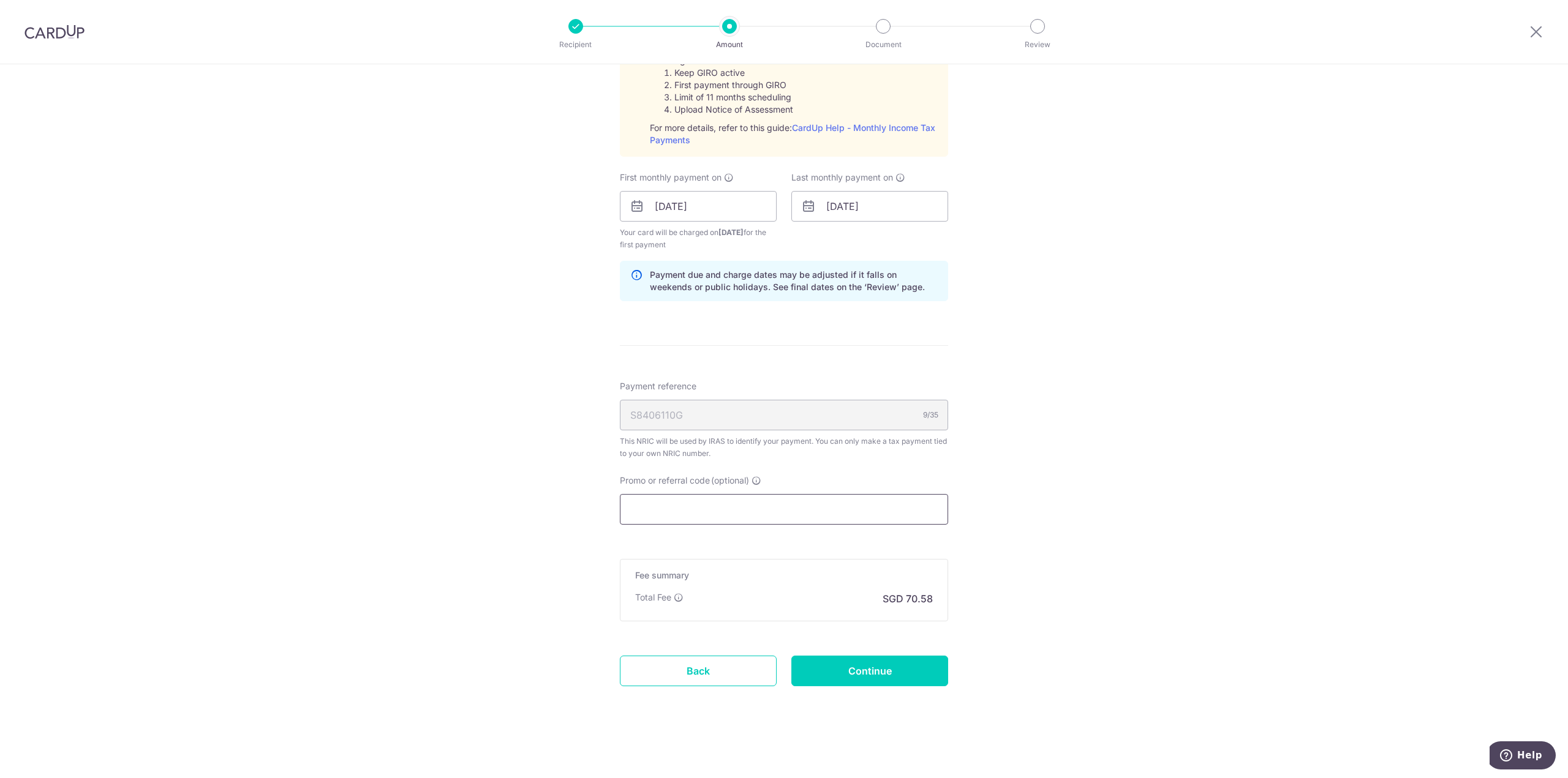
click at [718, 505] on input "Promo or referral code (optional)" at bounding box center [784, 510] width 328 height 31
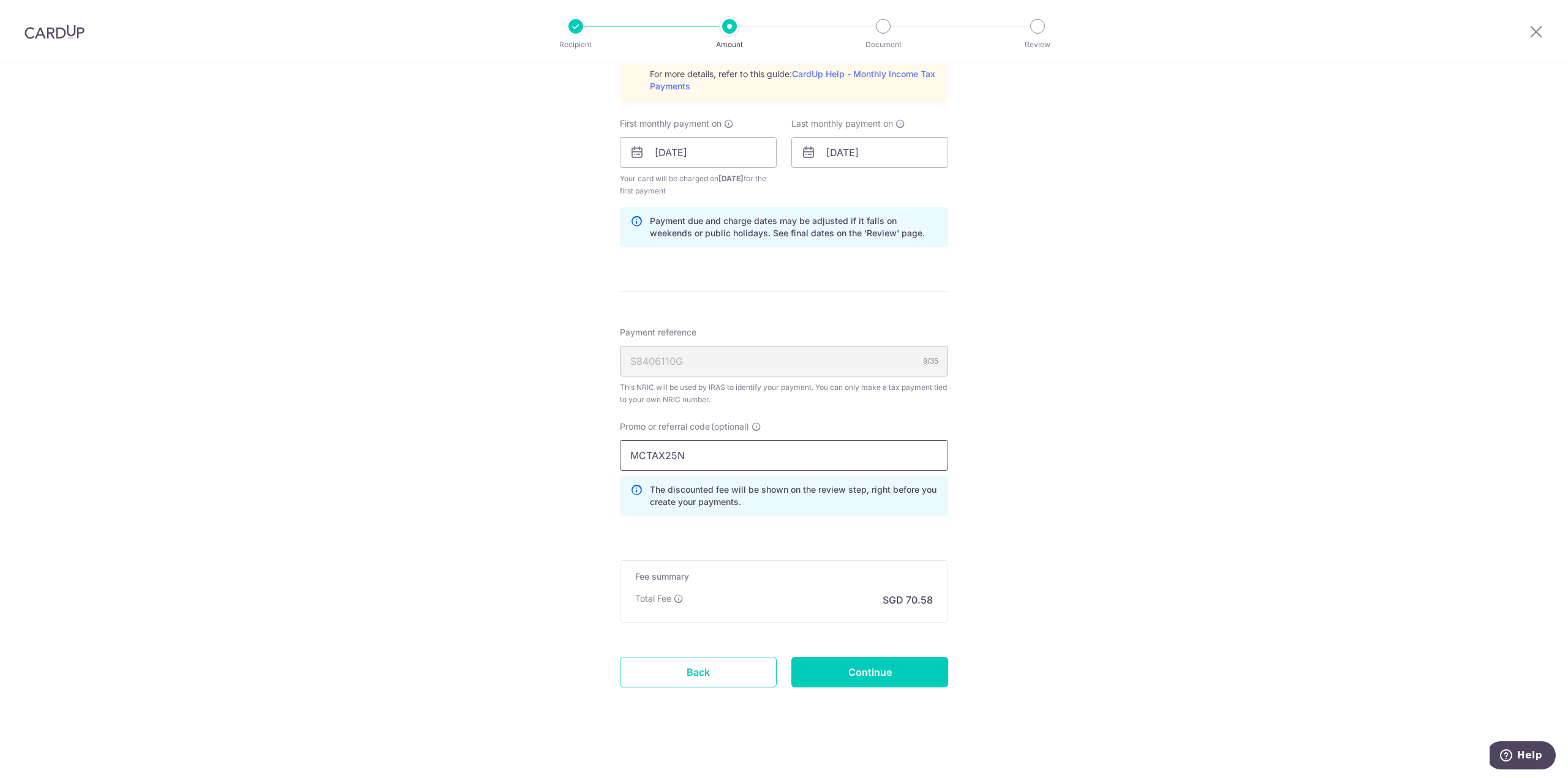
scroll to position [668, 0]
type input "MCTAX25N"
click at [868, 664] on input "Continue" at bounding box center [870, 672] width 156 height 31
type input "Create Schedule"
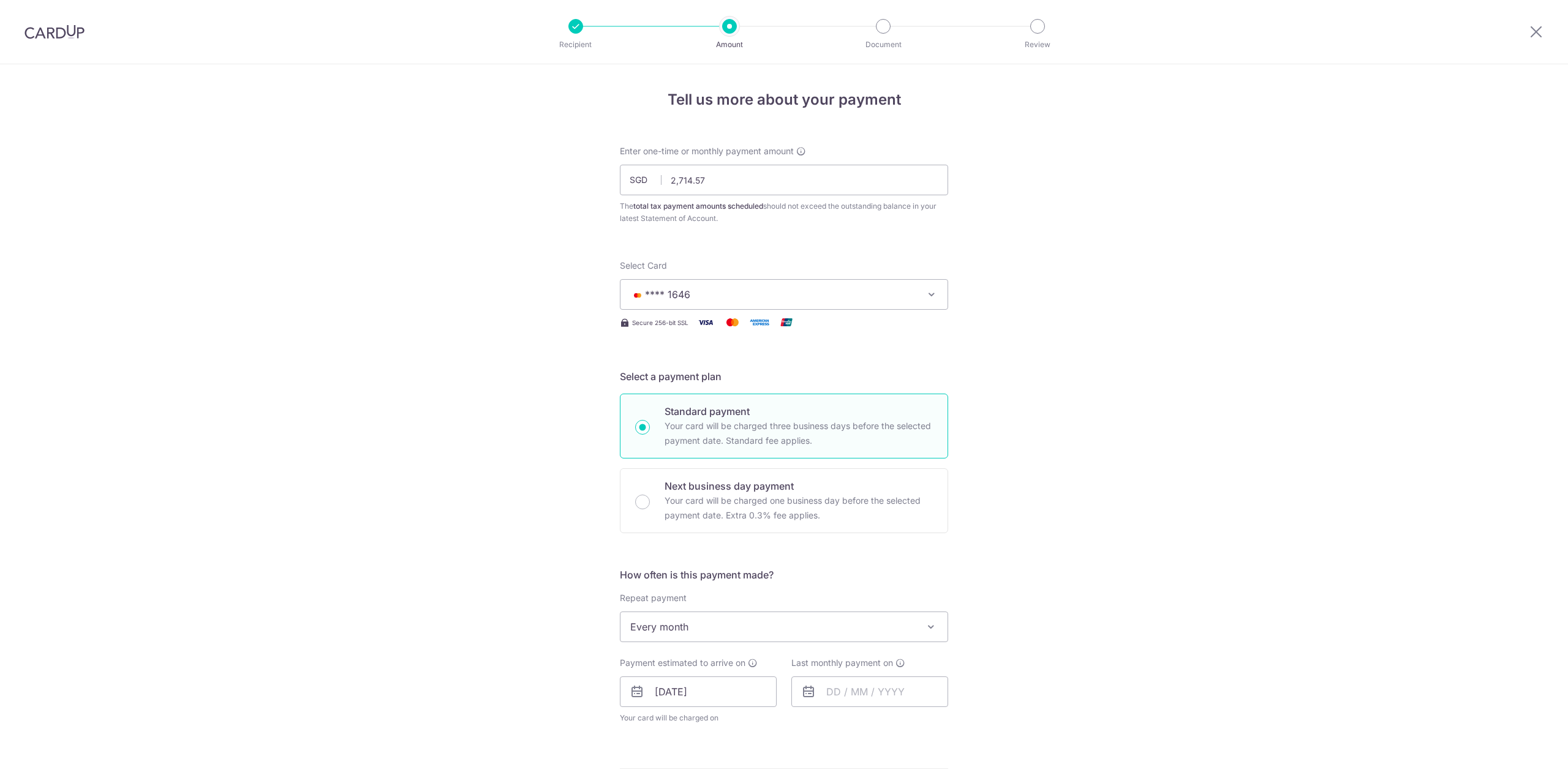
scroll to position [495, 0]
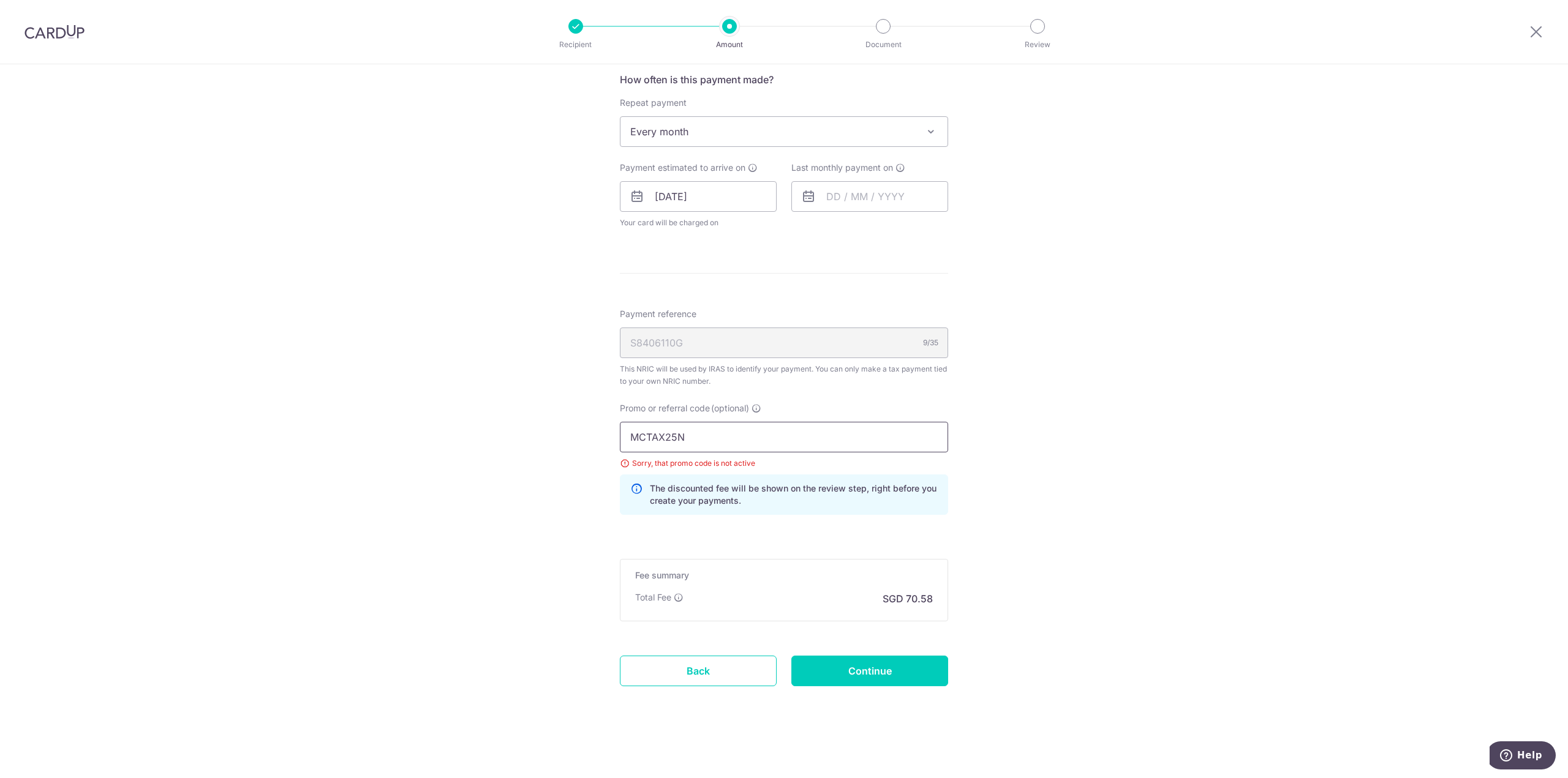
click at [721, 438] on input "MCTAX25N" at bounding box center [784, 437] width 328 height 31
type input "MILELION"
click at [839, 665] on input "Continue" at bounding box center [870, 672] width 156 height 31
type input "Update Schedule"
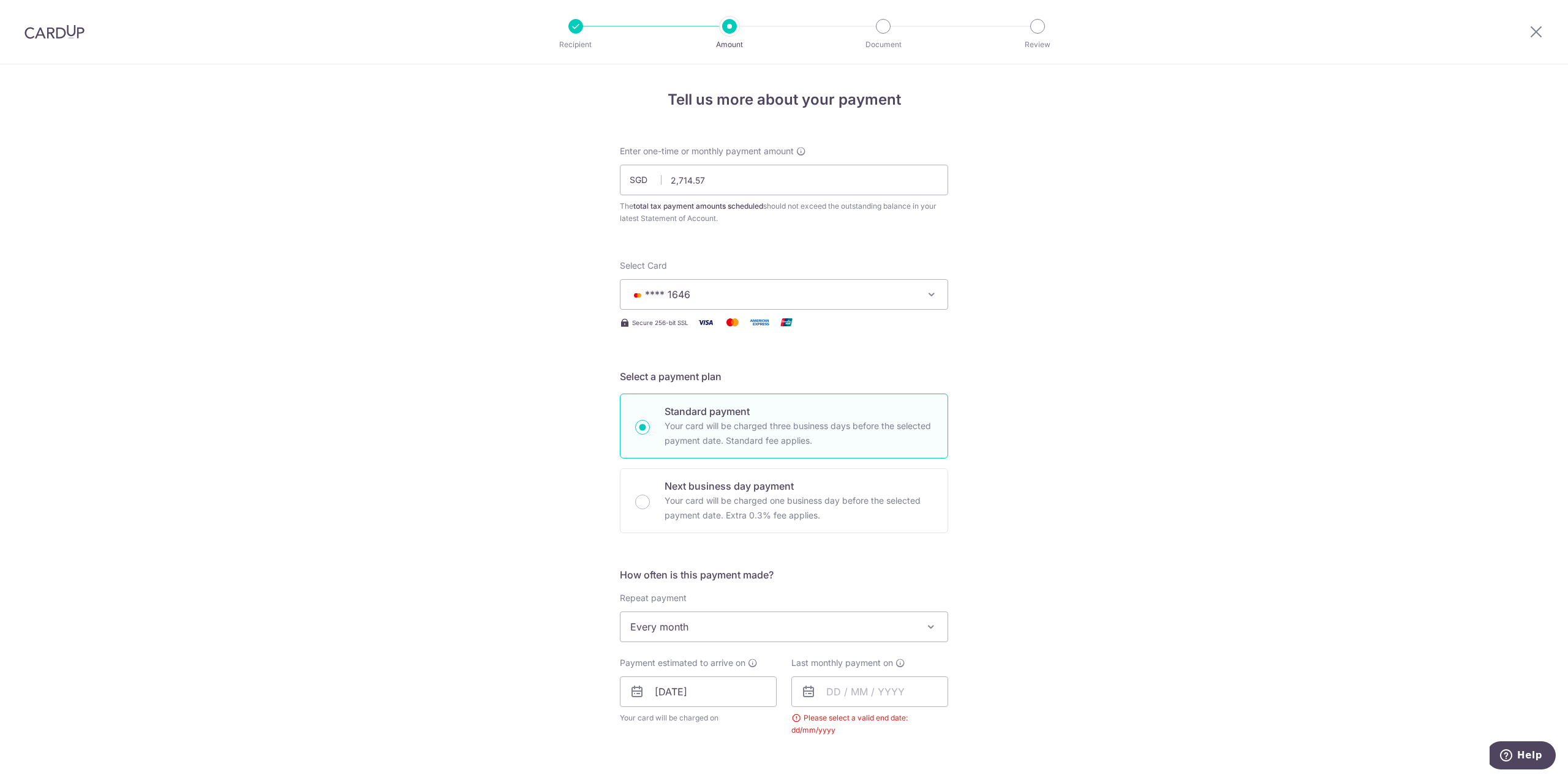
scroll to position [435, 0]
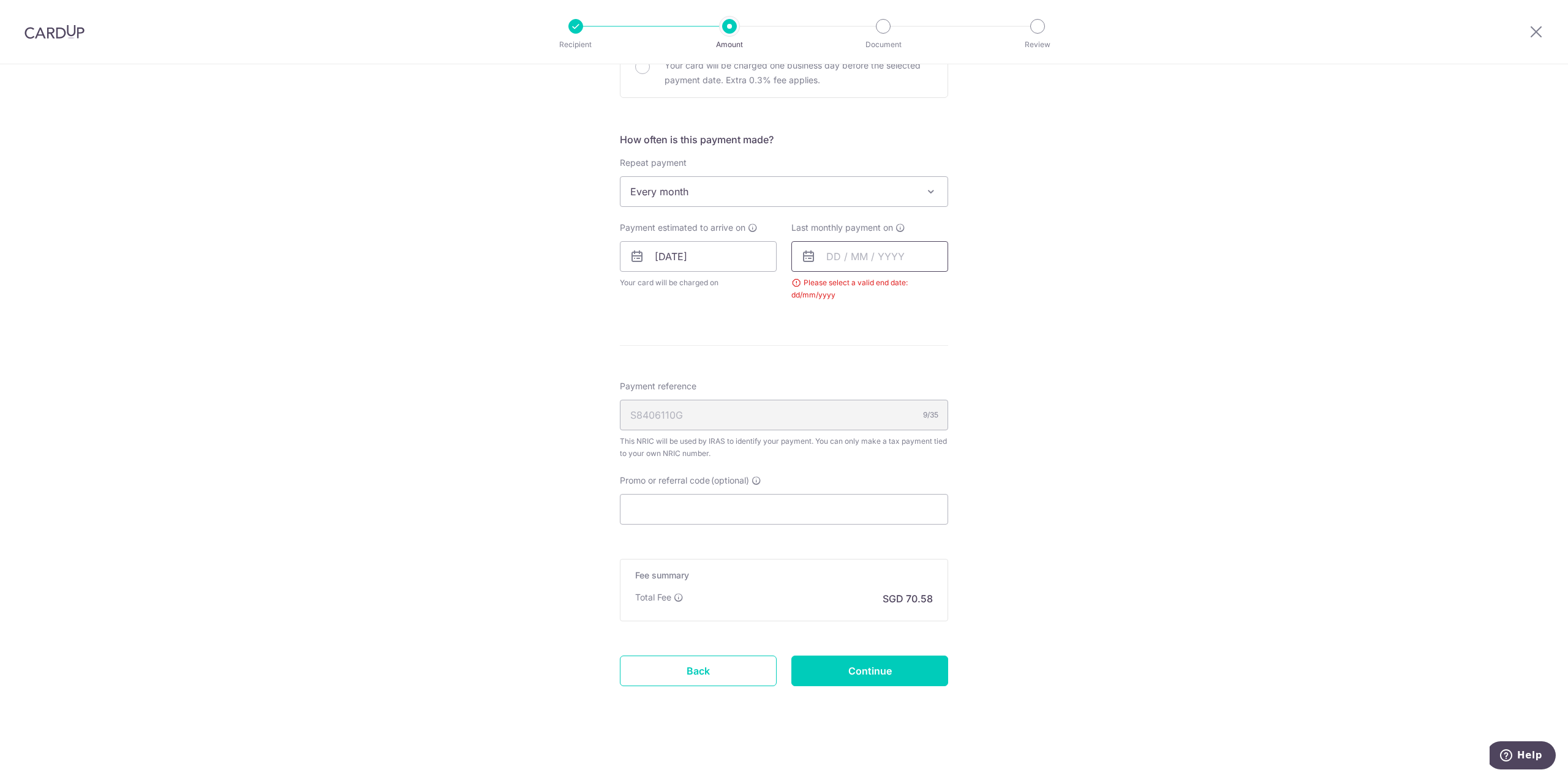
click at [870, 255] on input "text" at bounding box center [870, 256] width 156 height 31
click at [958, 288] on link "Next" at bounding box center [964, 290] width 15 height 15
click at [957, 290] on link "Next" at bounding box center [964, 290] width 15 height 15
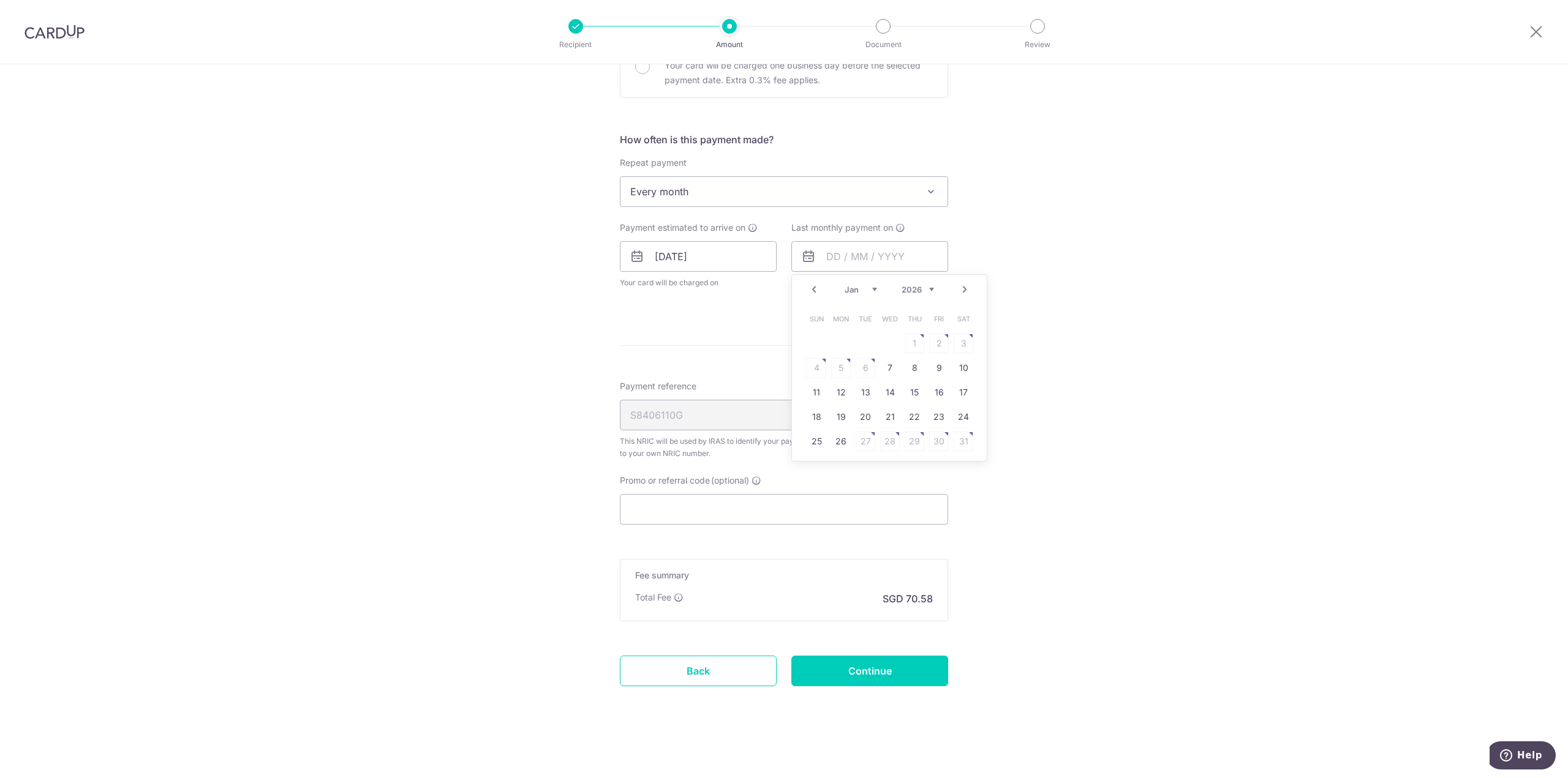
click at [957, 290] on link "Next" at bounding box center [964, 290] width 15 height 15
click at [839, 365] on link "9" at bounding box center [841, 368] width 20 height 20
type input "09/03/2026"
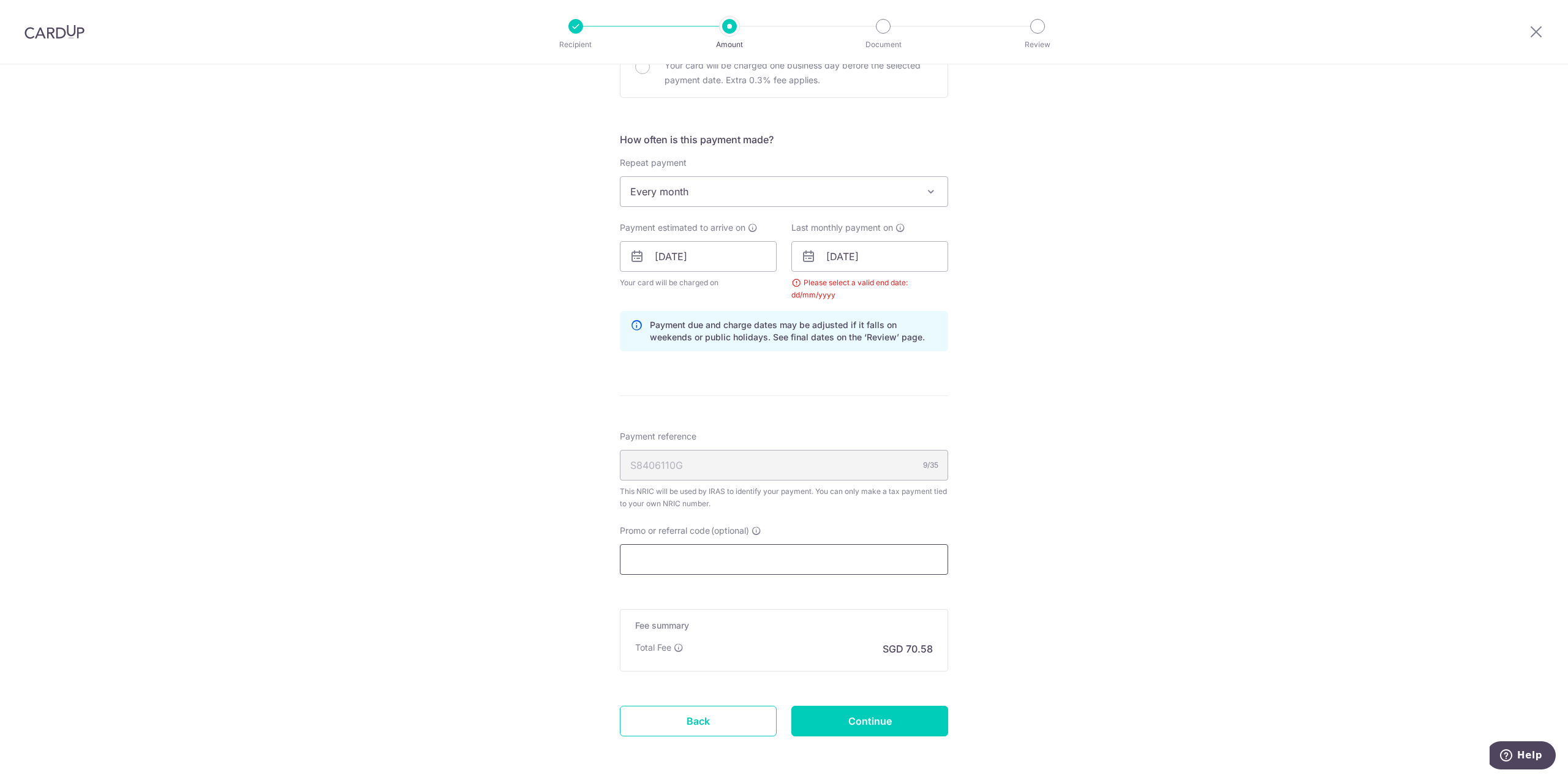
click at [746, 562] on input "Promo or referral code (optional)" at bounding box center [784, 560] width 328 height 31
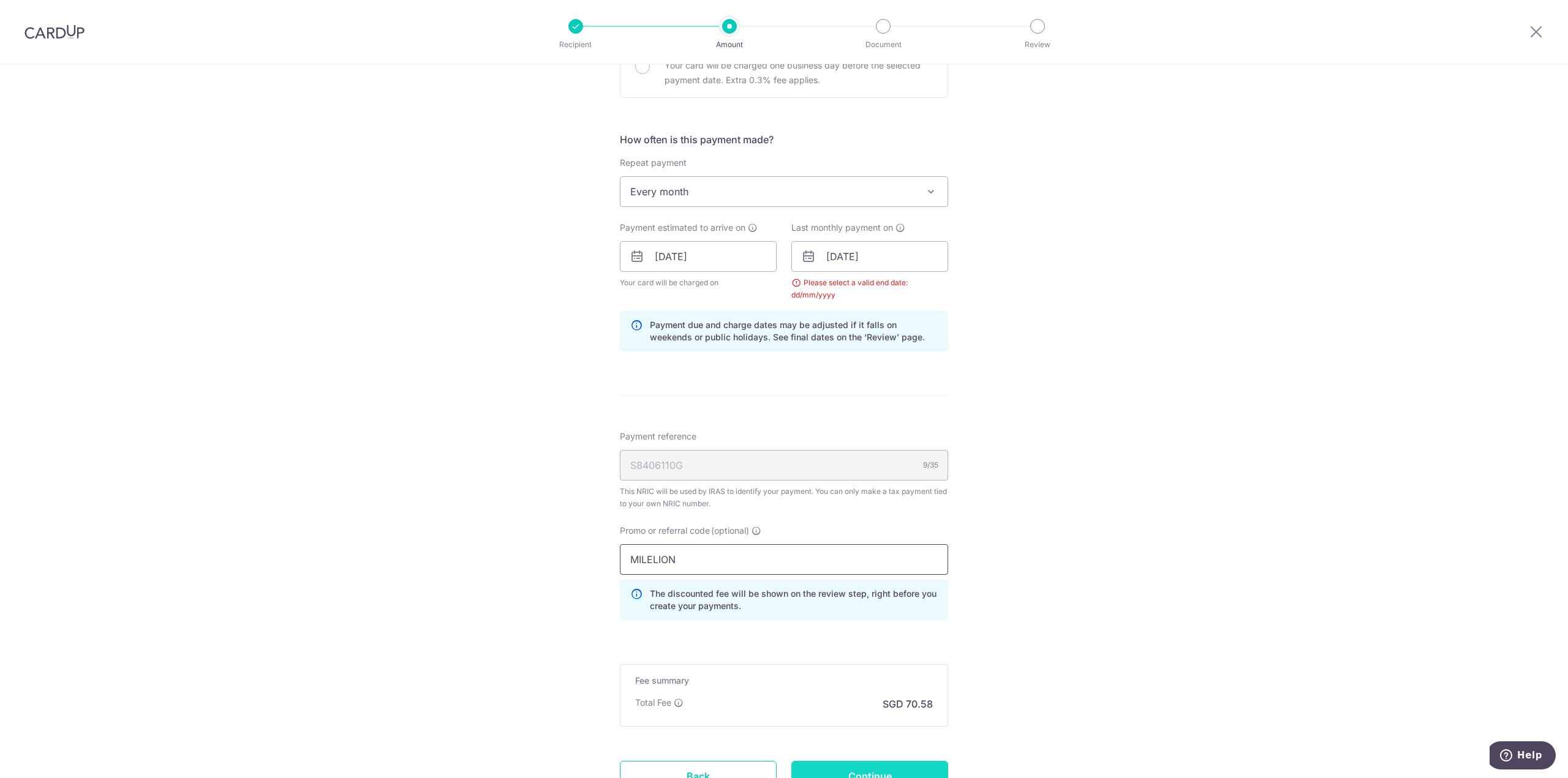
type input "MILELION"
click at [881, 769] on input "Continue" at bounding box center [870, 777] width 156 height 31
type input "Update Schedule"
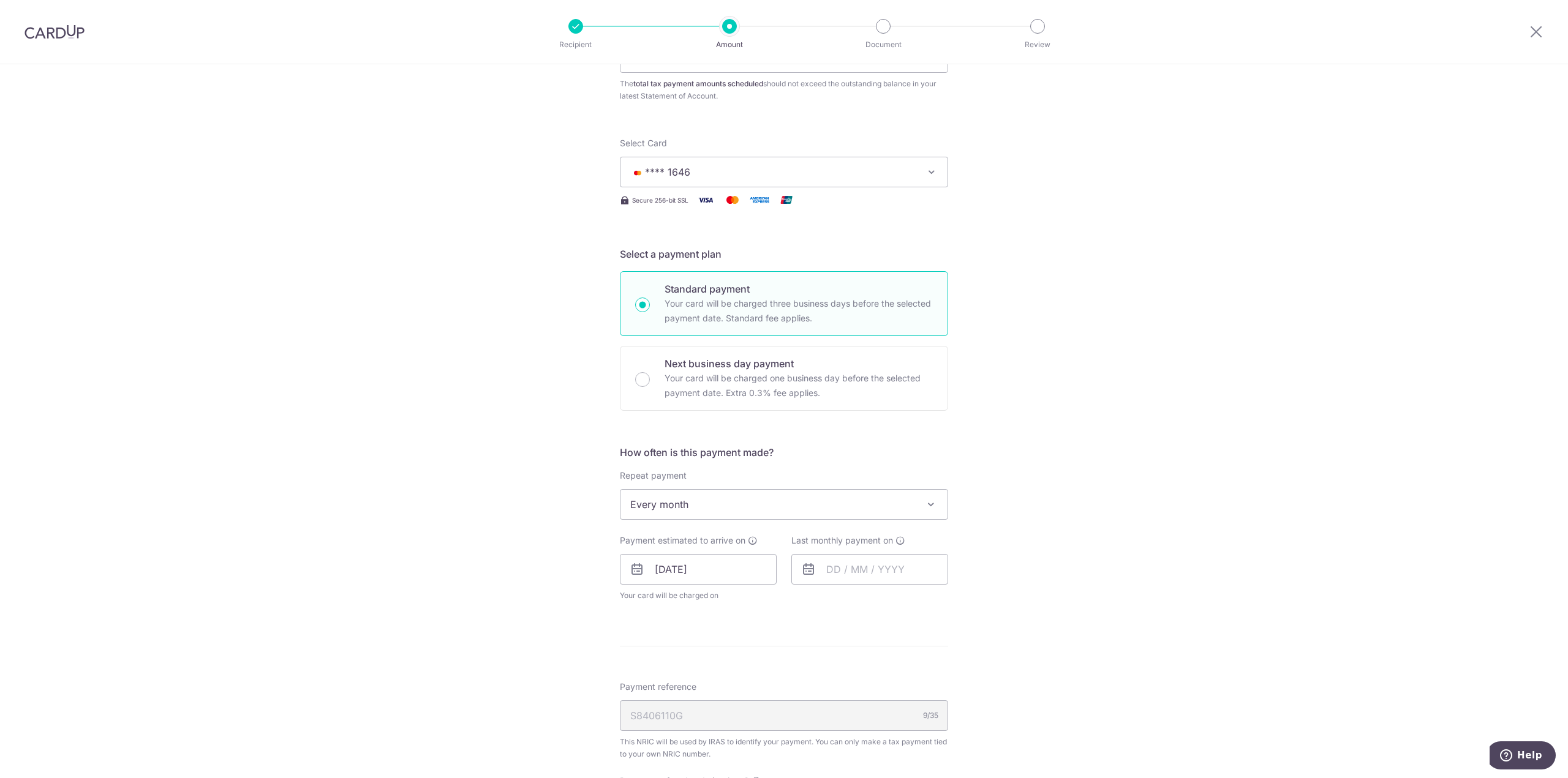
scroll to position [495, 0]
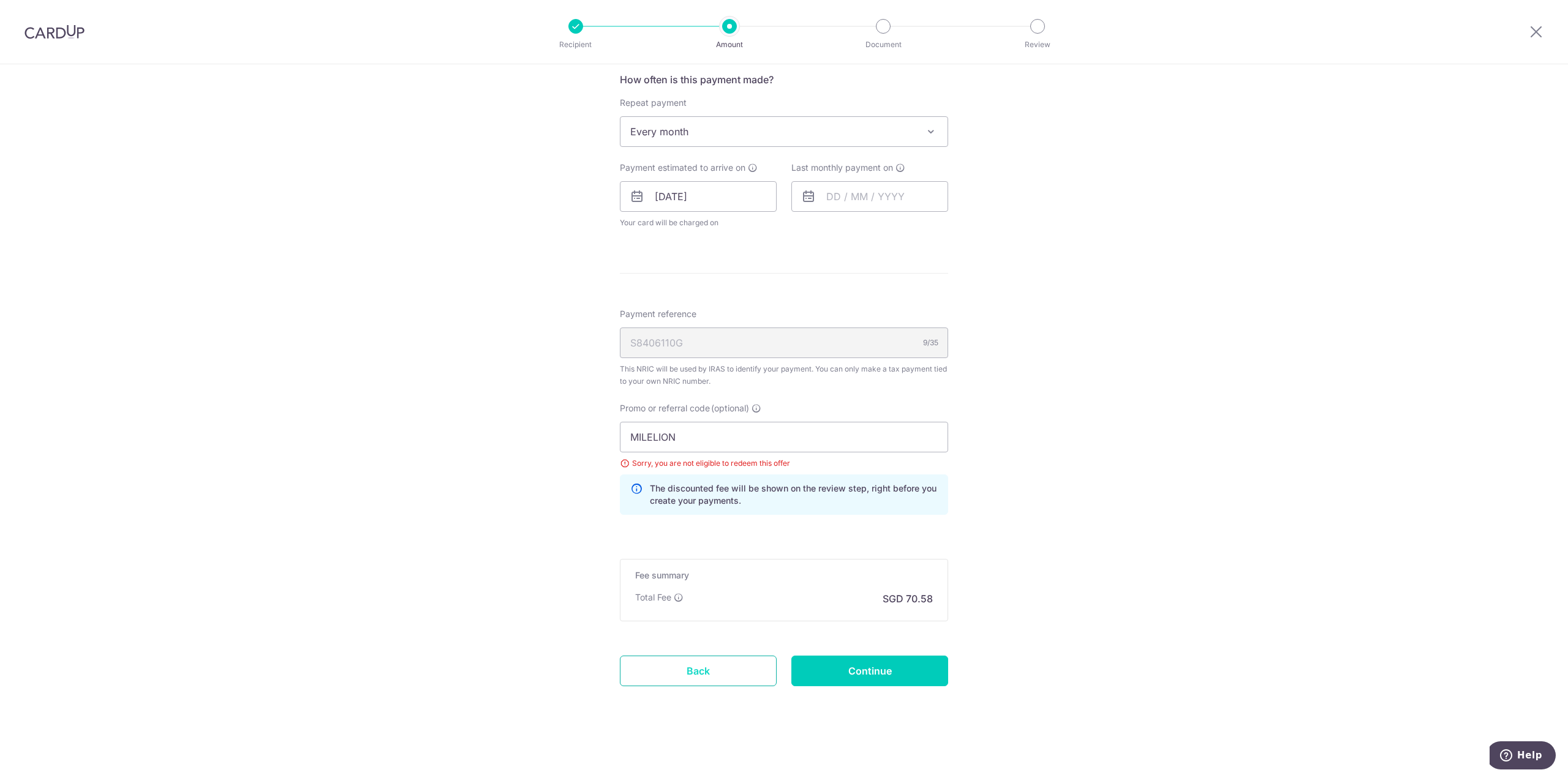
click at [731, 661] on link "Back" at bounding box center [698, 672] width 156 height 31
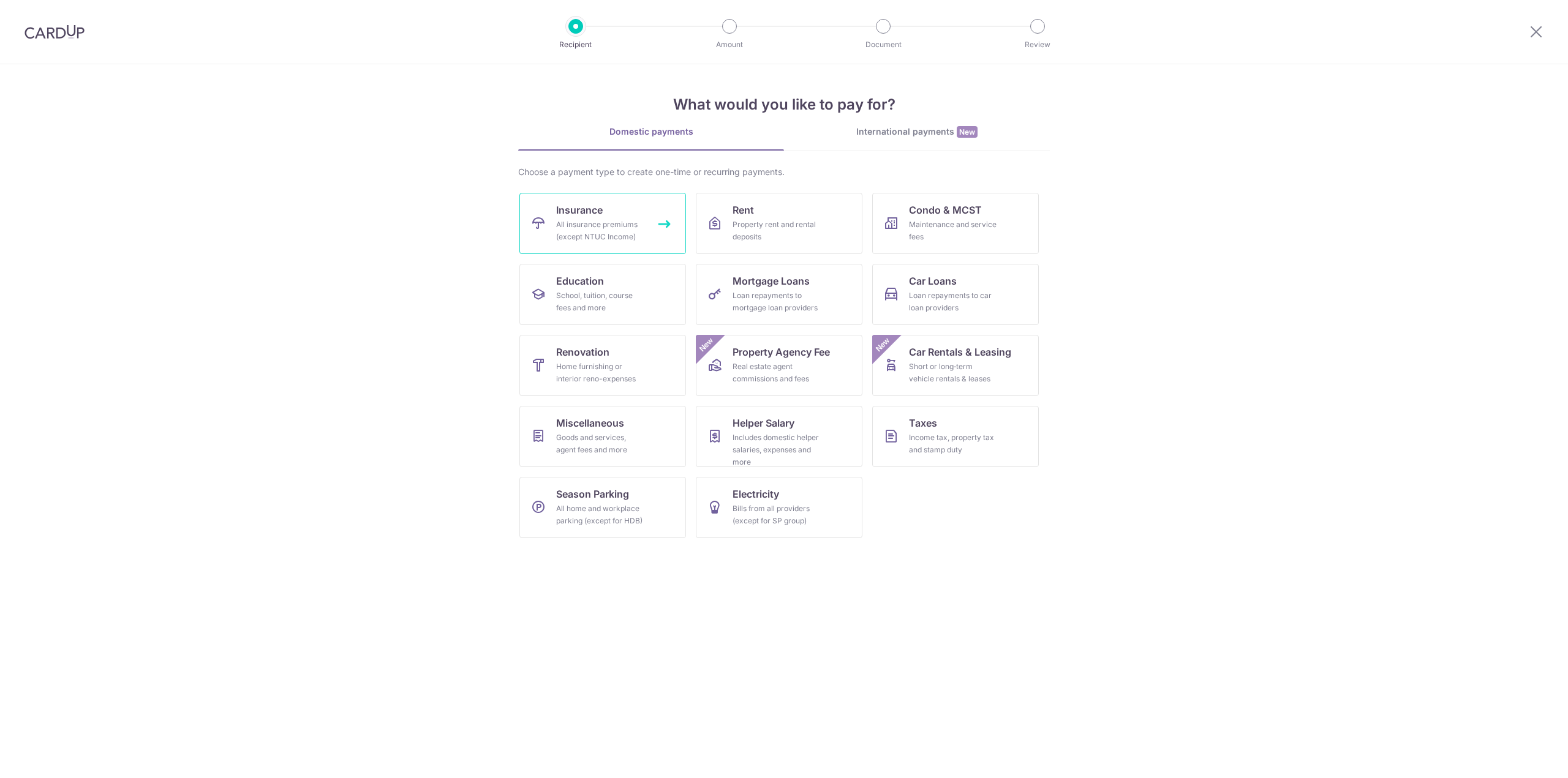
click at [649, 228] on link "Insurance All insurance premiums (except NTUC Income)" at bounding box center [602, 223] width 166 height 61
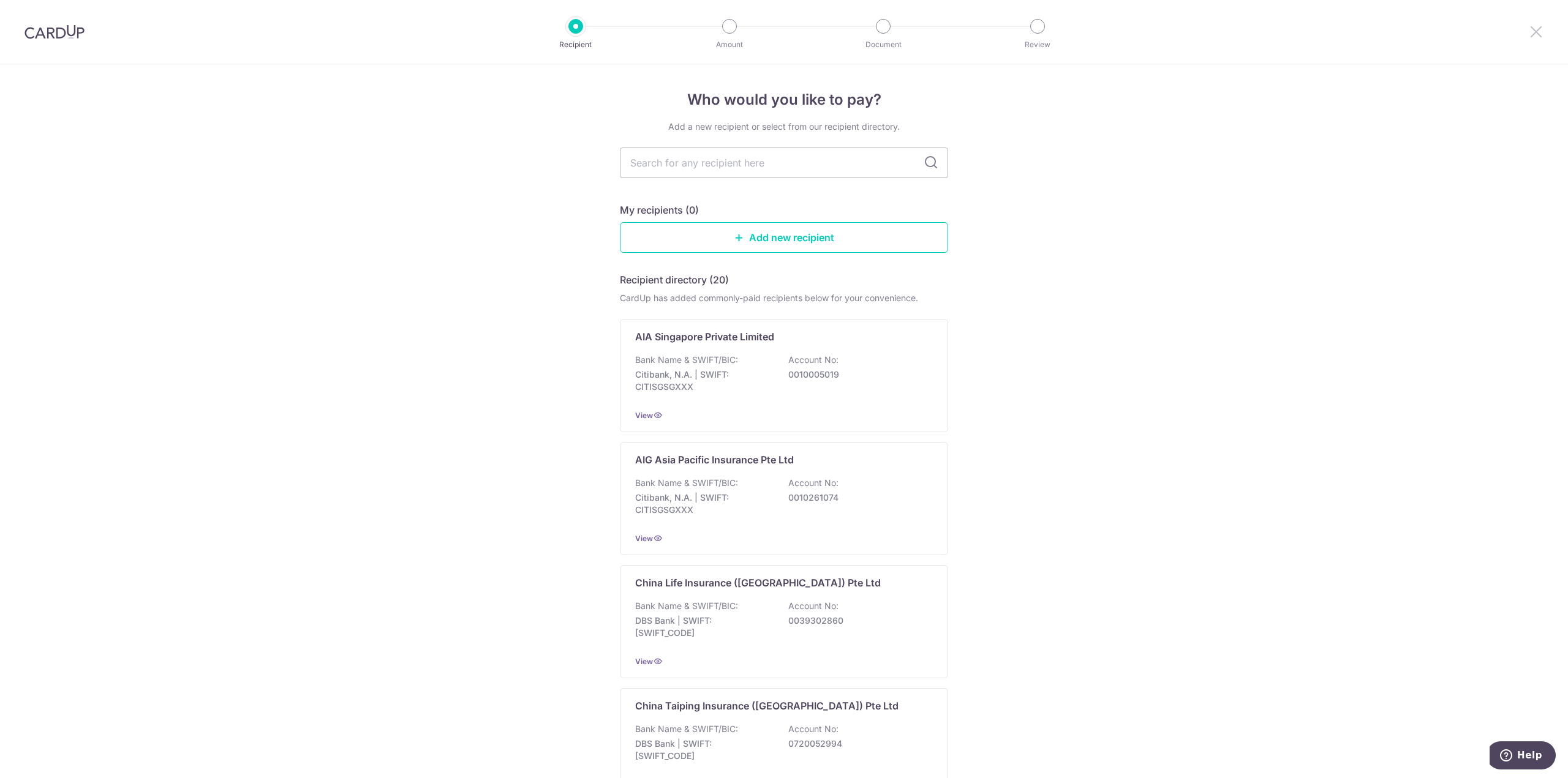
click at [1535, 31] on icon at bounding box center [1536, 31] width 15 height 15
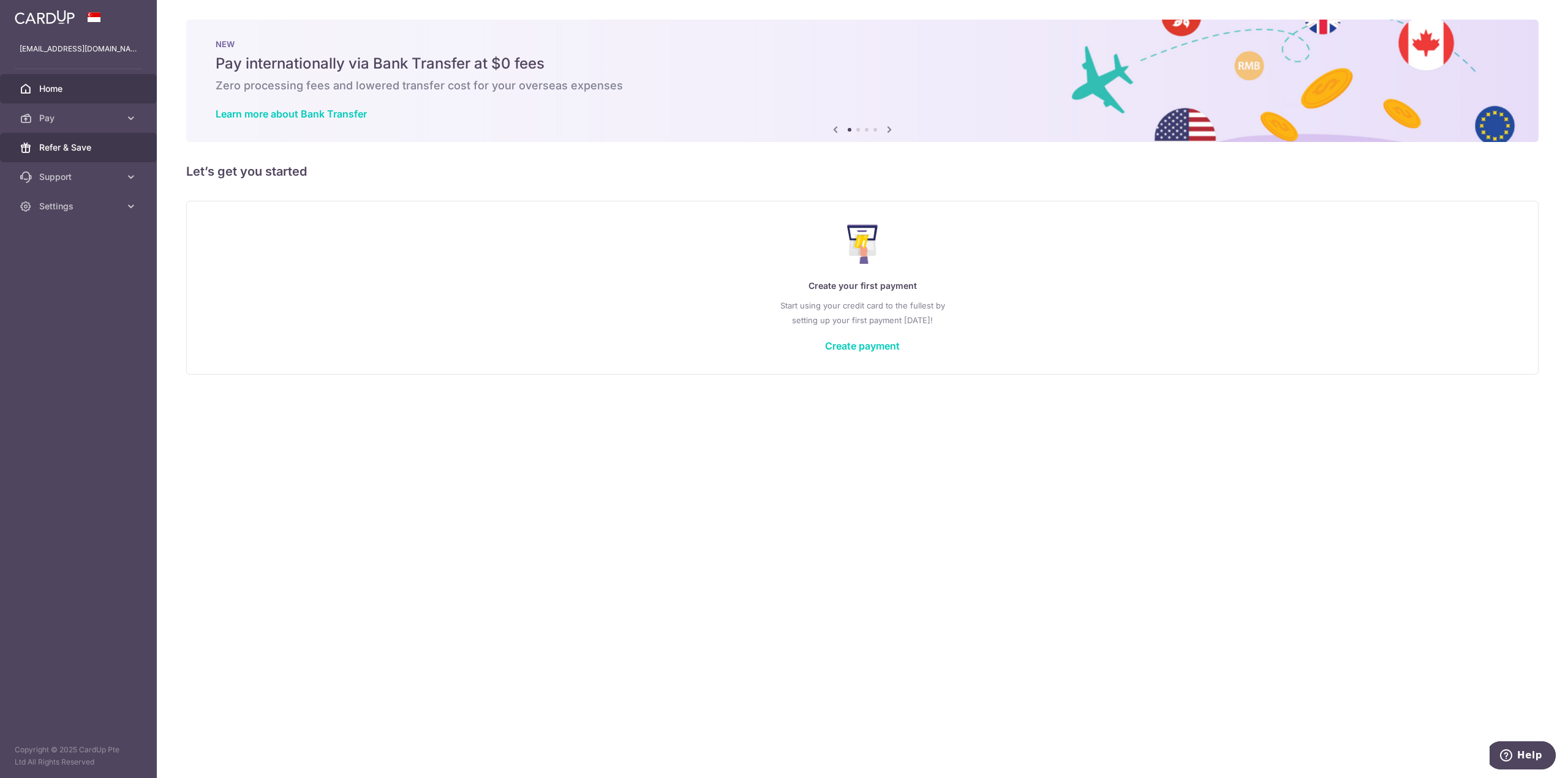
click at [75, 143] on span "Refer & Save" at bounding box center [79, 147] width 81 height 12
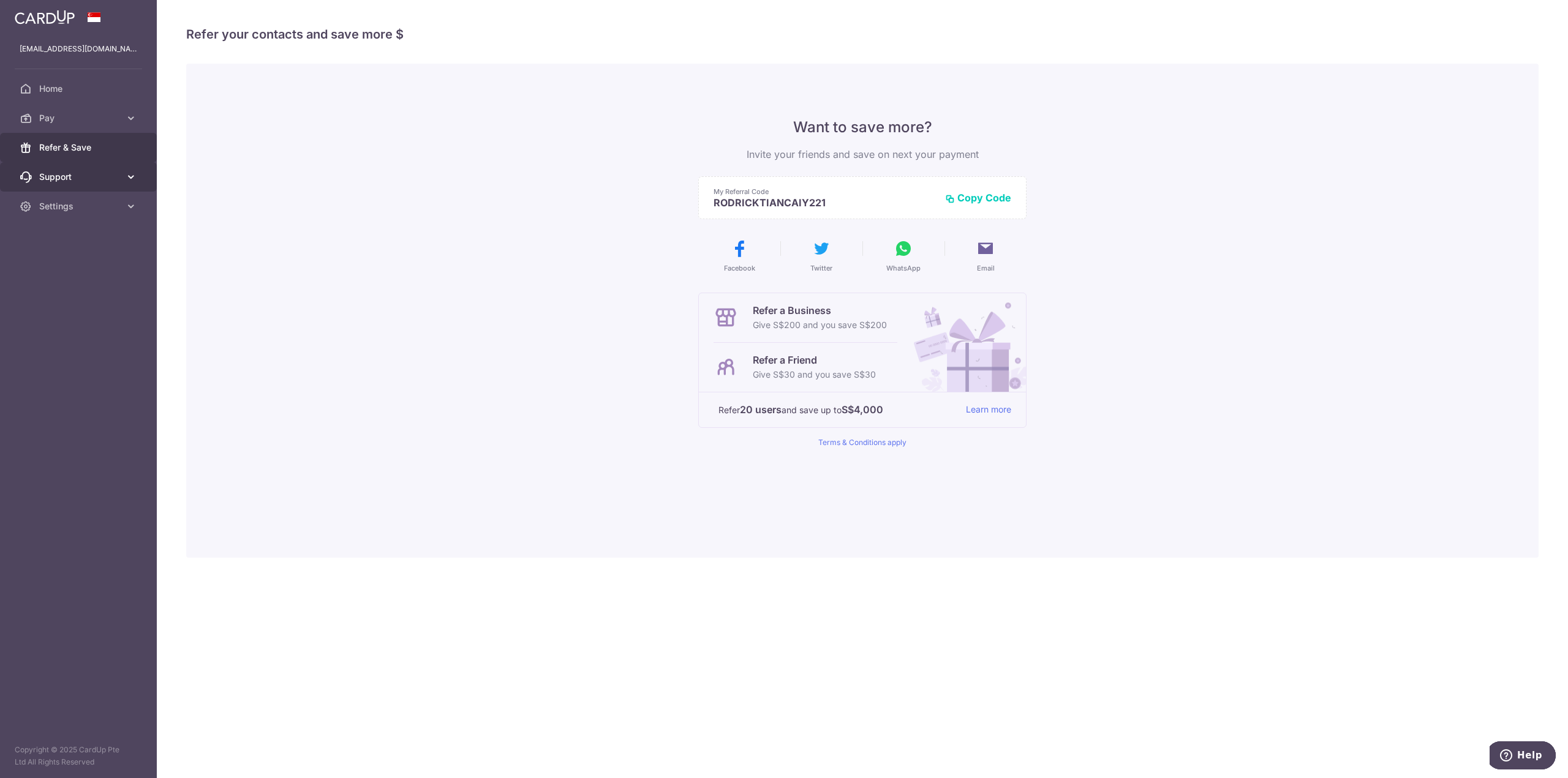
click at [74, 179] on span "Support" at bounding box center [79, 176] width 81 height 12
click at [98, 281] on span "Settings" at bounding box center [79, 280] width 81 height 12
click at [84, 309] on span "Account" at bounding box center [79, 309] width 81 height 12
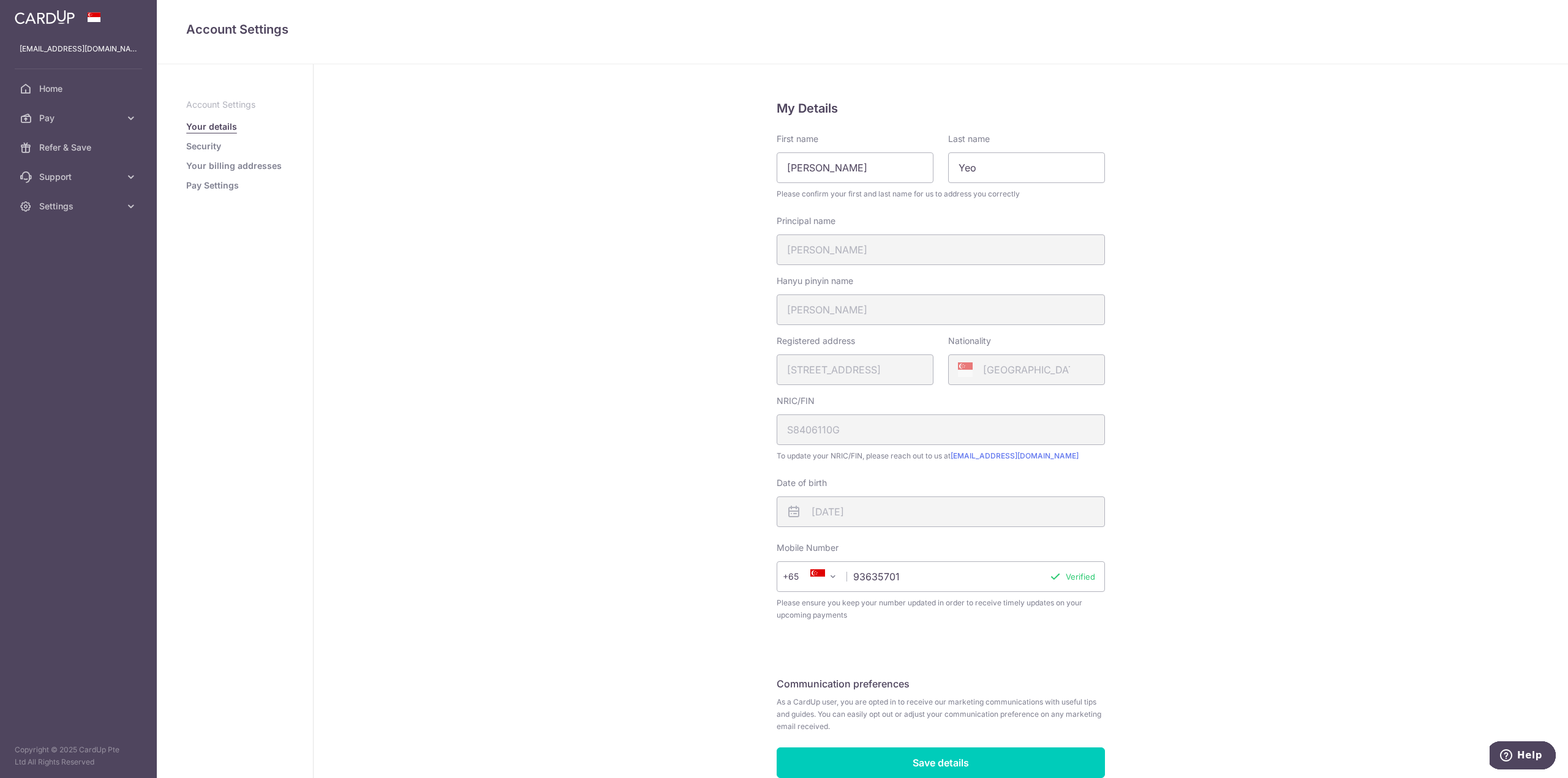
click at [192, 183] on link "Pay Settings" at bounding box center [213, 185] width 53 height 12
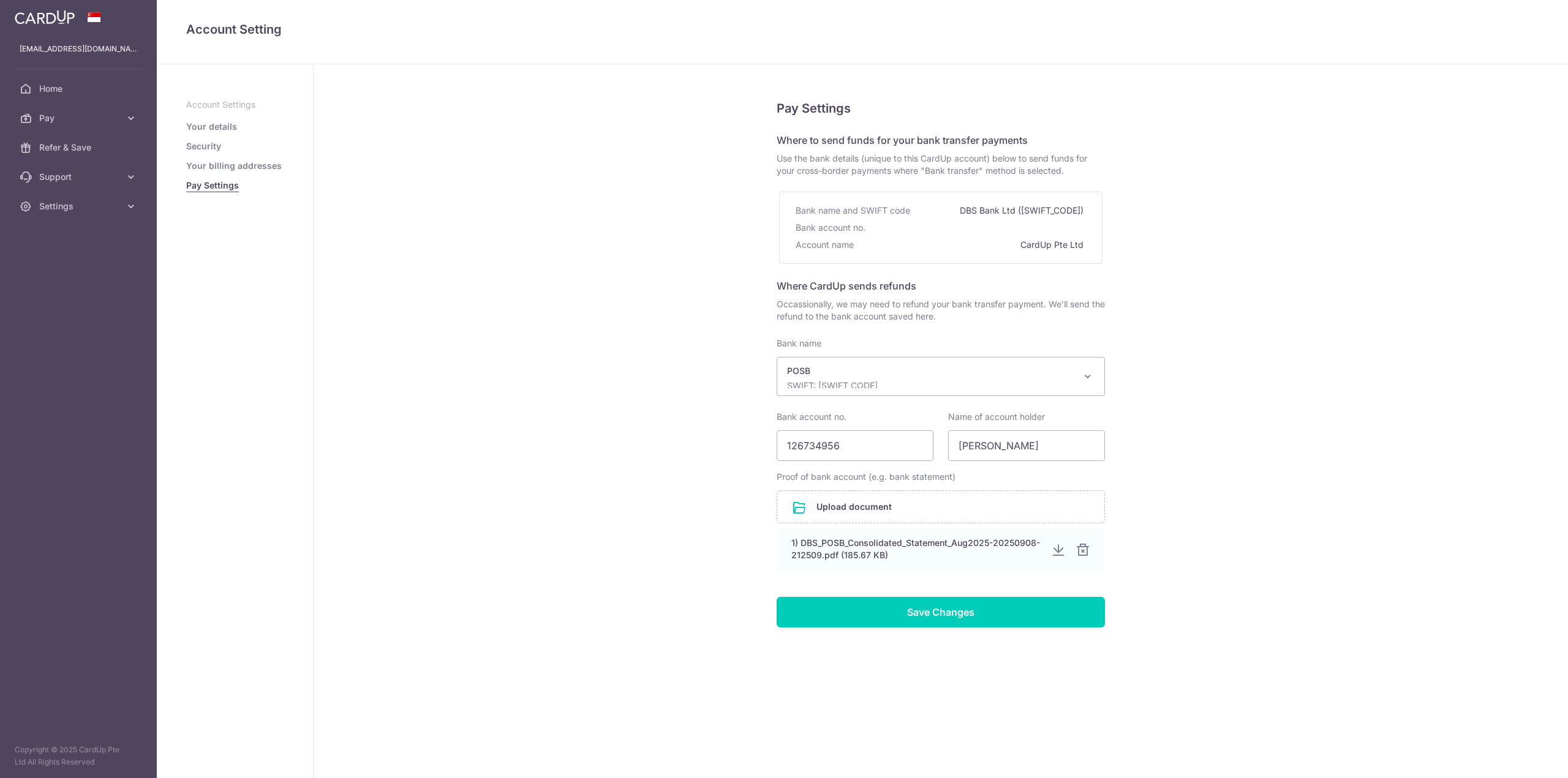
select select "19"
